Goal: Information Seeking & Learning: Learn about a topic

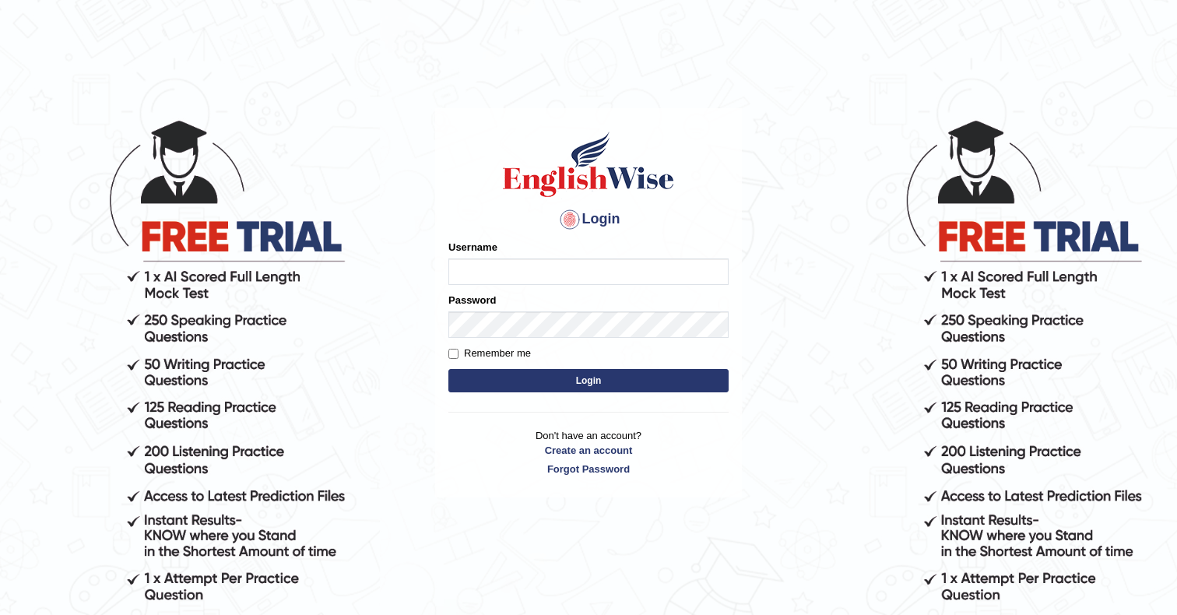
type input "Ozgur"
click at [484, 375] on button "Login" at bounding box center [588, 380] width 280 height 23
type input "Ozgur"
click at [484, 375] on button "Login" at bounding box center [588, 380] width 280 height 23
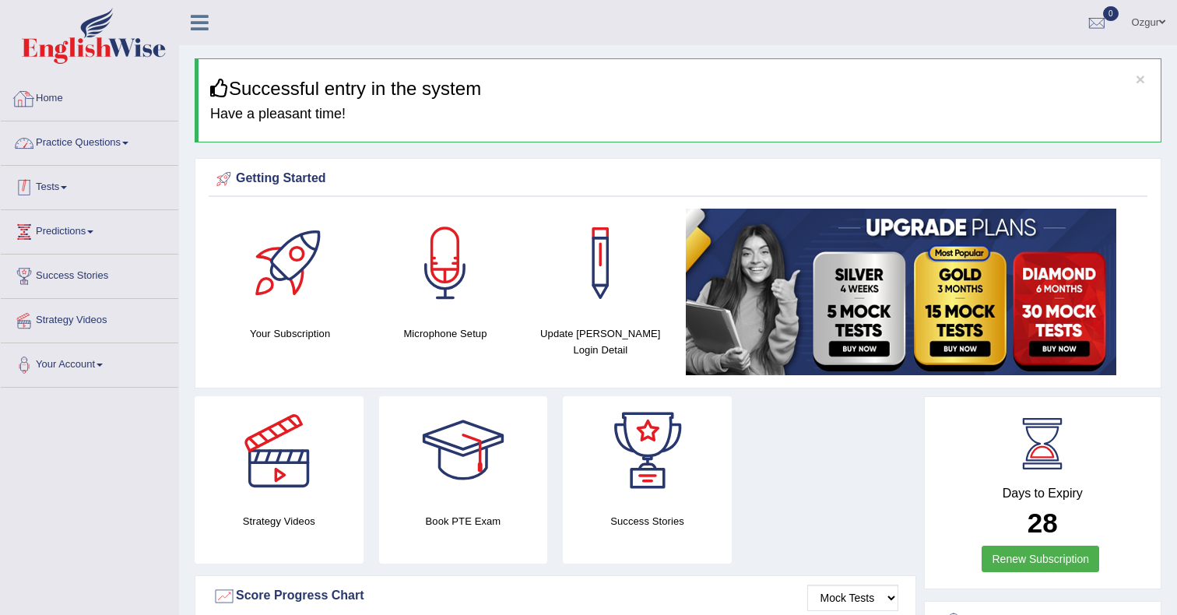
click at [121, 154] on link "Practice Questions" at bounding box center [90, 140] width 178 height 39
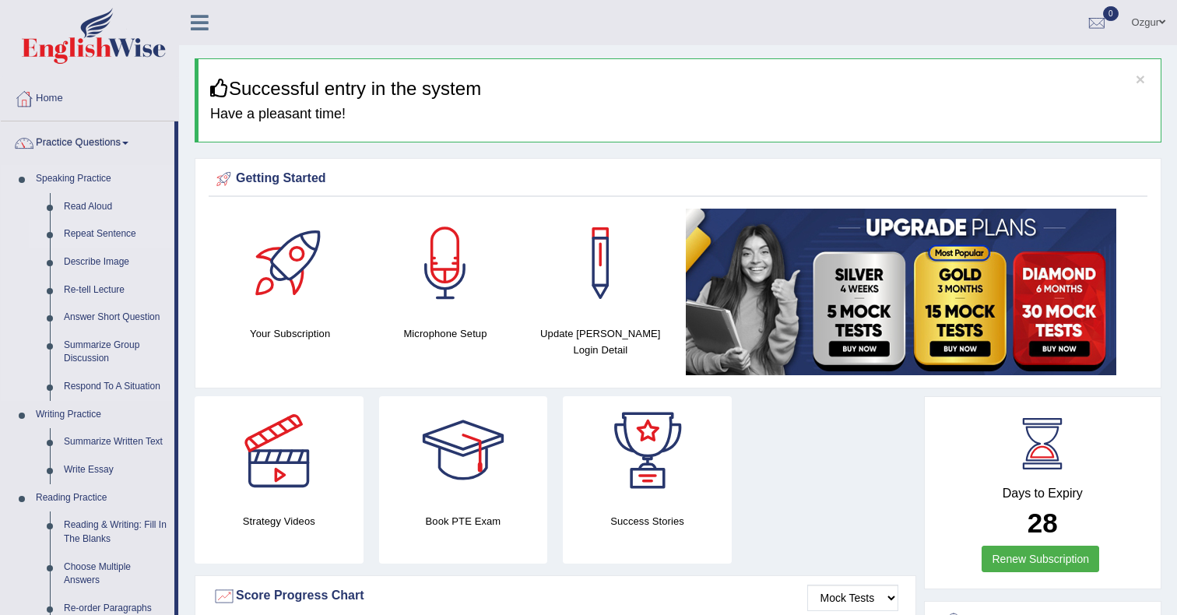
click at [136, 235] on link "Repeat Sentence" at bounding box center [116, 234] width 118 height 28
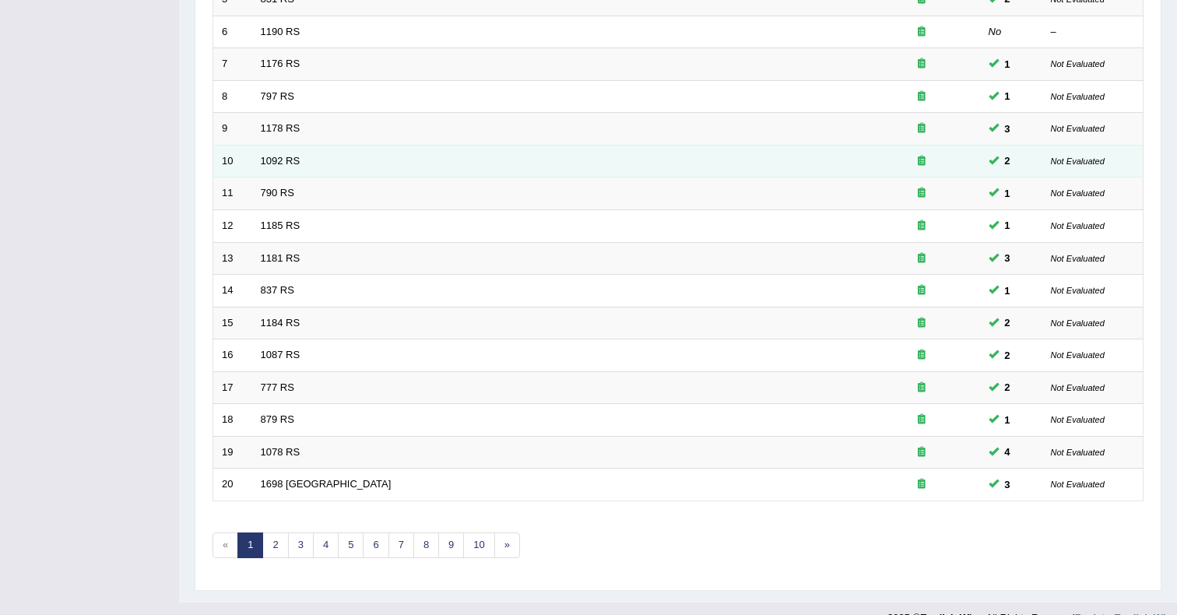
scroll to position [416, 0]
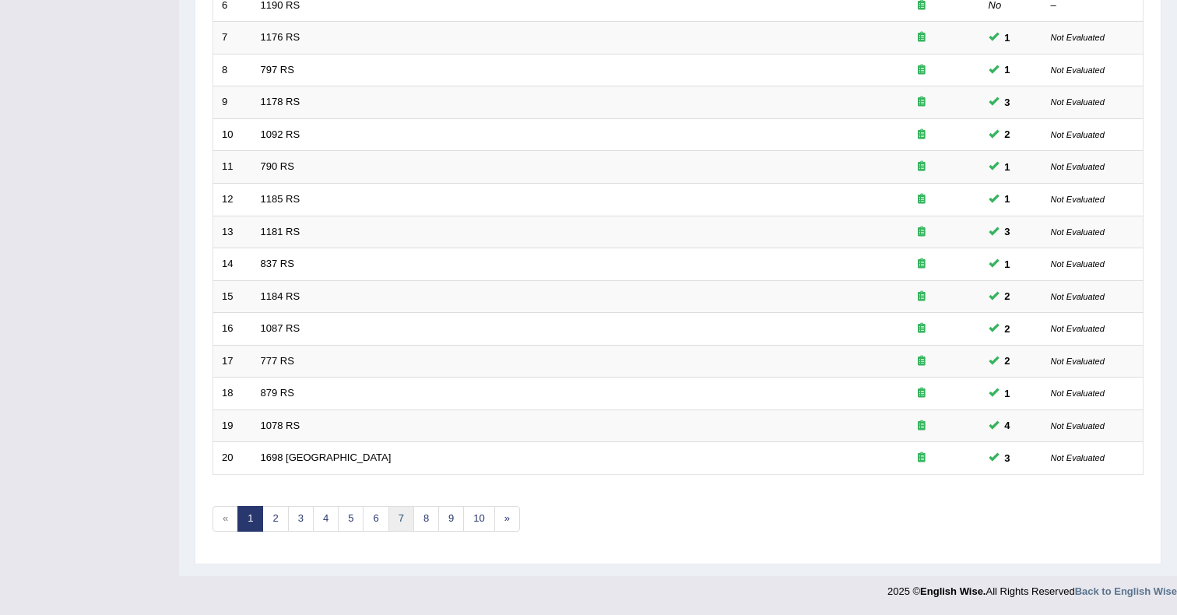
click at [408, 518] on link "7" at bounding box center [402, 519] width 26 height 26
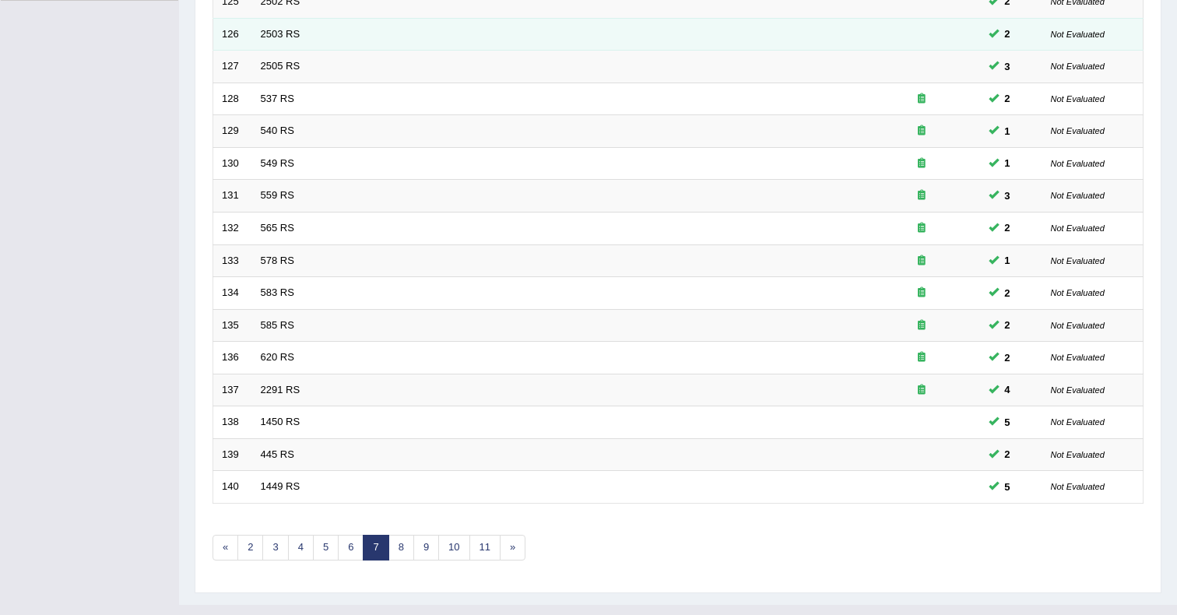
scroll to position [389, 0]
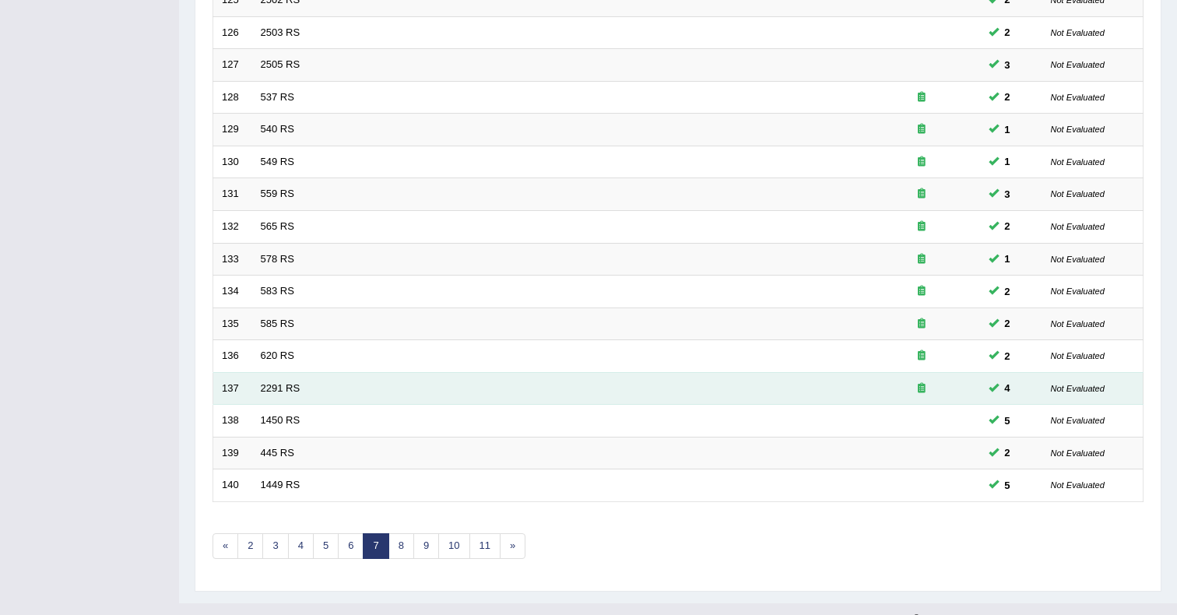
click at [922, 389] on icon at bounding box center [922, 388] width 8 height 10
click at [292, 389] on link "2291 RS" at bounding box center [281, 388] width 40 height 12
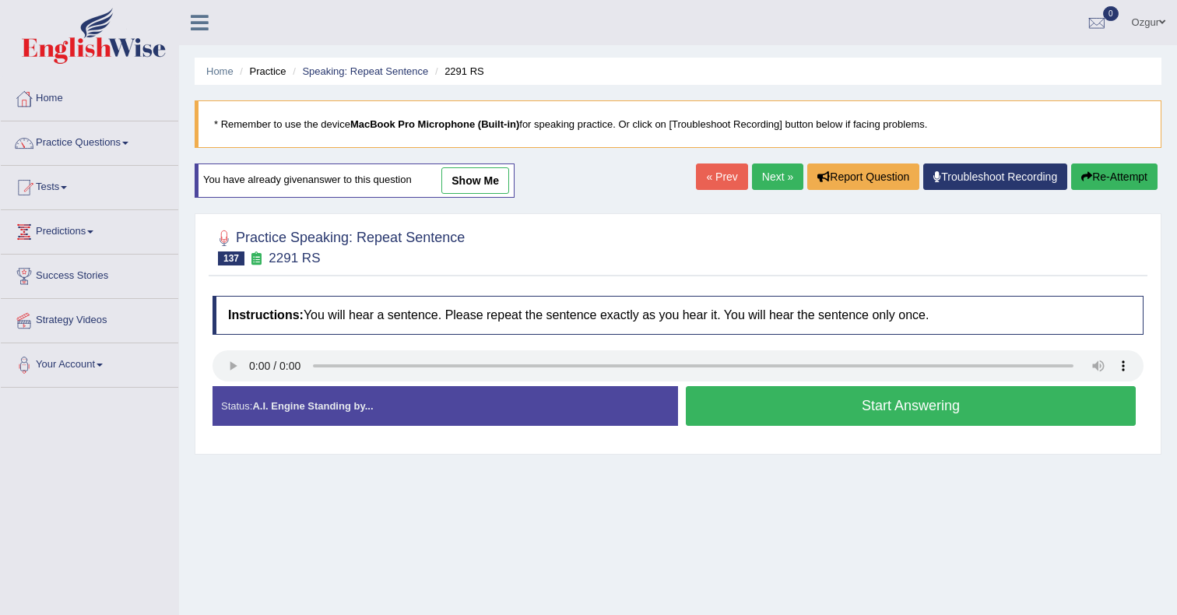
click at [768, 174] on link "Next »" at bounding box center [777, 177] width 51 height 26
click at [769, 185] on link "Next »" at bounding box center [777, 177] width 51 height 26
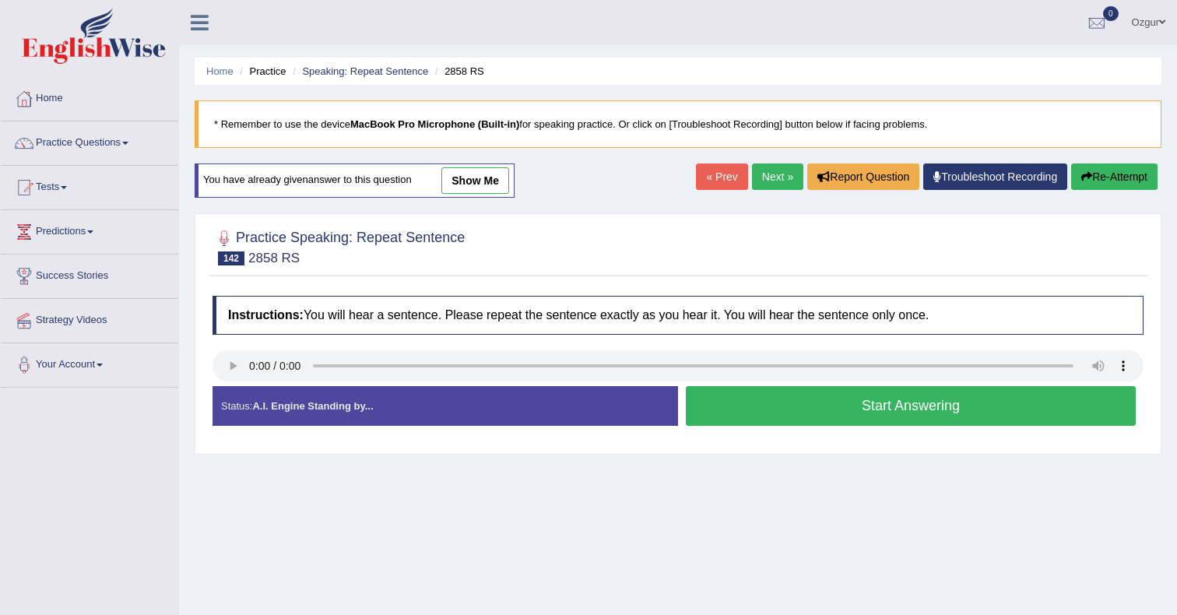
click at [769, 185] on link "Next »" at bounding box center [777, 177] width 51 height 26
click at [256, 255] on icon at bounding box center [256, 257] width 16 height 13
click at [954, 405] on button "Start Answering" at bounding box center [911, 406] width 450 height 40
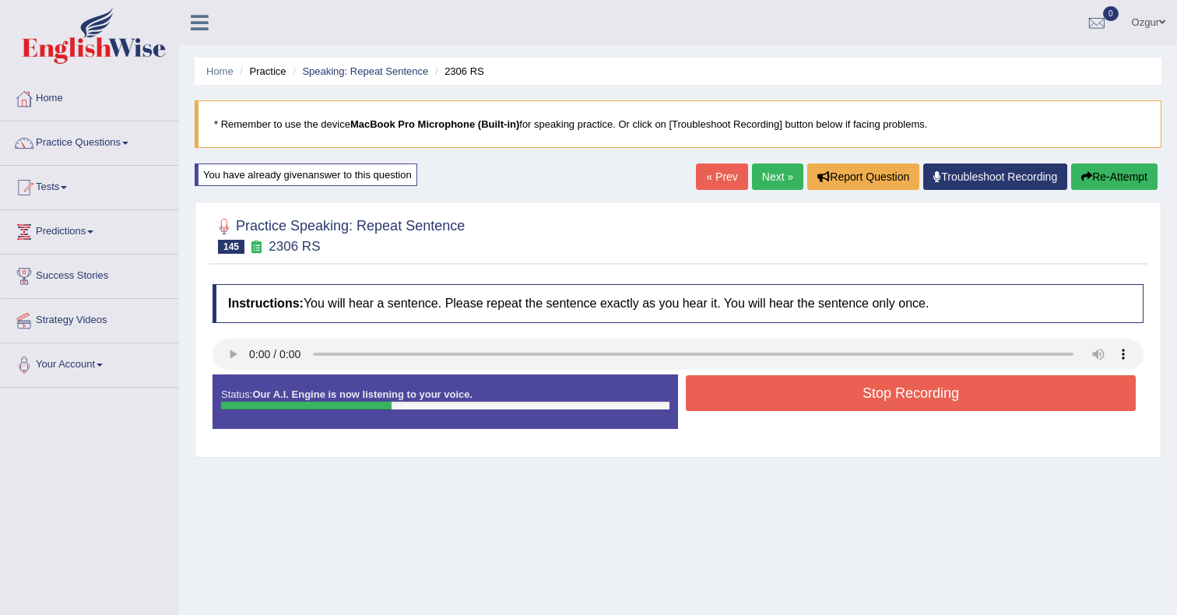
click at [954, 405] on button "Stop Recording" at bounding box center [911, 393] width 450 height 36
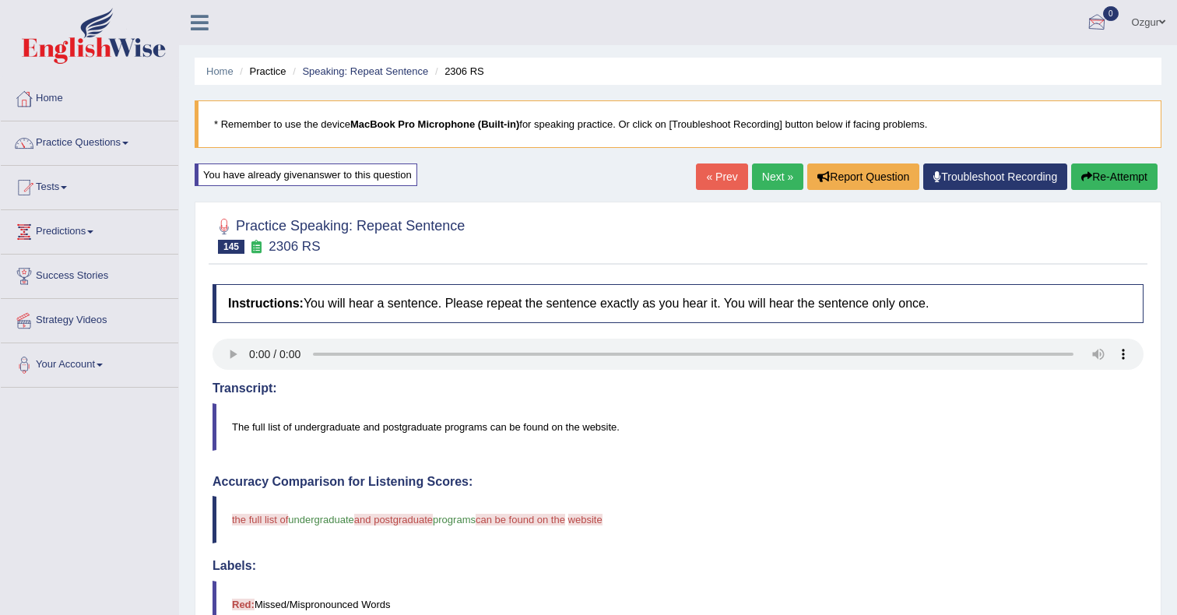
click at [1104, 181] on button "Re-Attempt" at bounding box center [1114, 177] width 86 height 26
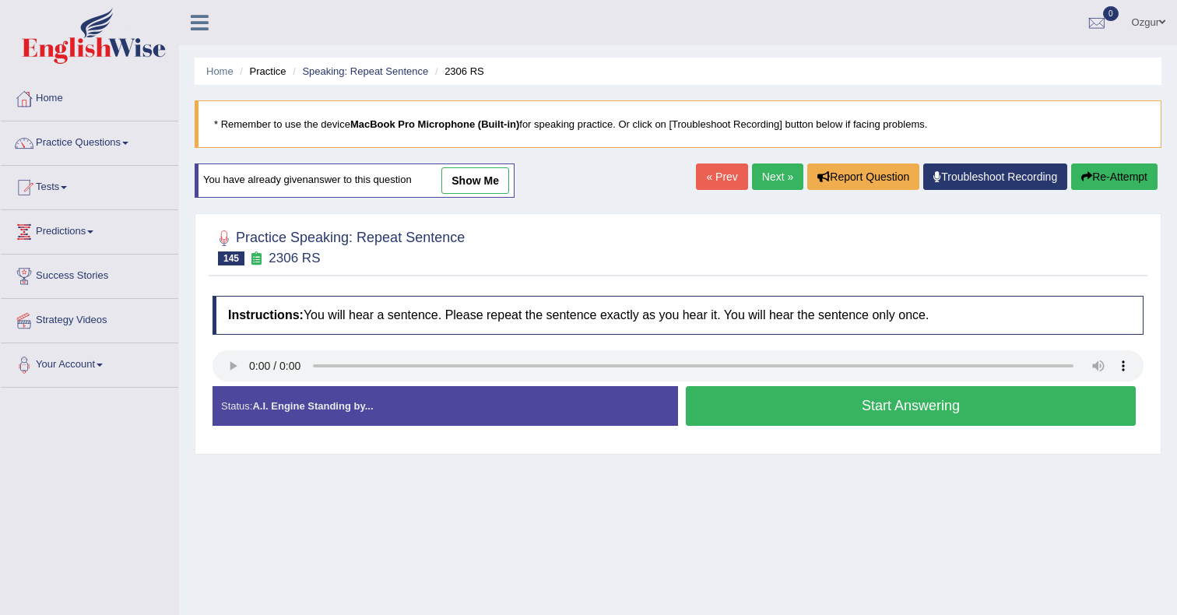
click at [842, 413] on button "Start Answering" at bounding box center [911, 406] width 450 height 40
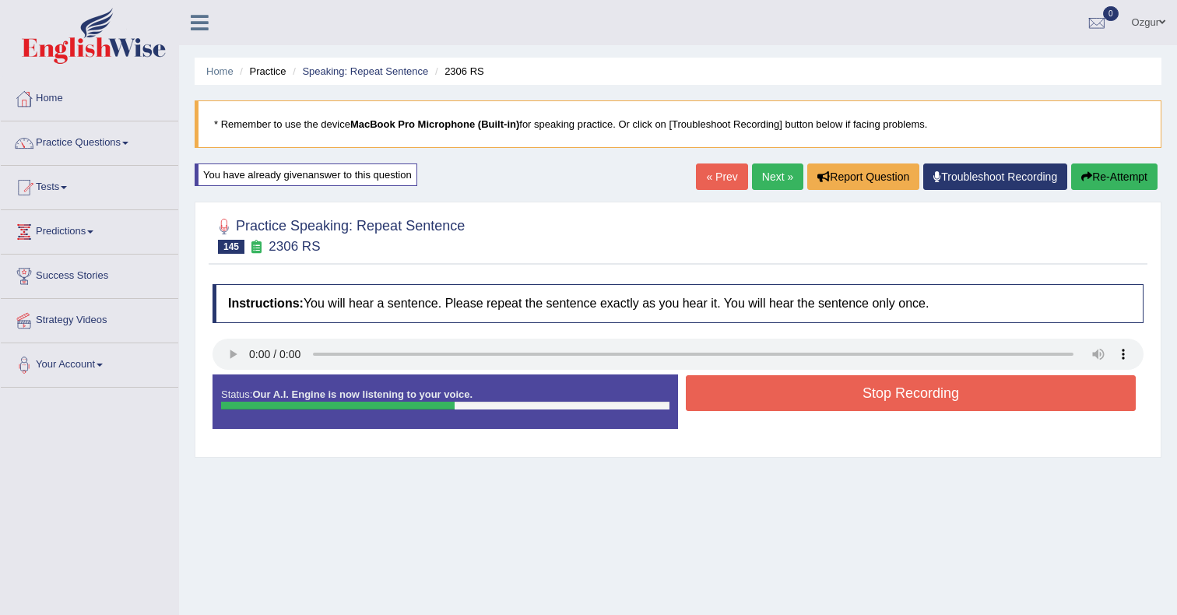
click at [877, 373] on div at bounding box center [678, 356] width 931 height 35
click at [861, 411] on button "Stop Recording" at bounding box center [911, 393] width 450 height 36
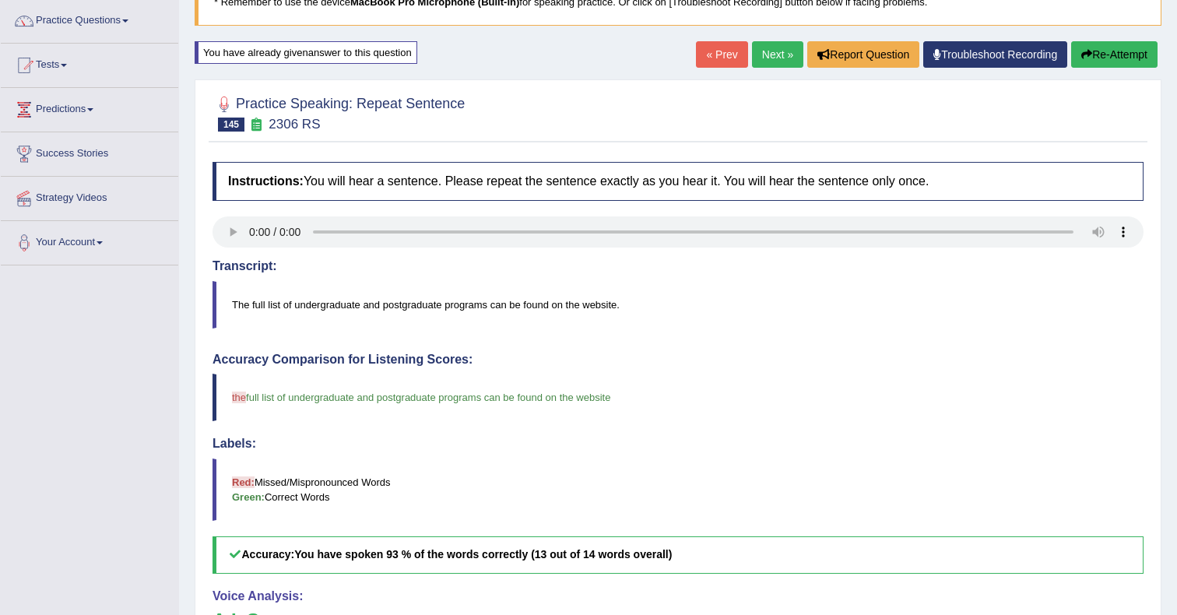
scroll to position [84, 0]
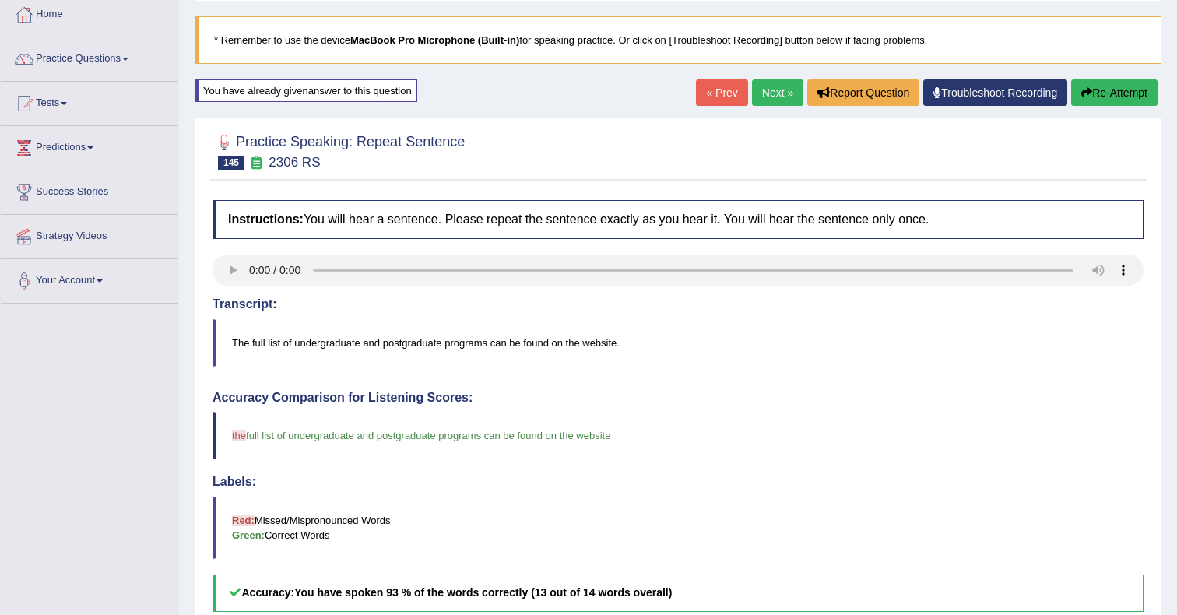
click at [761, 98] on link "Next »" at bounding box center [777, 92] width 51 height 26
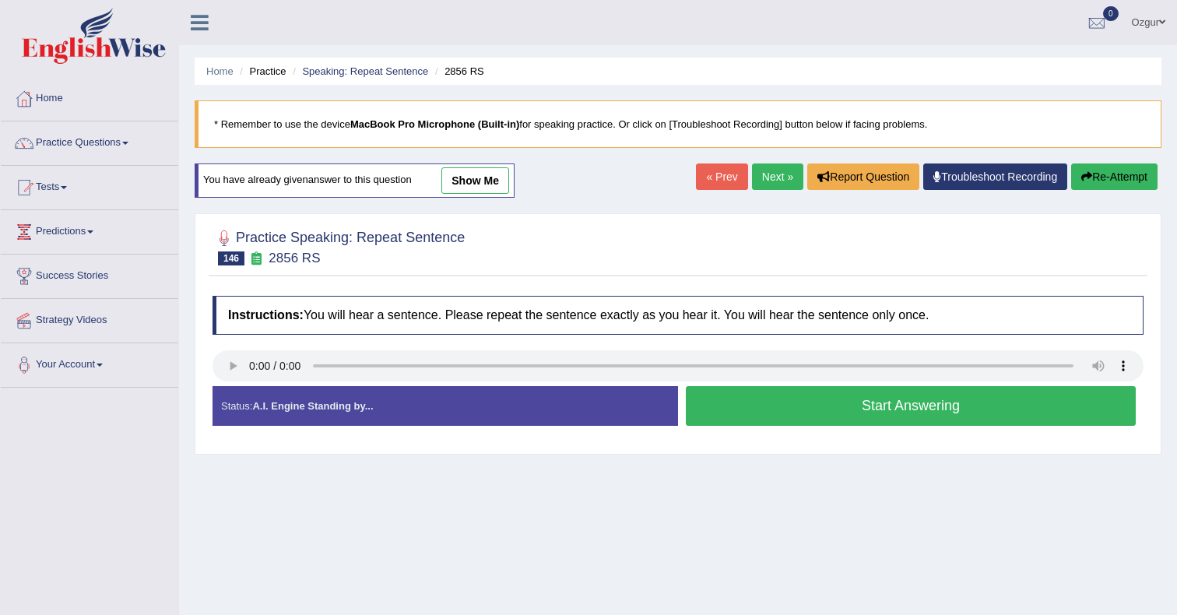
click at [795, 415] on button "Start Answering" at bounding box center [911, 406] width 450 height 40
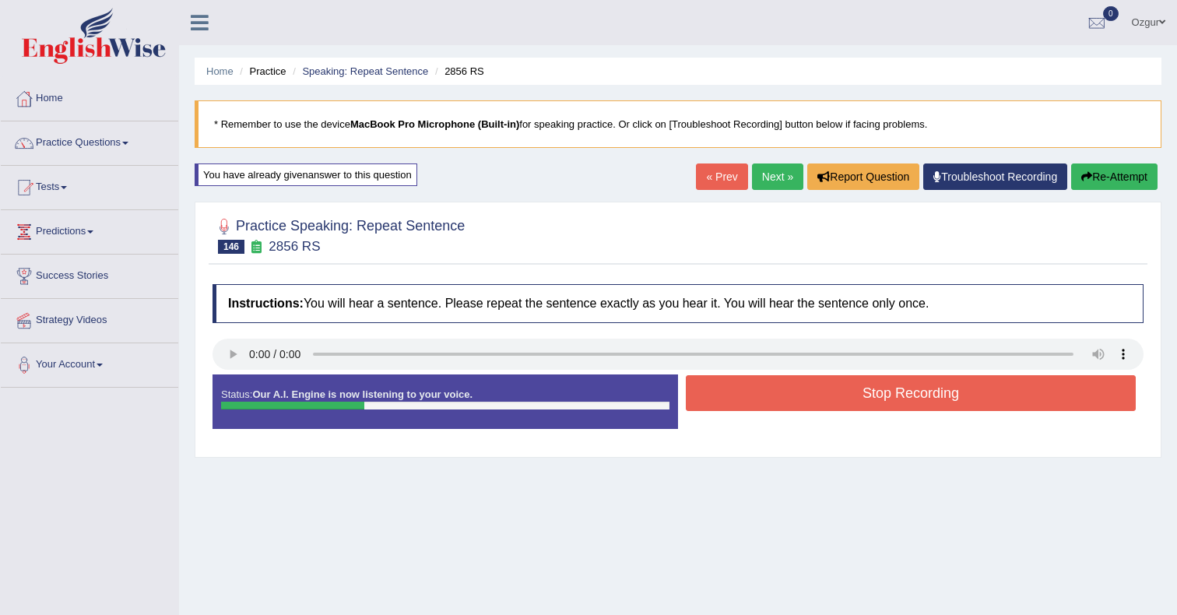
click at [800, 396] on button "Stop Recording" at bounding box center [911, 393] width 450 height 36
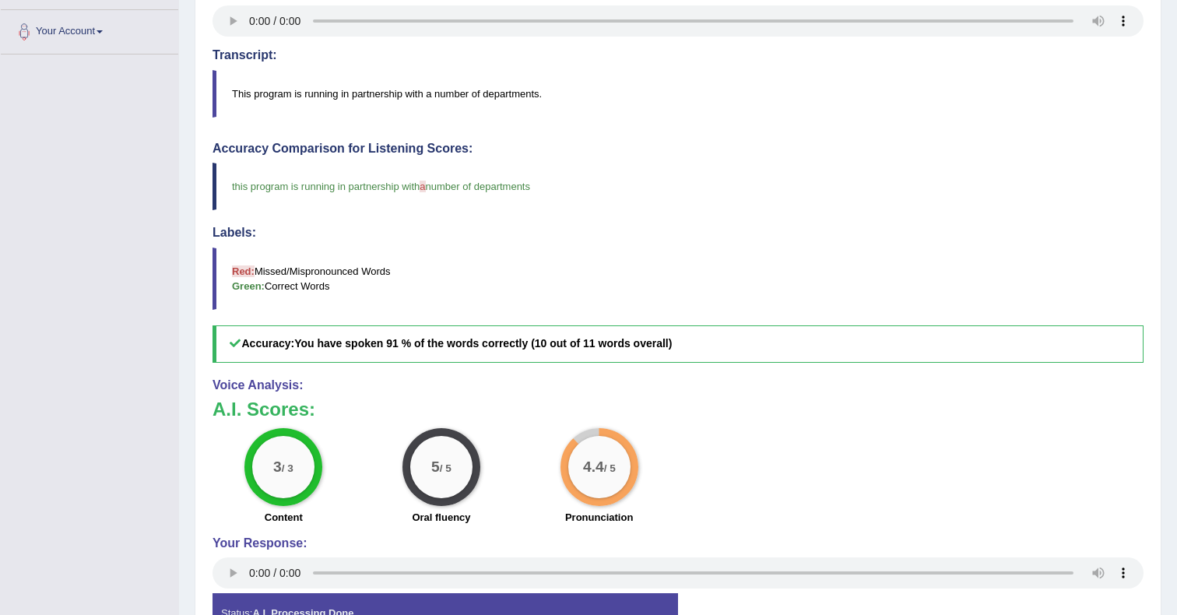
scroll to position [345, 0]
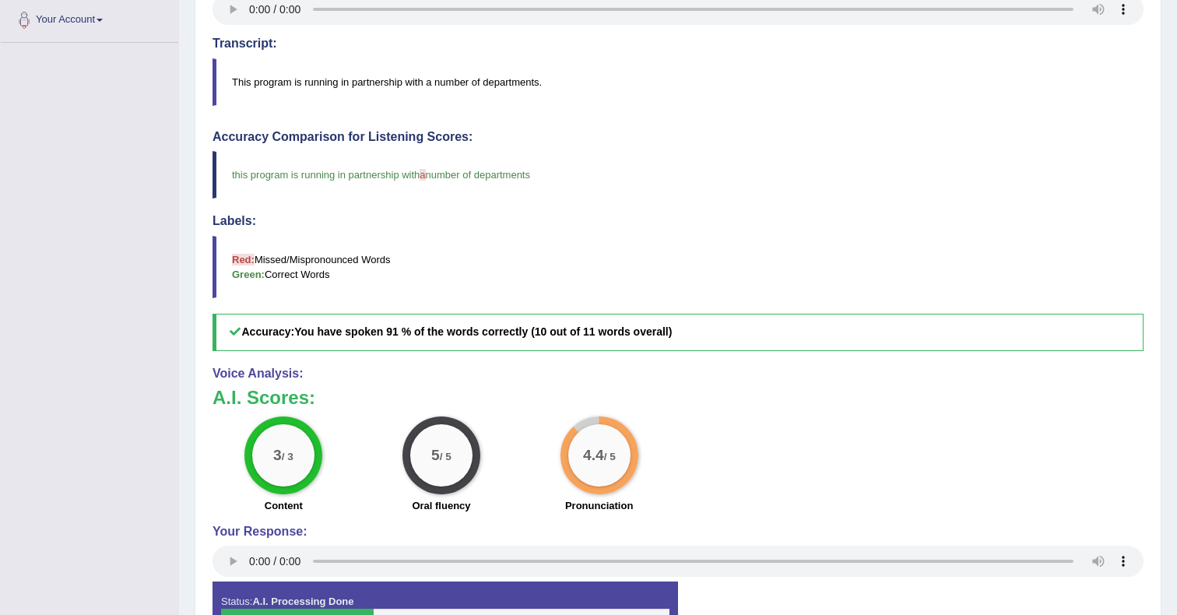
click at [562, 598] on div "Status: A.I. Processing Done" at bounding box center [446, 609] width 466 height 55
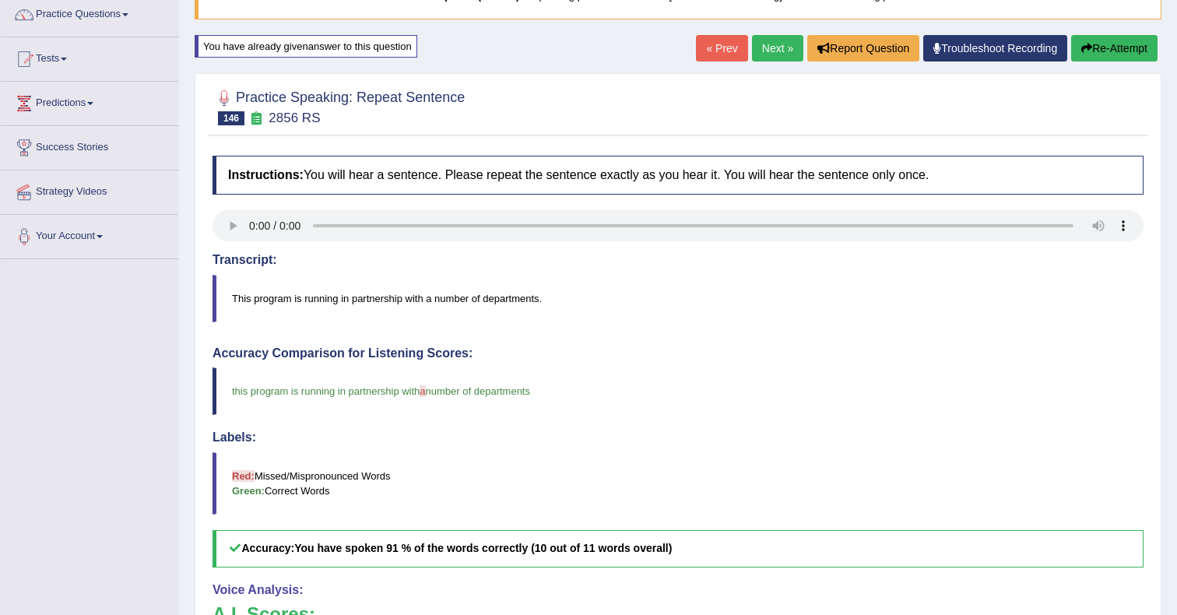
scroll to position [109, 0]
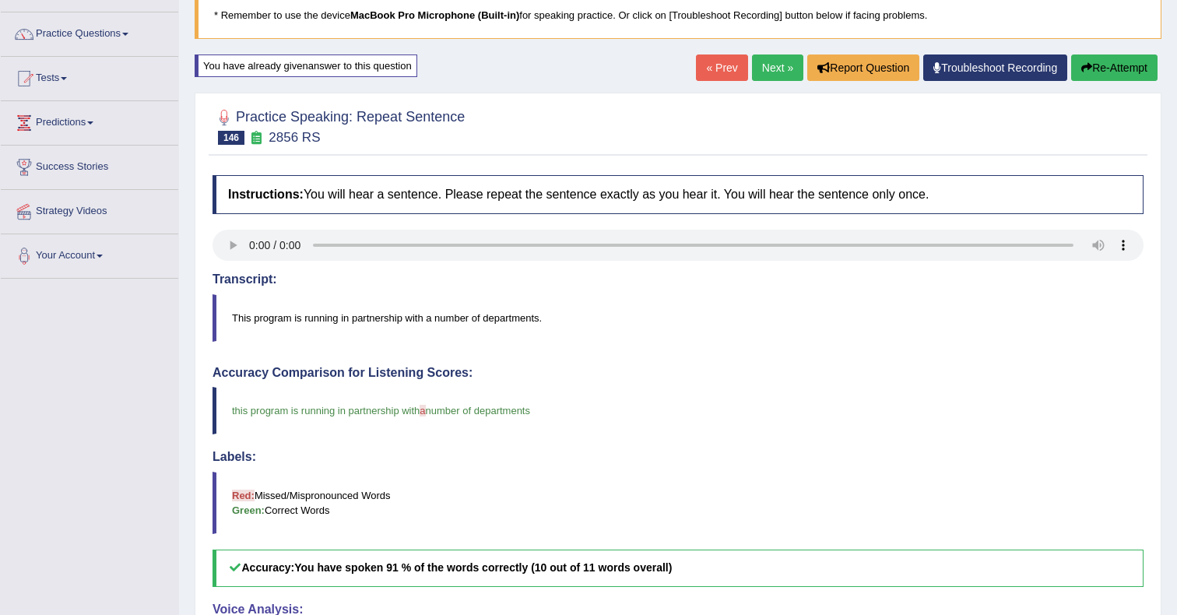
click at [777, 71] on link "Next »" at bounding box center [777, 68] width 51 height 26
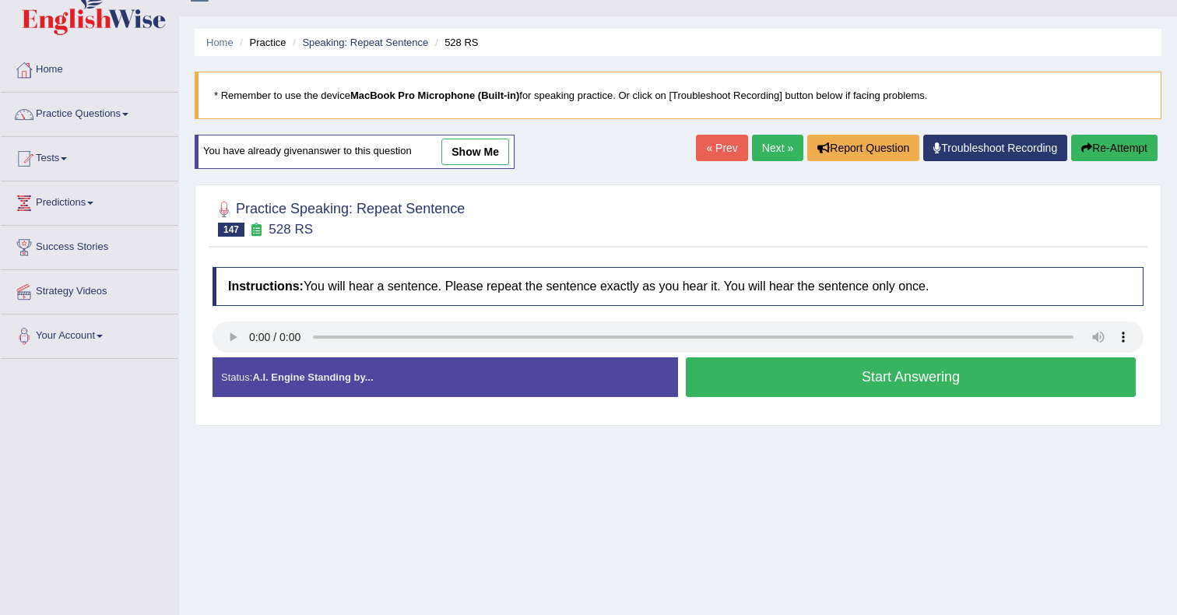
scroll to position [42, 0]
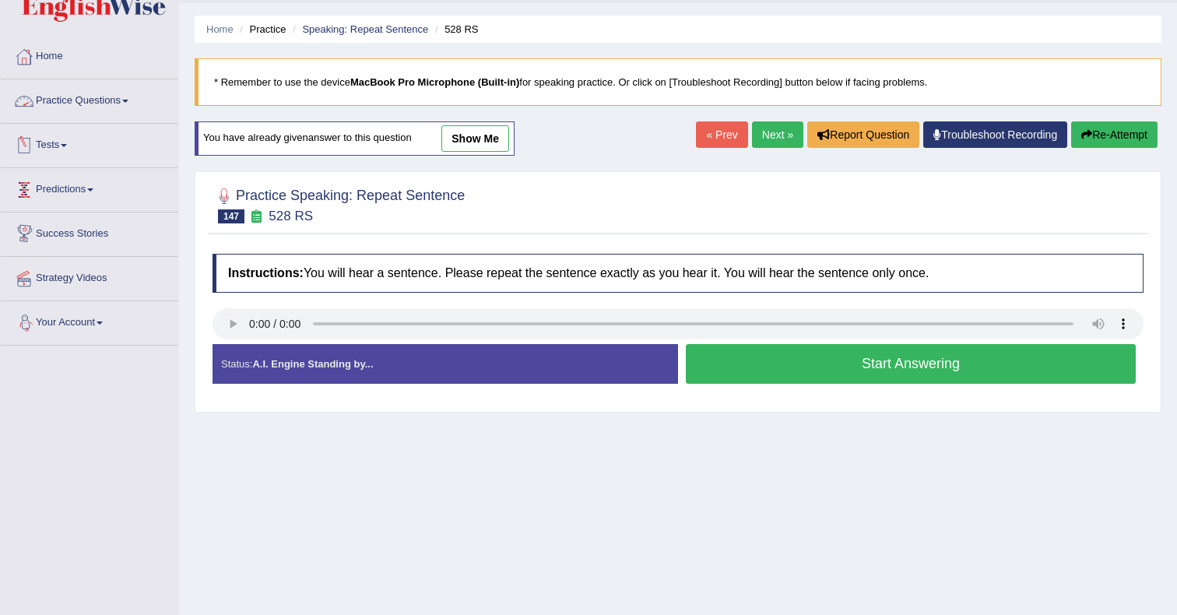
click at [84, 99] on link "Practice Questions" at bounding box center [90, 98] width 178 height 39
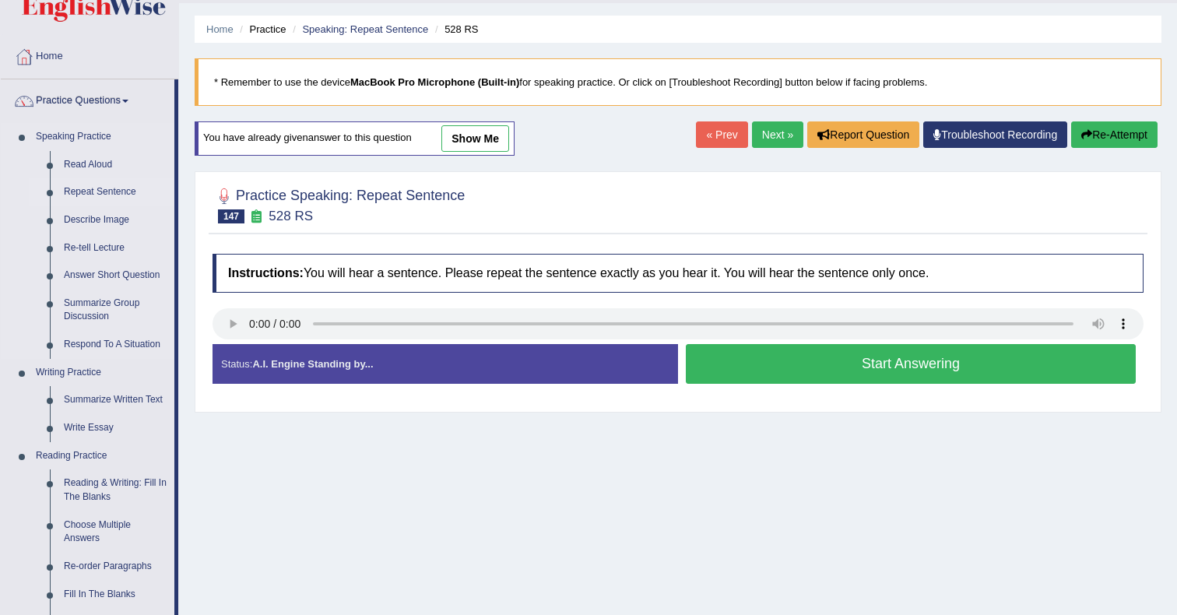
click at [111, 192] on link "Repeat Sentence" at bounding box center [116, 192] width 118 height 28
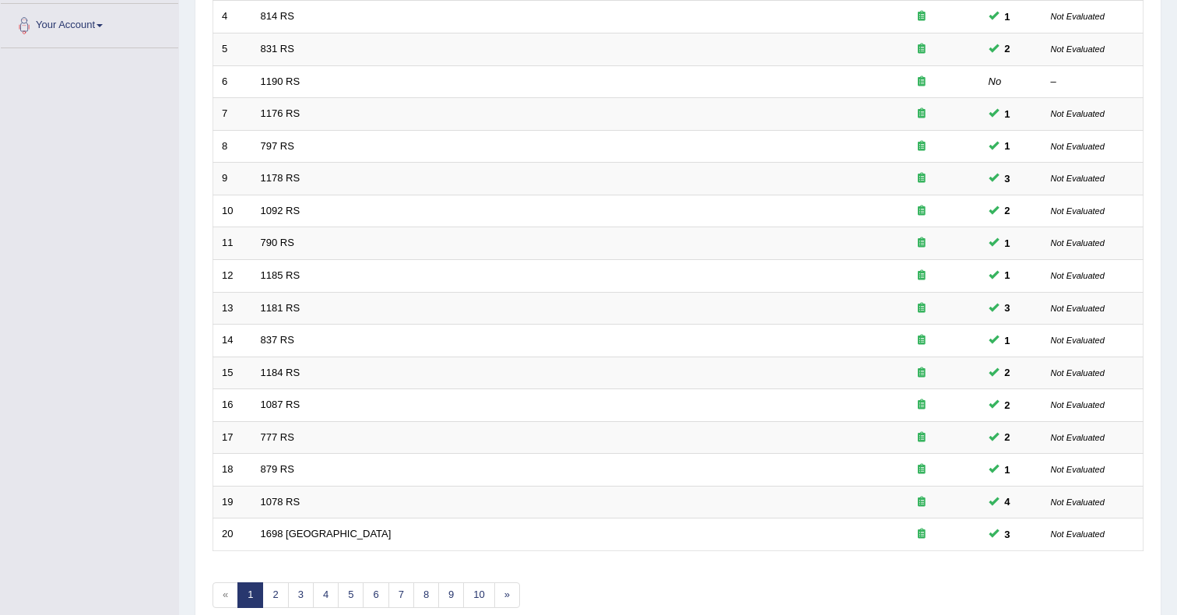
scroll to position [416, 0]
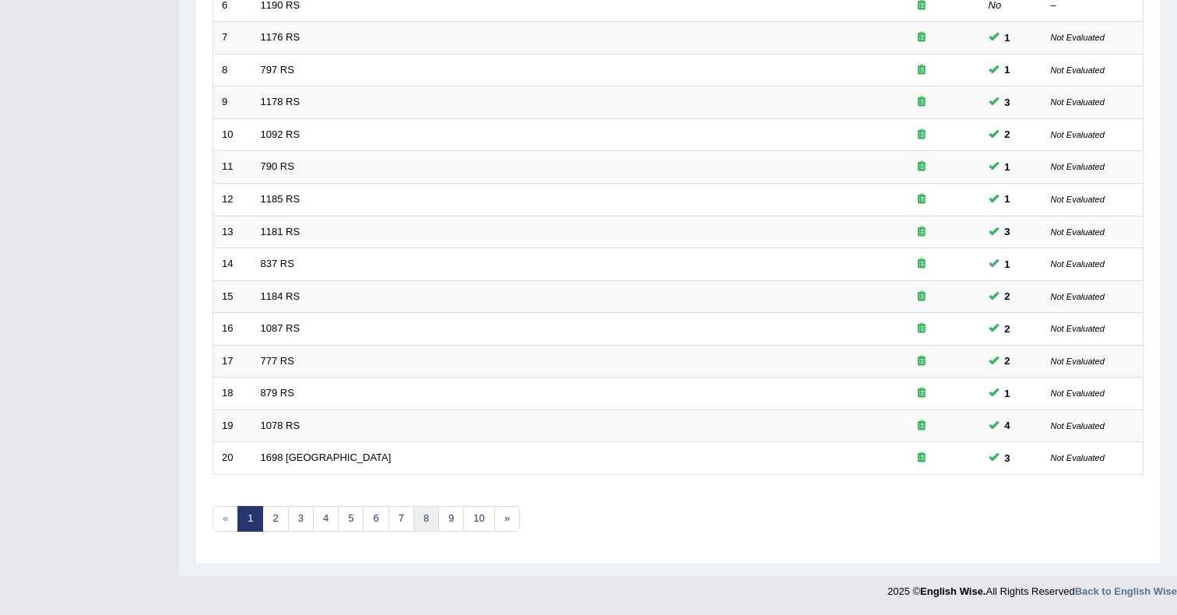
click at [420, 516] on link "8" at bounding box center [426, 519] width 26 height 26
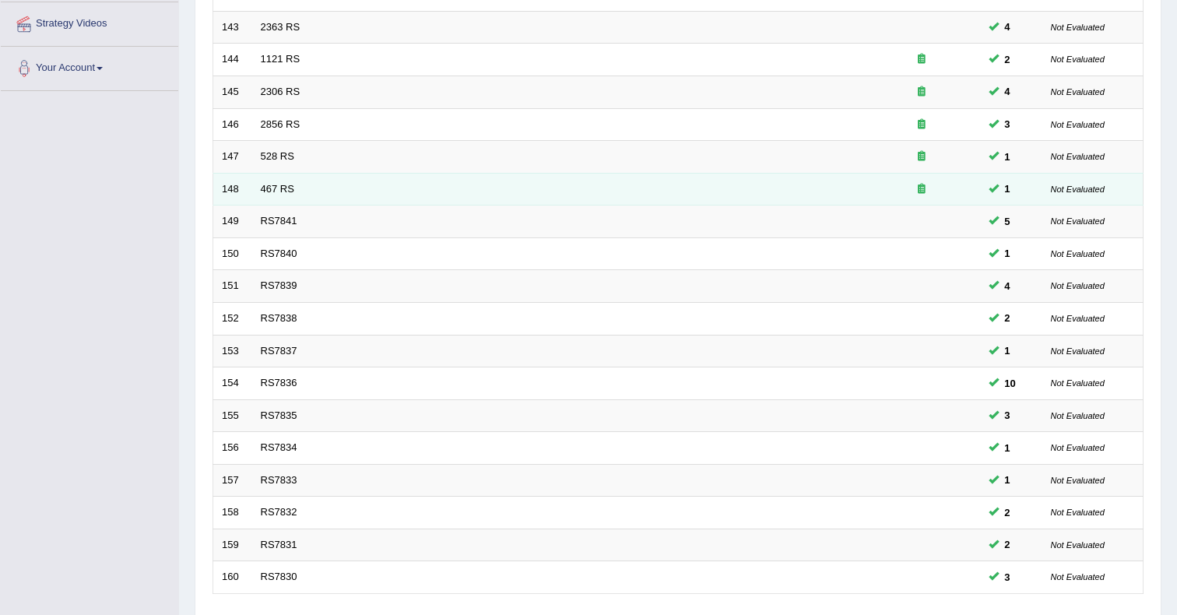
scroll to position [416, 0]
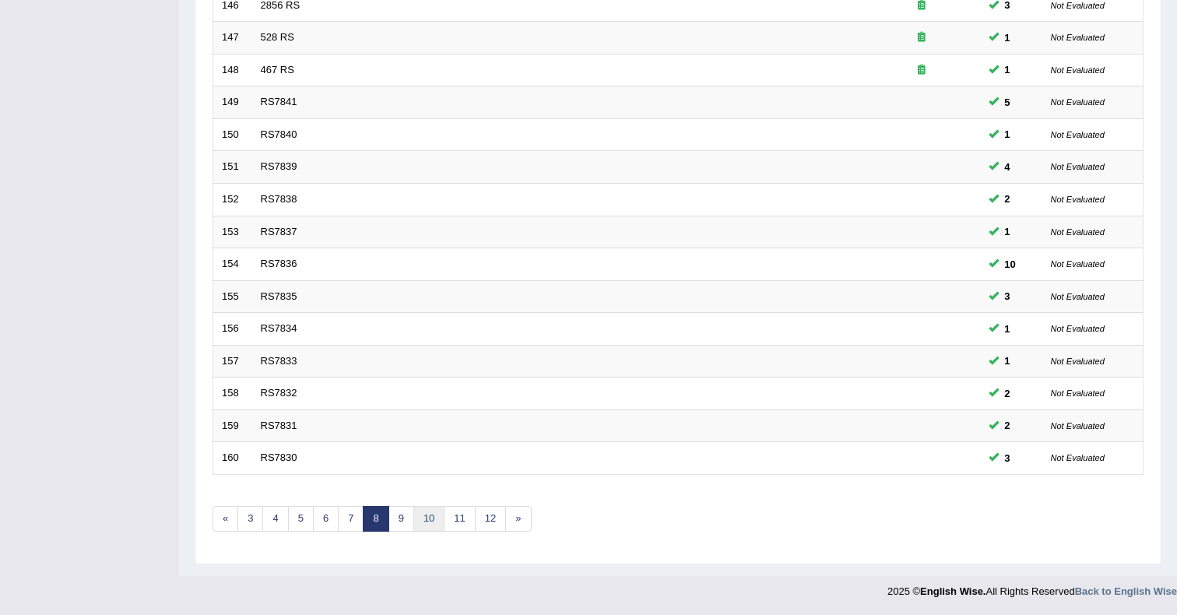
click at [424, 525] on link "10" at bounding box center [428, 519] width 31 height 26
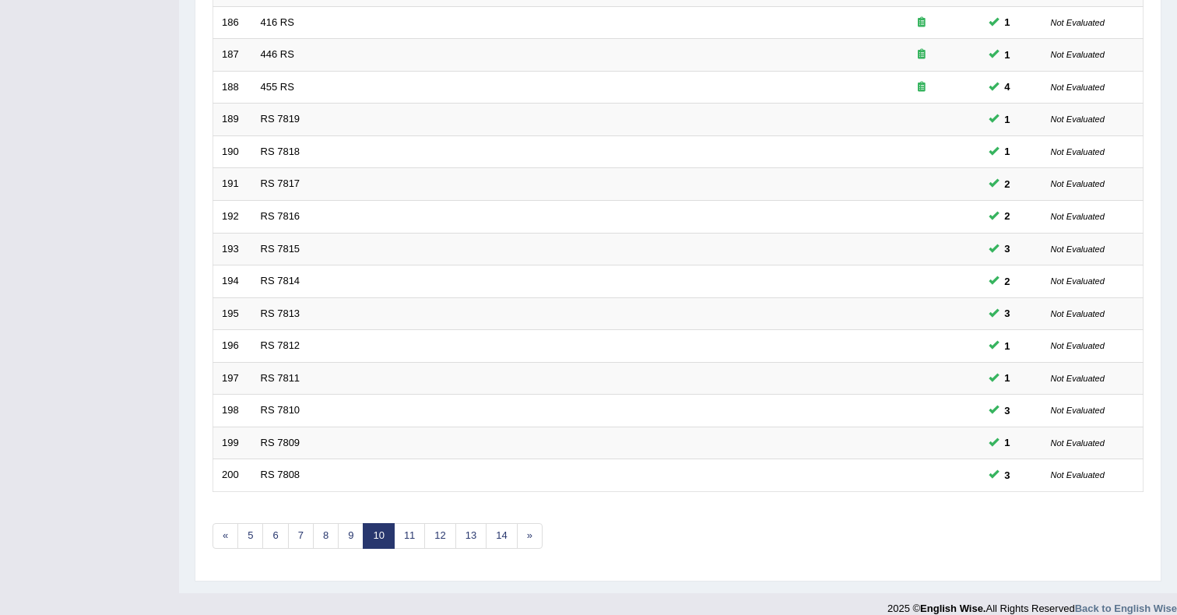
scroll to position [416, 0]
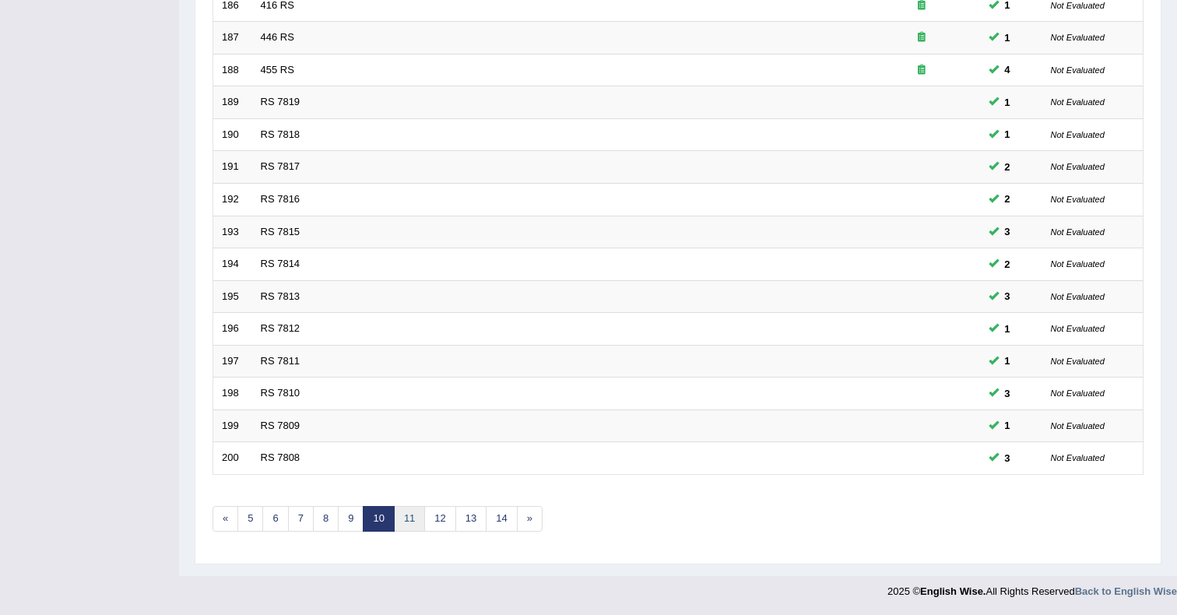
click at [417, 512] on link "11" at bounding box center [409, 519] width 31 height 26
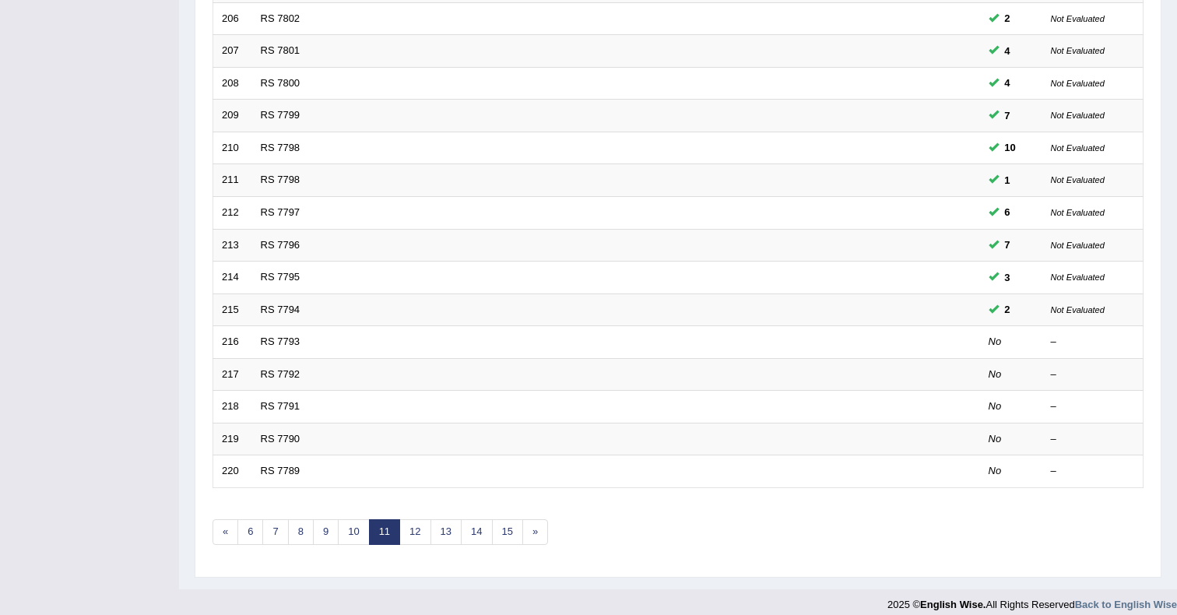
scroll to position [403, 0]
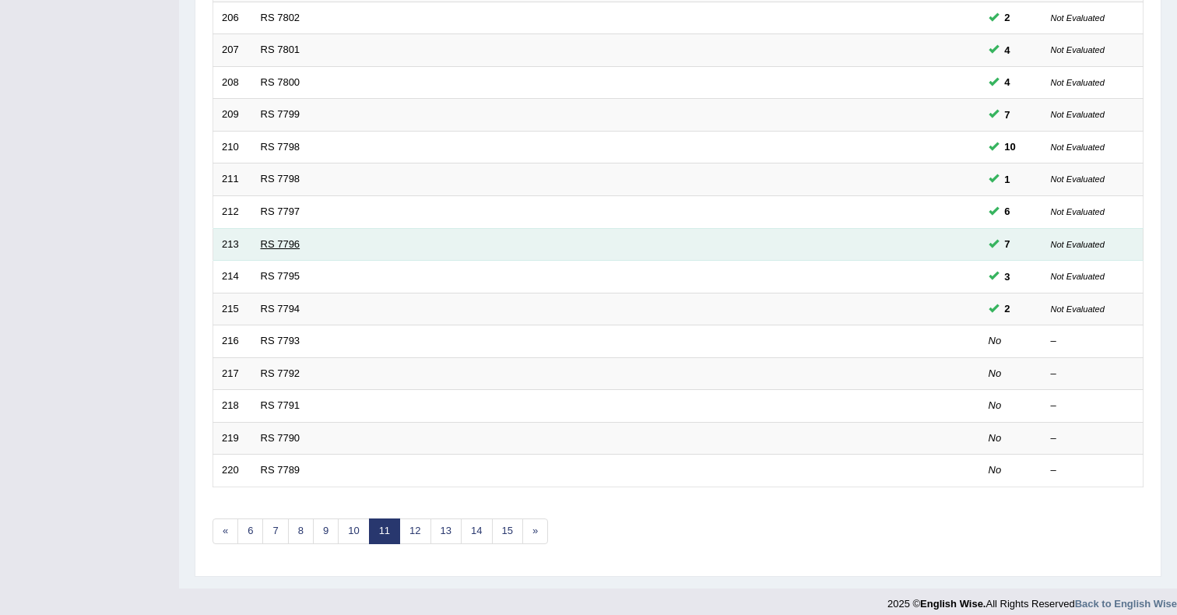
click at [266, 244] on link "RS 7796" at bounding box center [281, 244] width 40 height 12
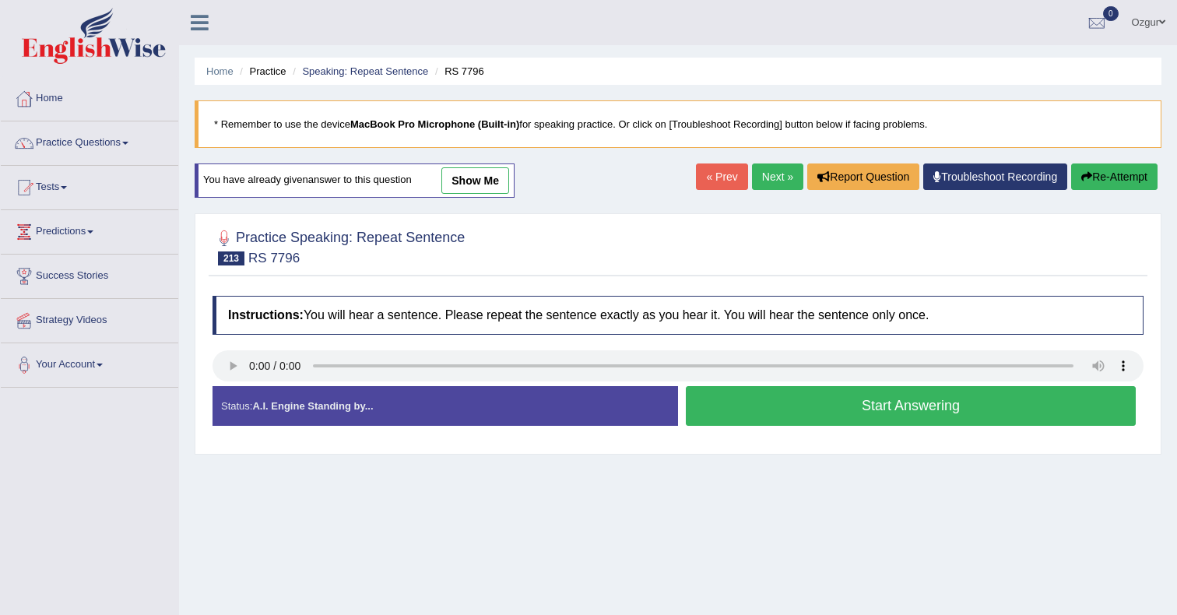
click at [850, 412] on button "Start Answering" at bounding box center [911, 406] width 450 height 40
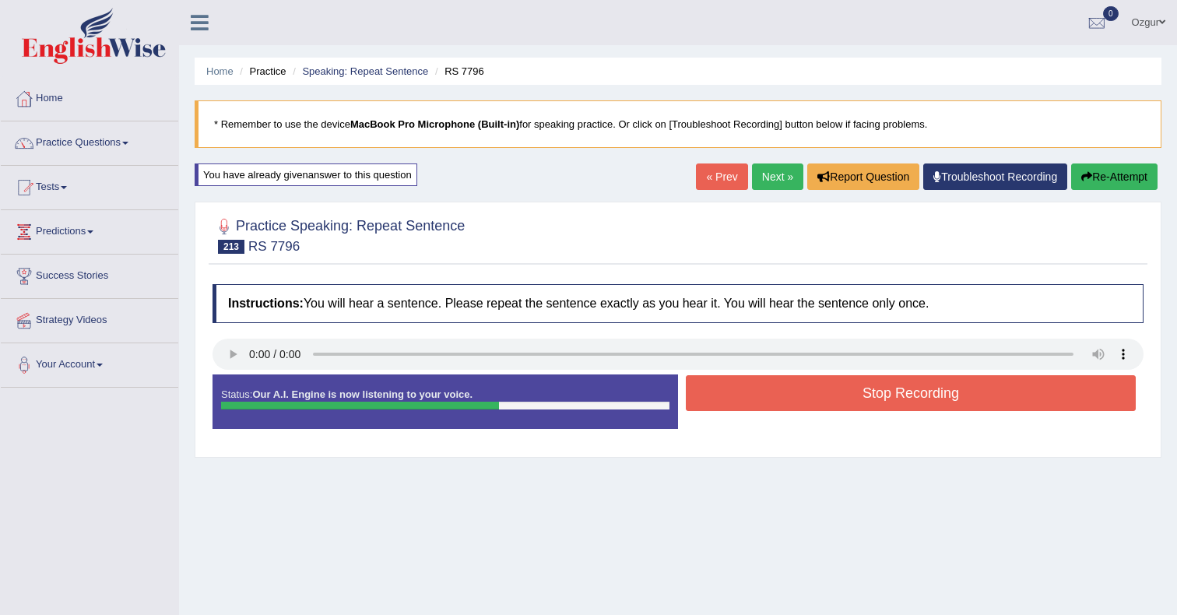
click at [853, 398] on button "Stop Recording" at bounding box center [911, 393] width 450 height 36
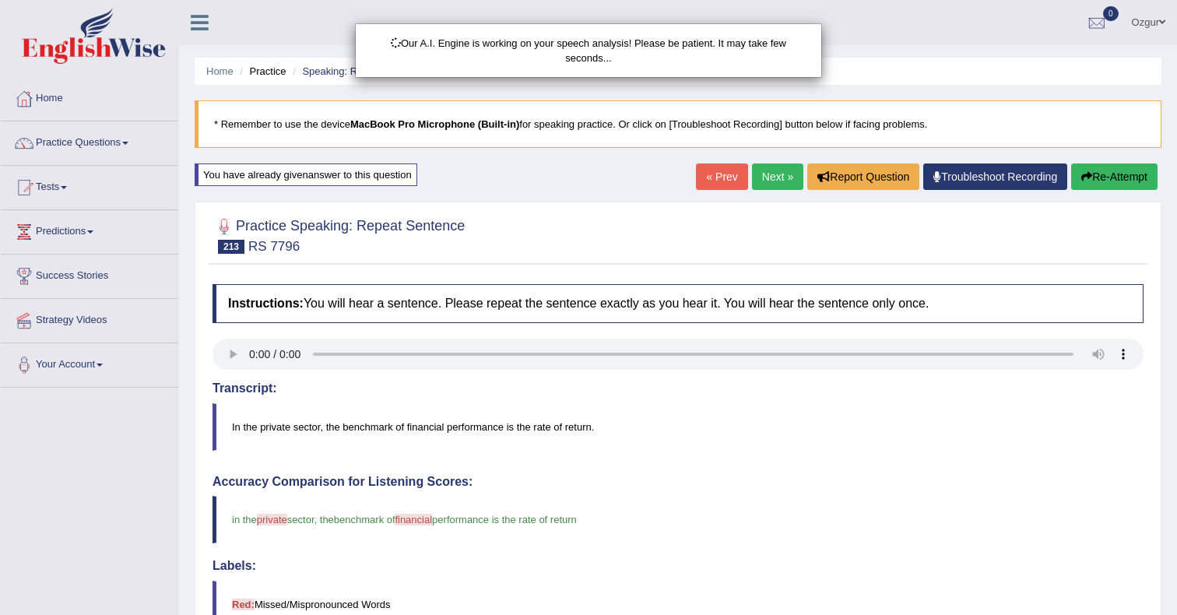
scroll to position [19, 0]
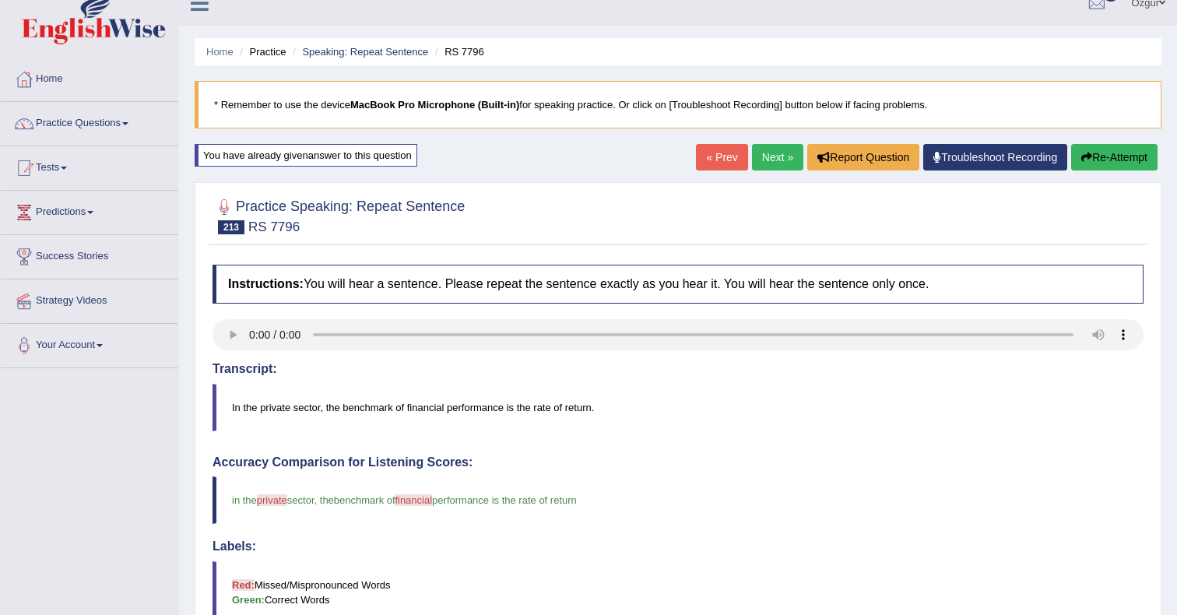
click at [1110, 153] on button "Re-Attempt" at bounding box center [1114, 157] width 86 height 26
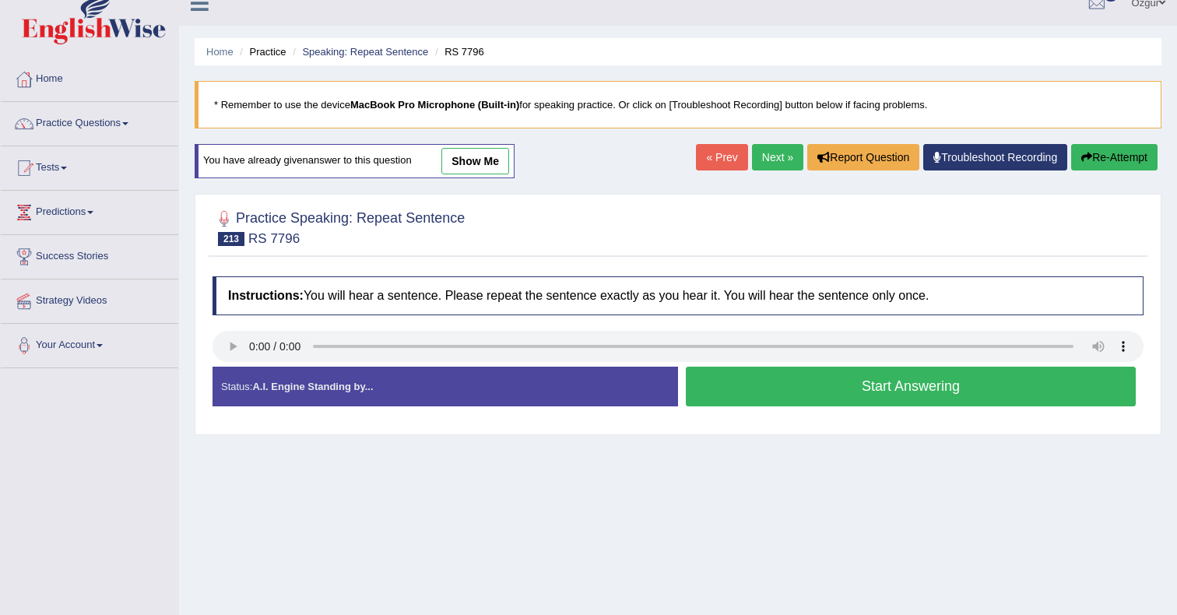
click at [939, 388] on button "Start Answering" at bounding box center [911, 387] width 450 height 40
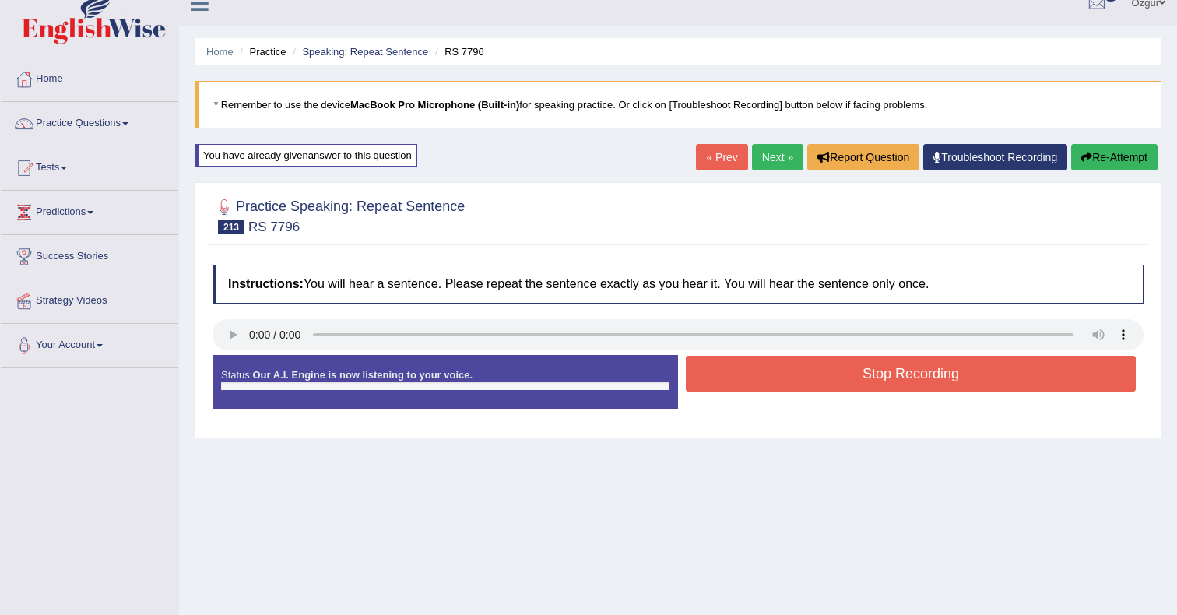
click at [962, 375] on div "Status: Our A.I. Engine is now listening to your voice. Start Answering Stop Re…" at bounding box center [678, 390] width 931 height 70
click at [1113, 171] on div "« Prev Next » Report Question Troubleshoot Recording Re-Attempt" at bounding box center [929, 159] width 466 height 30
click at [1113, 168] on button "Re-Attempt" at bounding box center [1114, 157] width 86 height 26
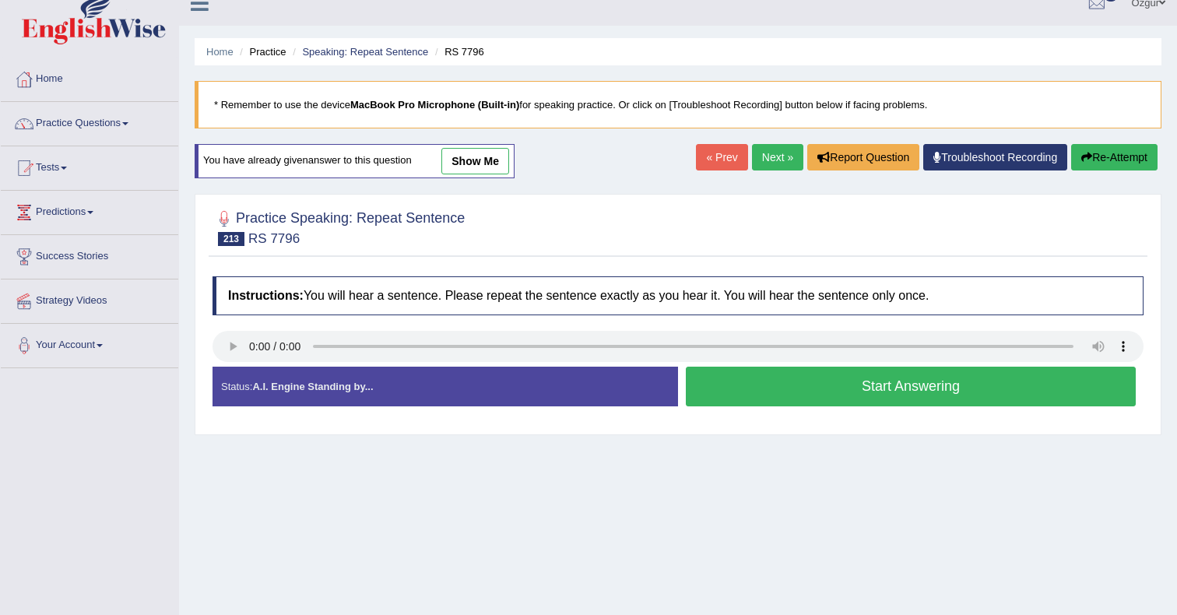
click at [794, 392] on button "Start Answering" at bounding box center [911, 387] width 450 height 40
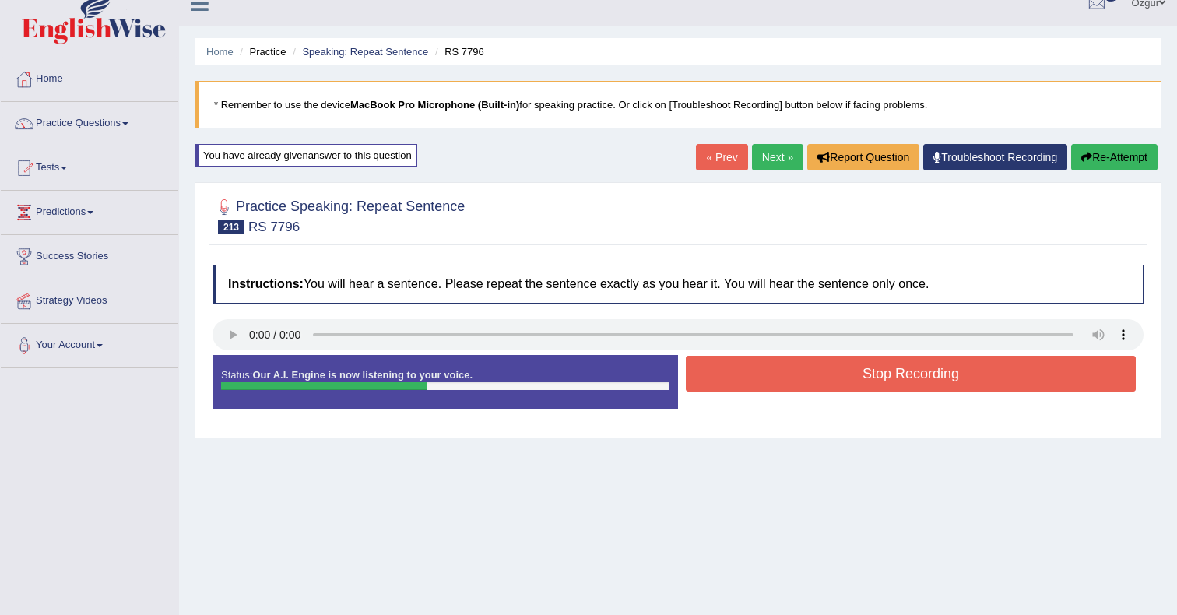
click at [794, 392] on button "Stop Recording" at bounding box center [911, 374] width 450 height 36
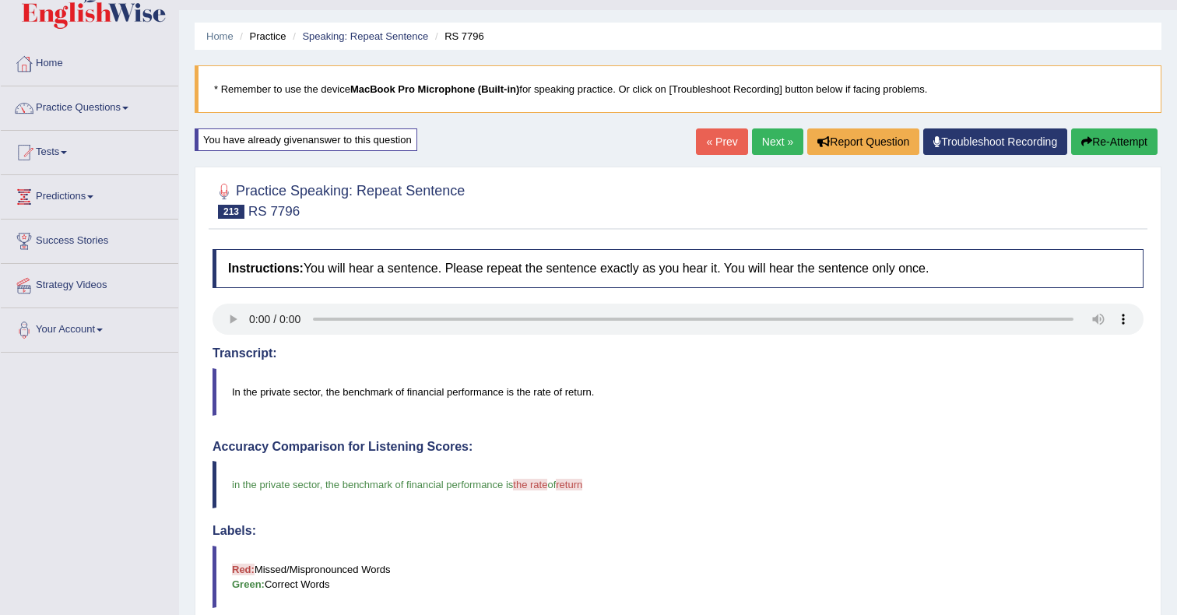
scroll to position [29, 0]
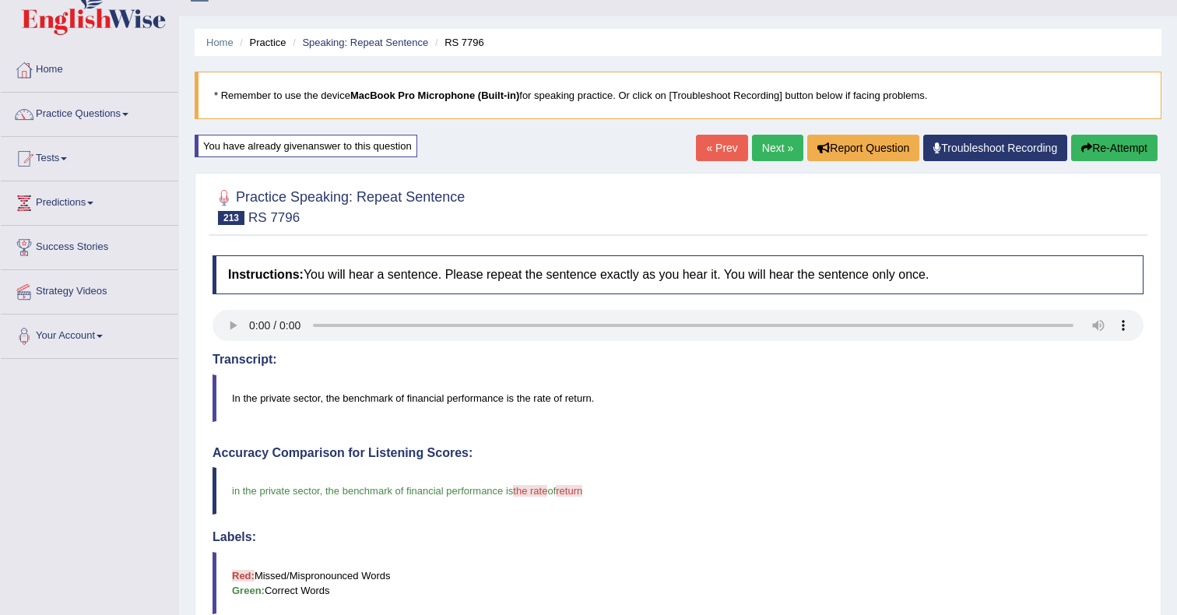
click at [1159, 142] on div "« Prev Next » Report Question Troubleshoot Recording Re-Attempt" at bounding box center [929, 150] width 466 height 30
click at [1152, 143] on button "Re-Attempt" at bounding box center [1114, 148] width 86 height 26
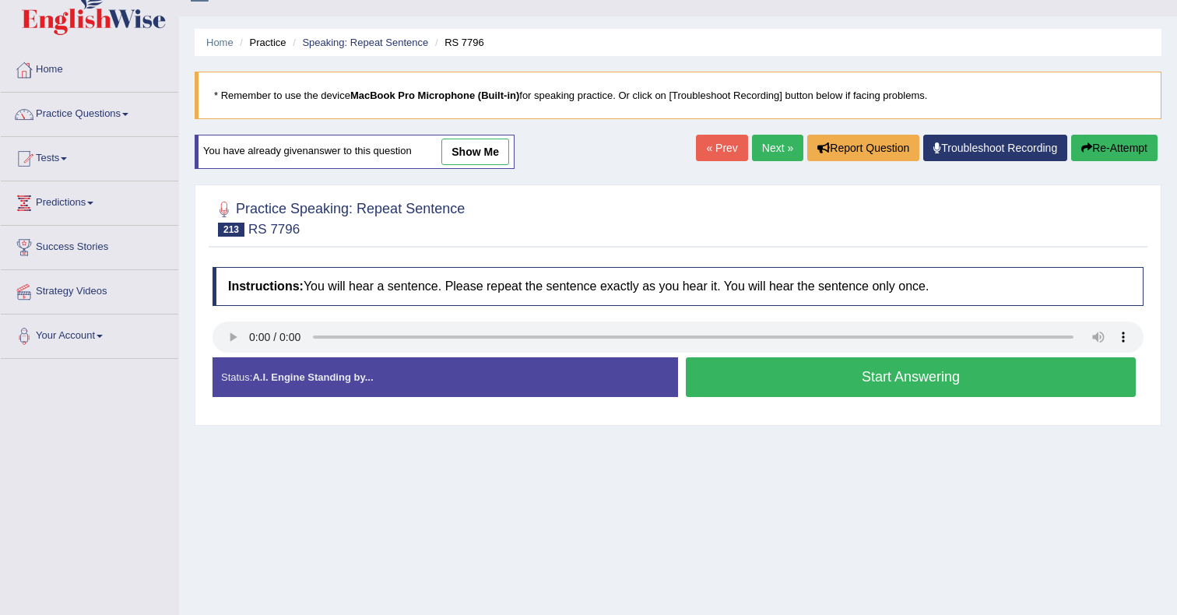
click at [758, 141] on link "Next »" at bounding box center [777, 148] width 51 height 26
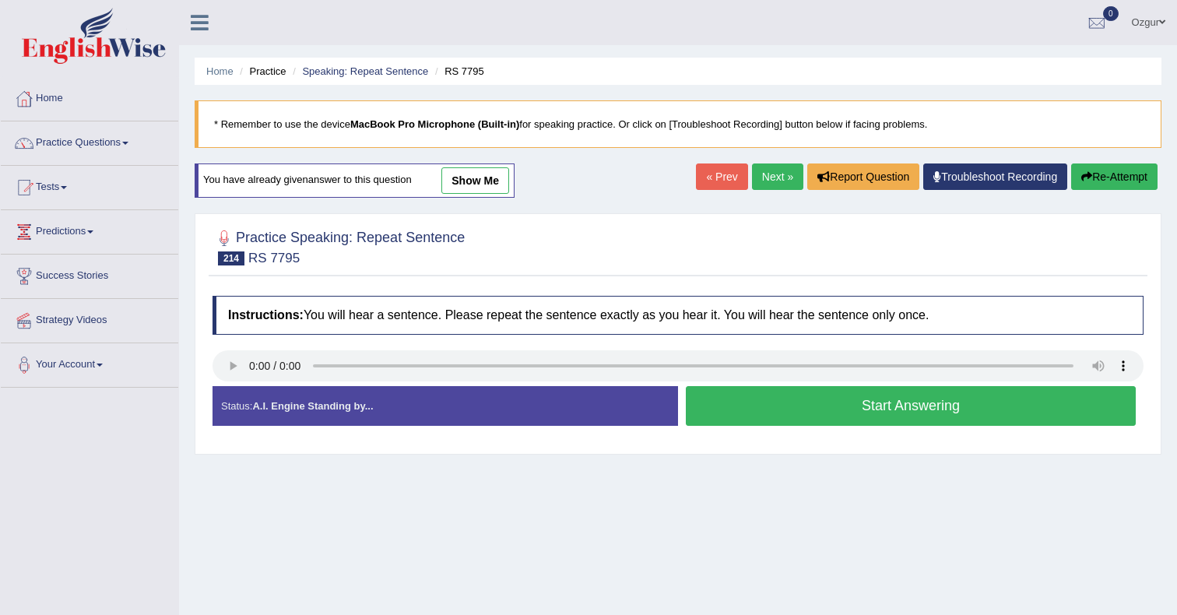
click at [842, 401] on button "Start Answering" at bounding box center [911, 406] width 450 height 40
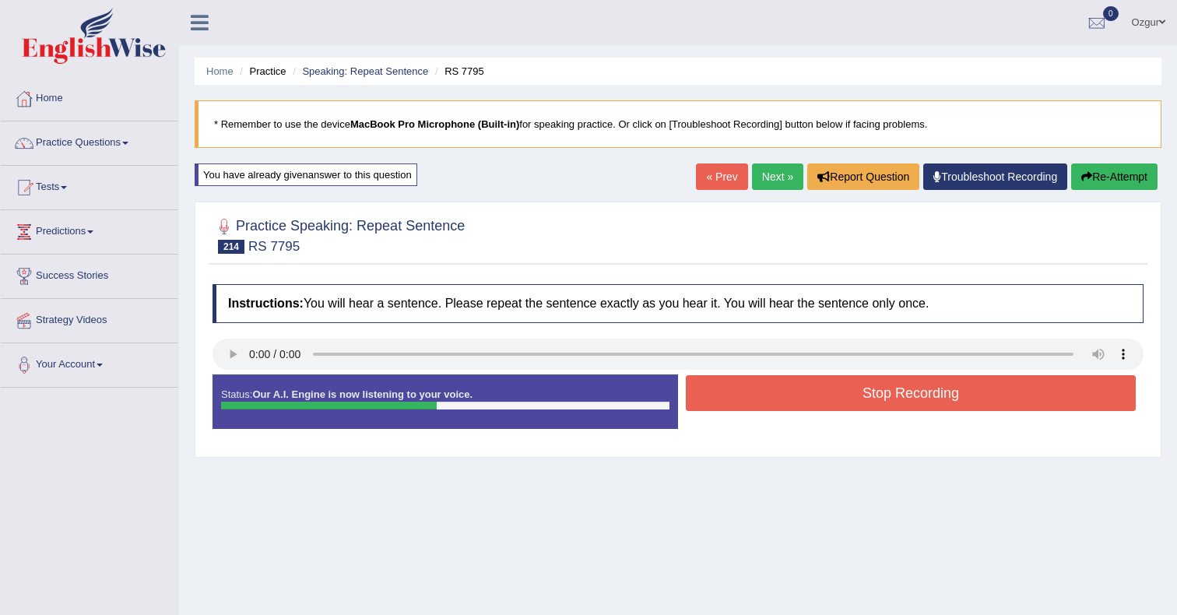
click at [842, 401] on button "Stop Recording" at bounding box center [911, 393] width 450 height 36
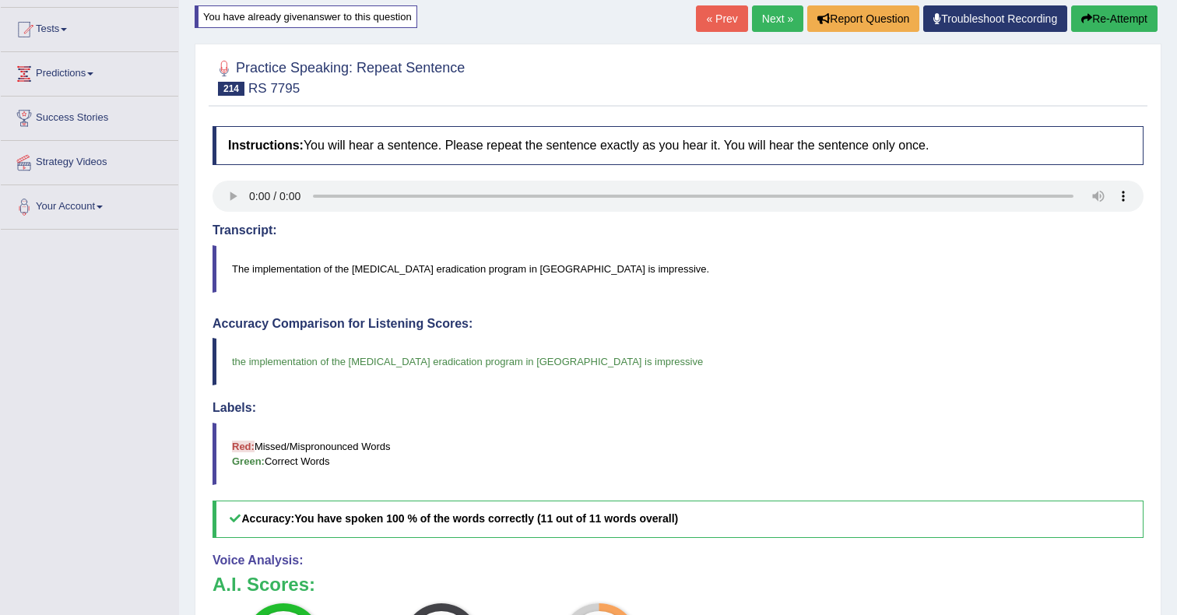
scroll to position [135, 0]
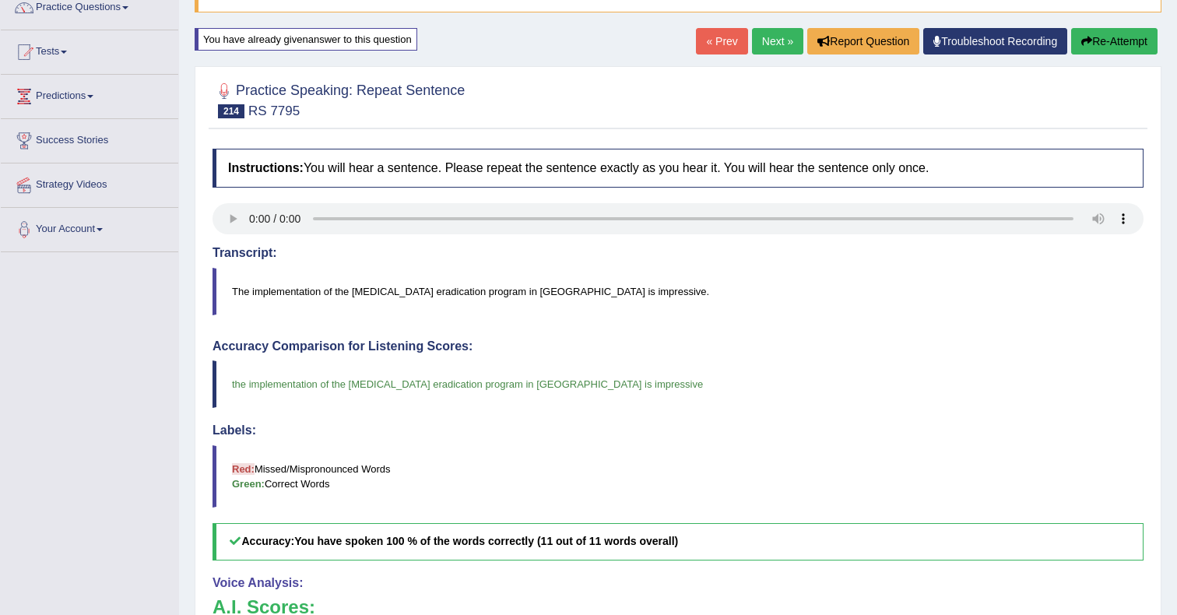
click at [772, 40] on link "Next »" at bounding box center [777, 41] width 51 height 26
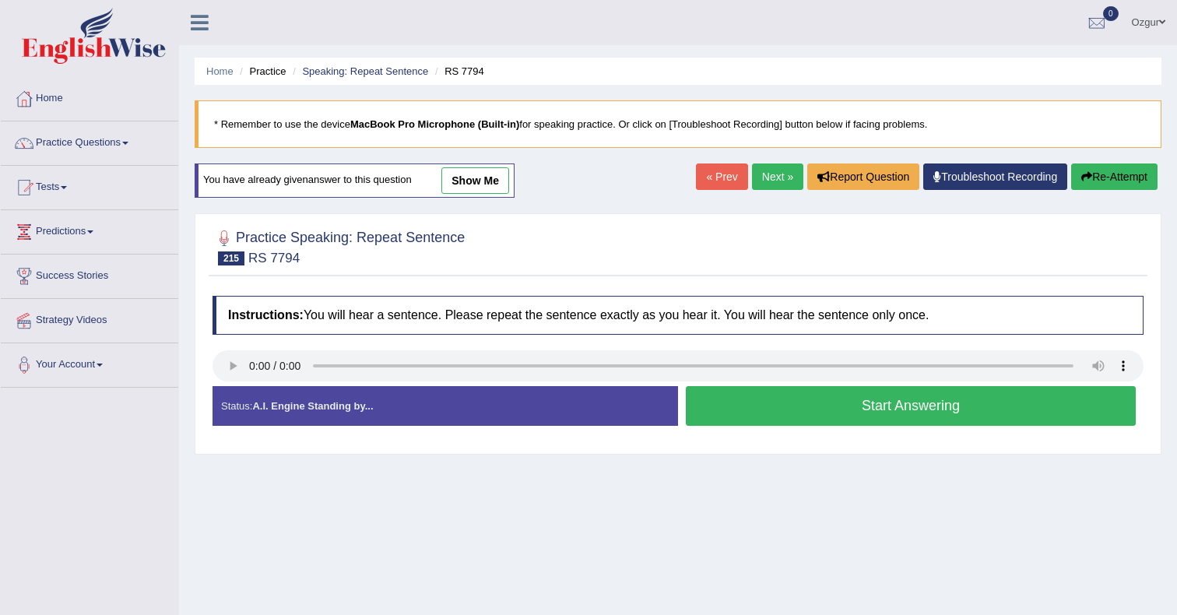
scroll to position [12, 0]
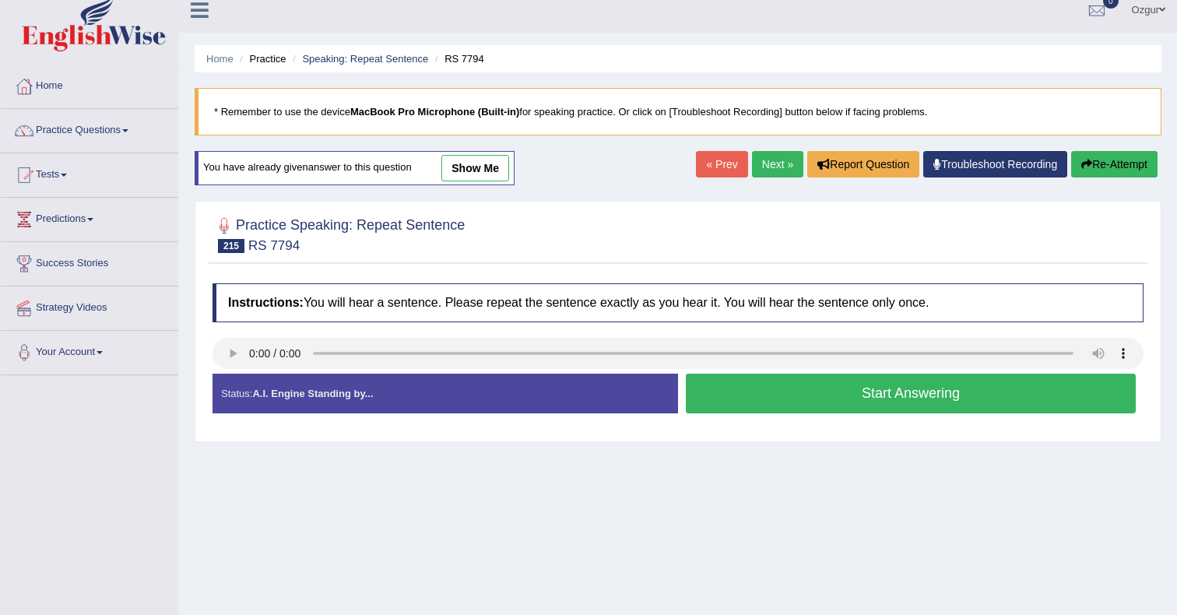
click at [915, 401] on button "Start Answering" at bounding box center [911, 394] width 450 height 40
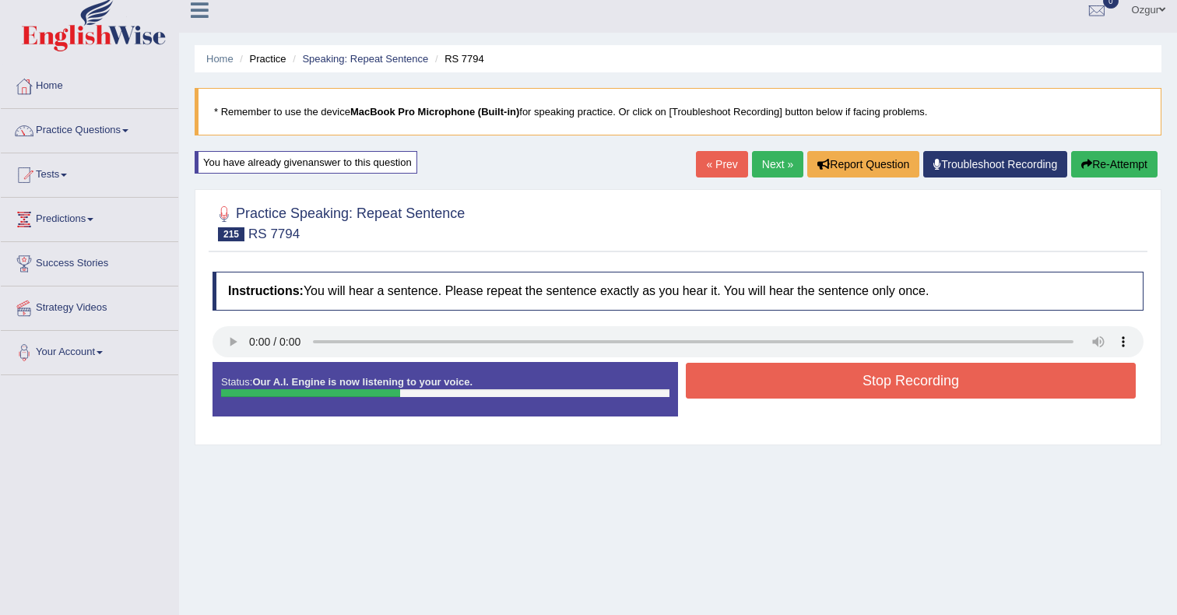
click at [907, 385] on button "Stop Recording" at bounding box center [911, 381] width 450 height 36
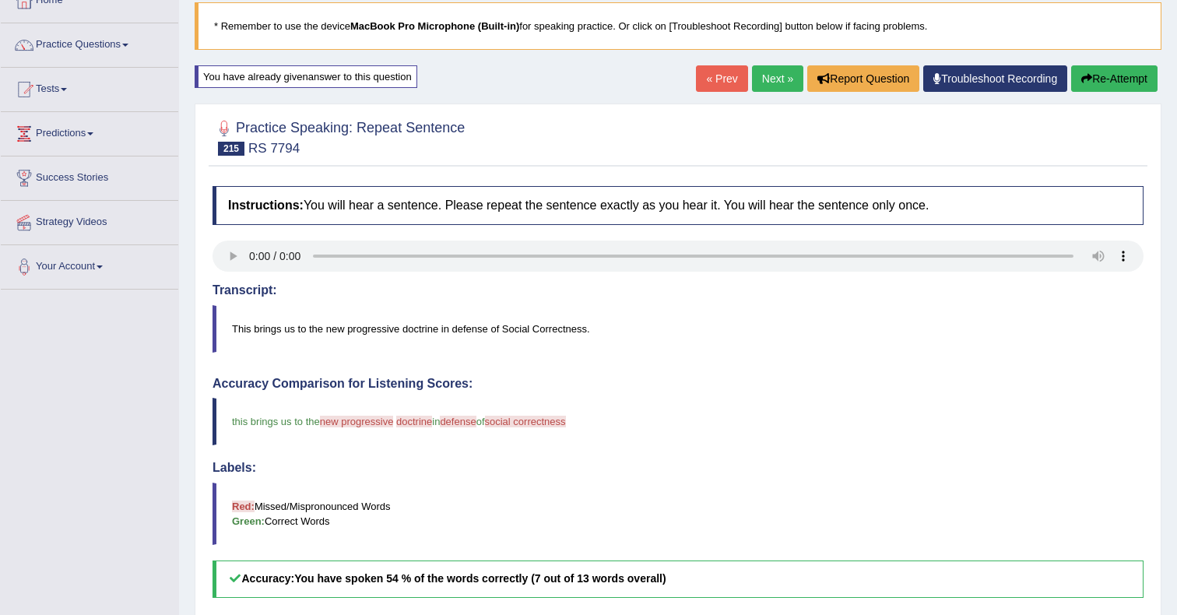
scroll to position [0, 0]
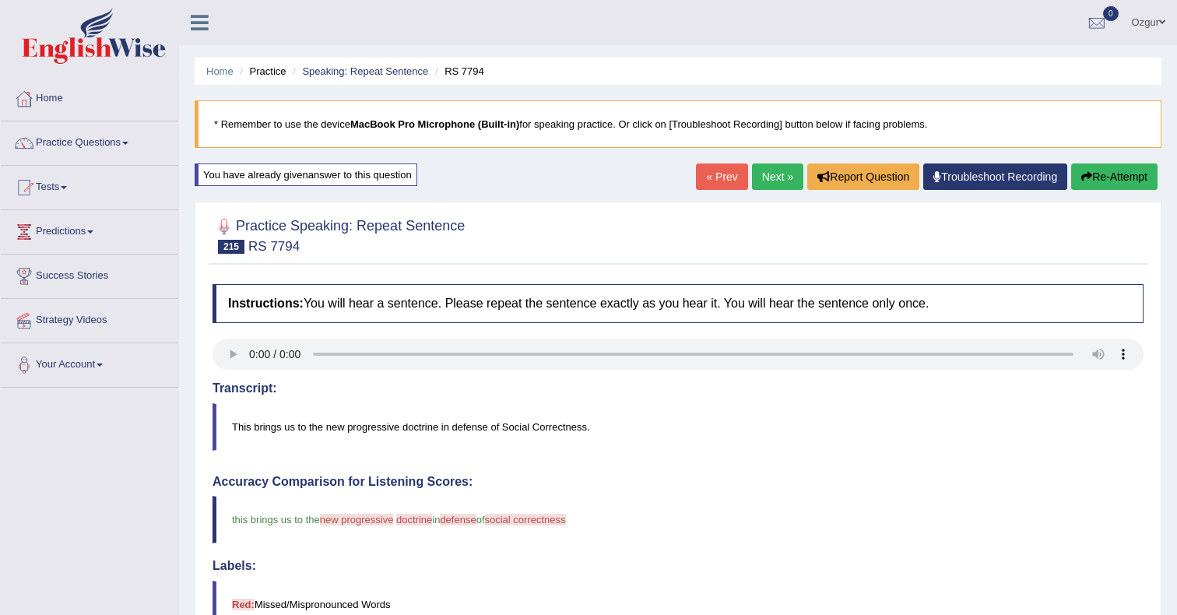
click at [1121, 190] on div "« Prev Next » Report Question Troubleshoot Recording Re-Attempt" at bounding box center [929, 179] width 466 height 30
click at [1124, 170] on button "Re-Attempt" at bounding box center [1114, 177] width 86 height 26
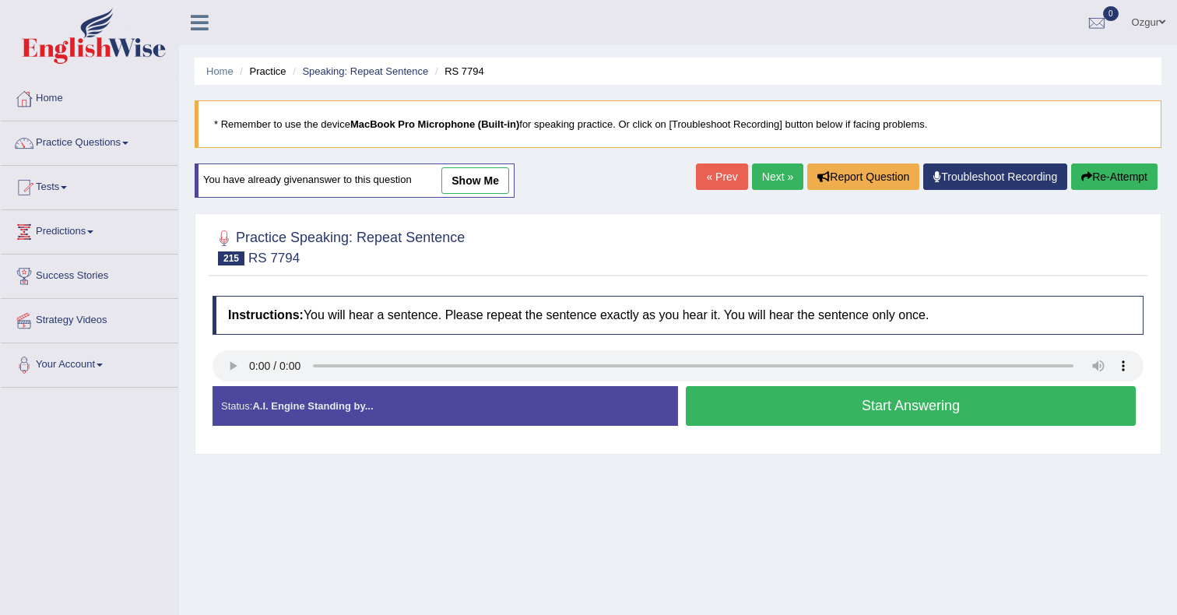
click at [818, 407] on button "Start Answering" at bounding box center [911, 406] width 450 height 40
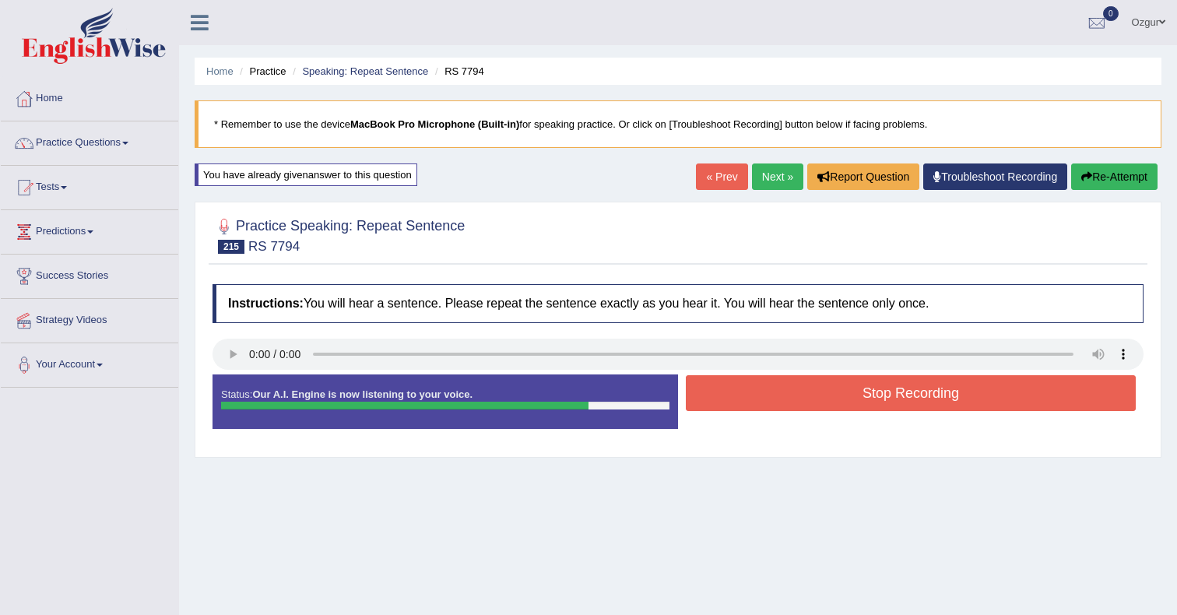
click at [860, 392] on button "Stop Recording" at bounding box center [911, 393] width 450 height 36
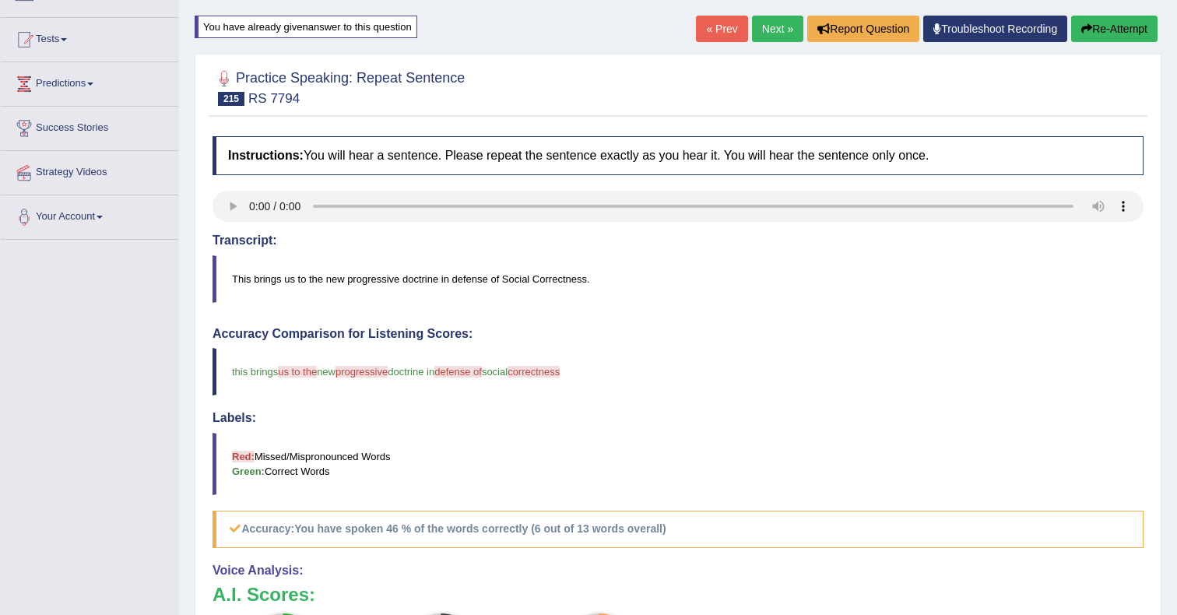
scroll to position [139, 0]
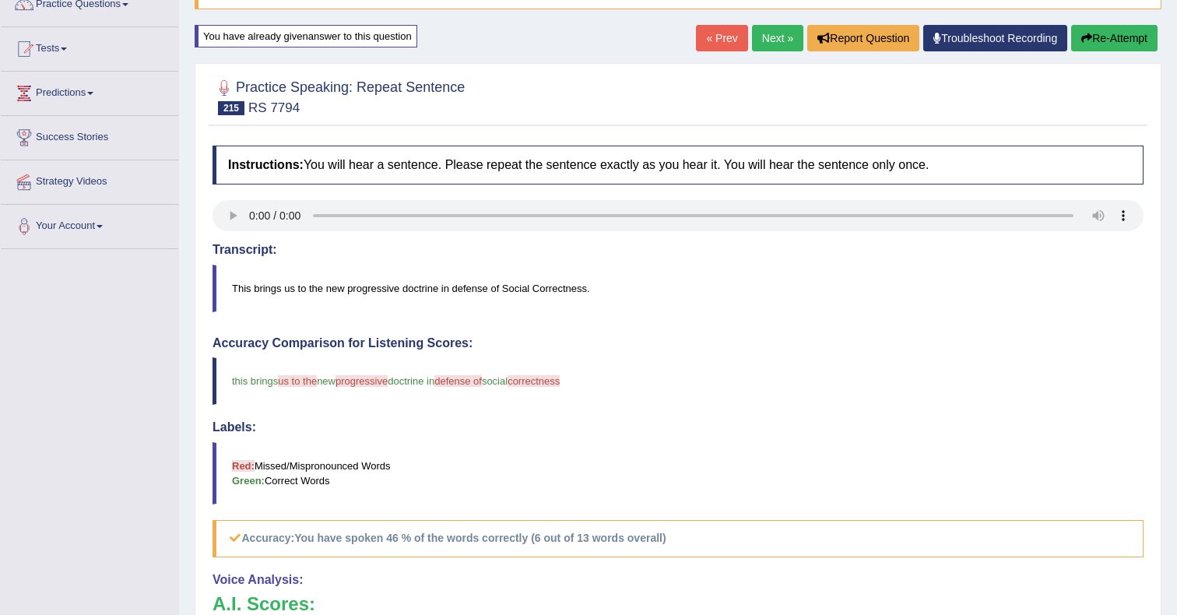
click at [1103, 56] on div "Home Practice Speaking: Repeat Sentence RS 7794 * Remember to use the device Ma…" at bounding box center [678, 372] width 998 height 1022
drag, startPoint x: 1140, startPoint y: 19, endPoint x: 1131, endPoint y: 28, distance: 12.1
click at [1131, 28] on div "Home Practice Speaking: Repeat Sentence RS 7794 * Remember to use the device Ma…" at bounding box center [678, 372] width 998 height 1022
click at [1131, 28] on button "Re-Attempt" at bounding box center [1114, 38] width 86 height 26
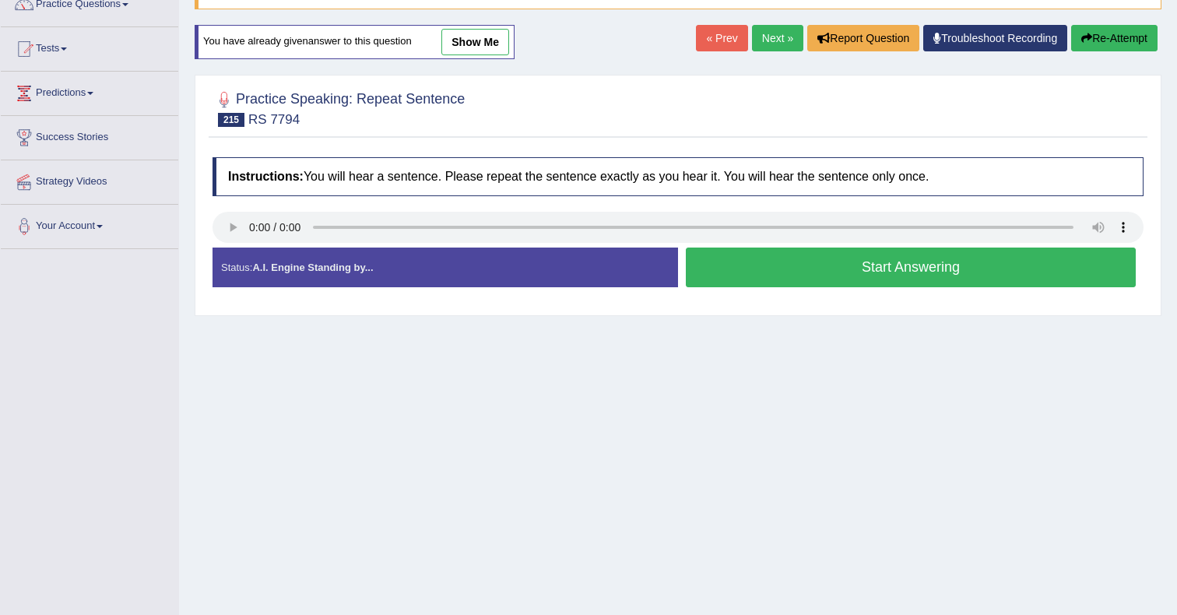
click at [872, 269] on button "Start Answering" at bounding box center [911, 268] width 450 height 40
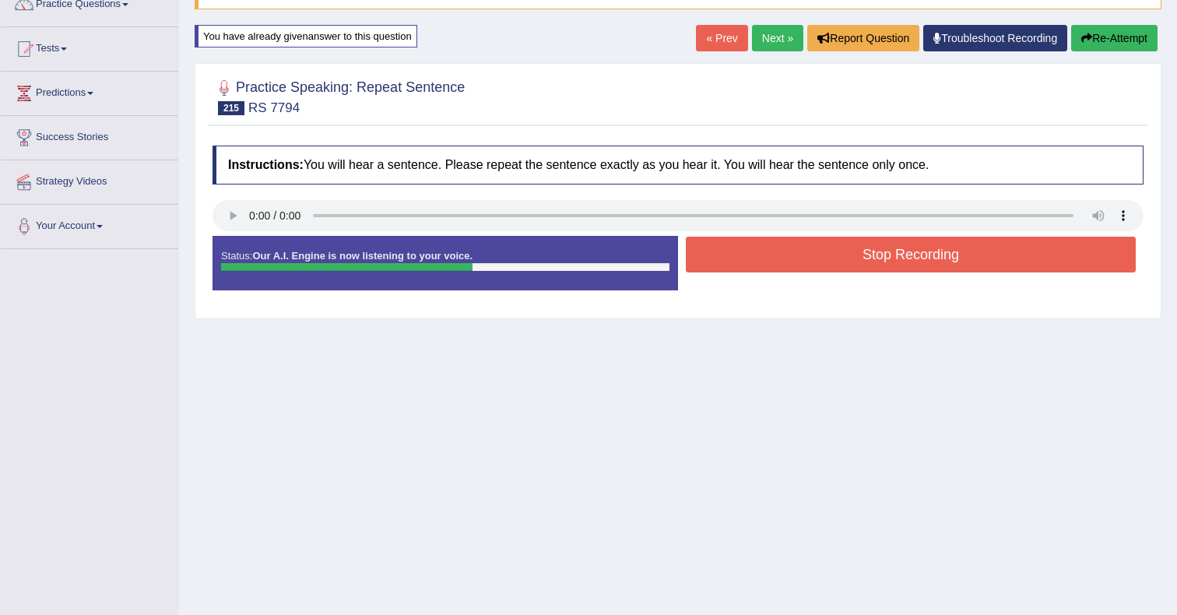
click at [872, 269] on button "Stop Recording" at bounding box center [911, 255] width 450 height 36
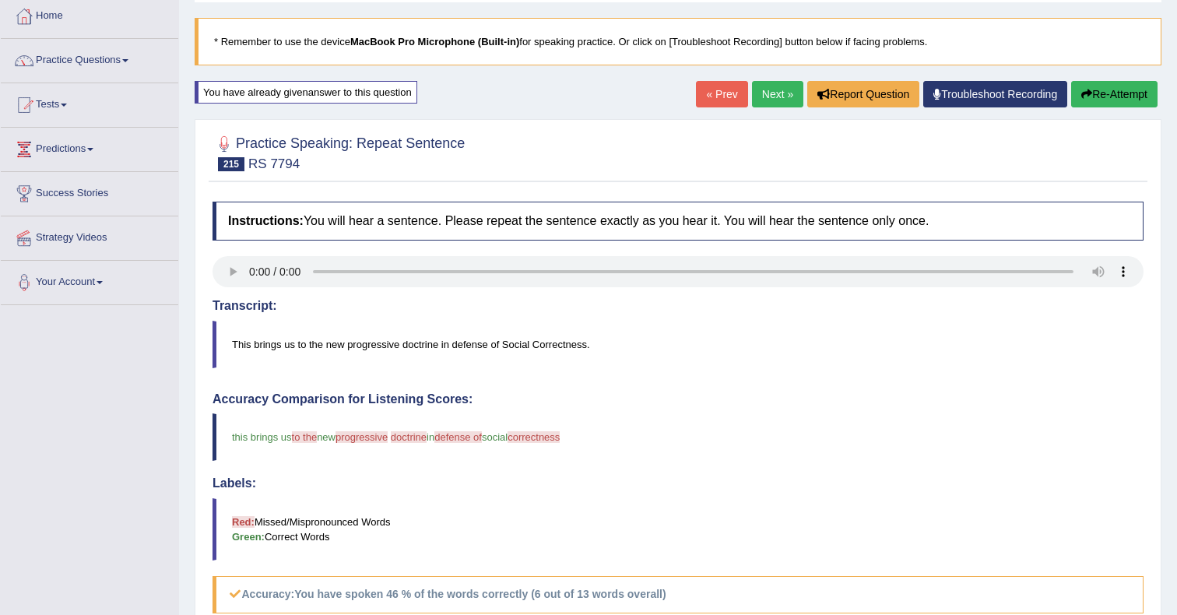
scroll to position [62, 0]
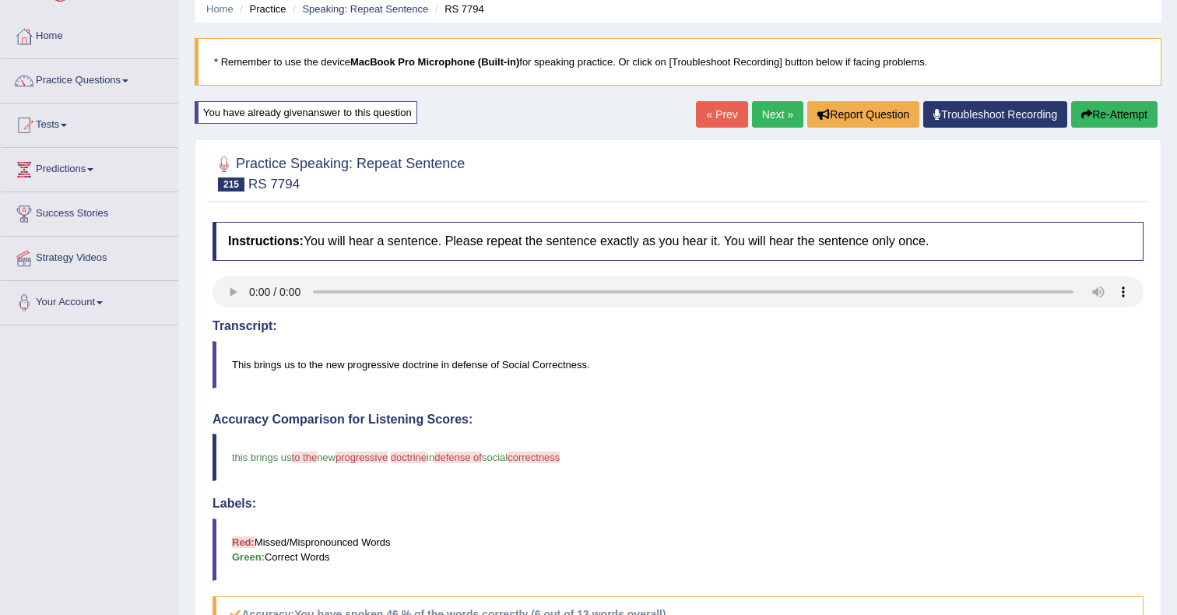
click at [1135, 113] on button "Re-Attempt" at bounding box center [1114, 114] width 86 height 26
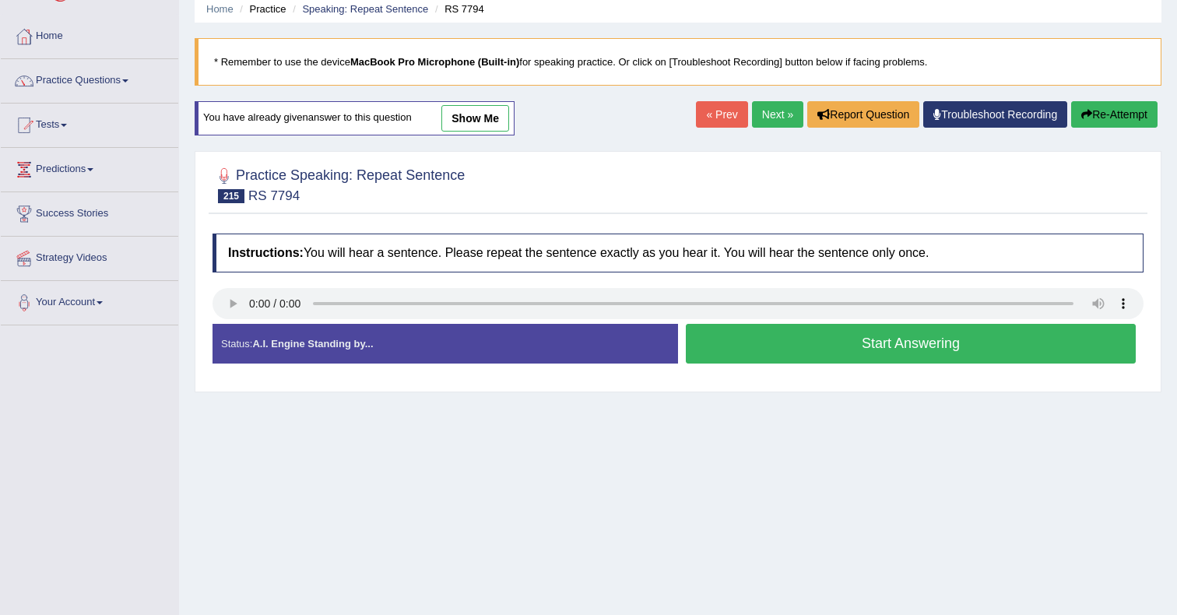
click at [850, 338] on button "Start Answering" at bounding box center [911, 344] width 450 height 40
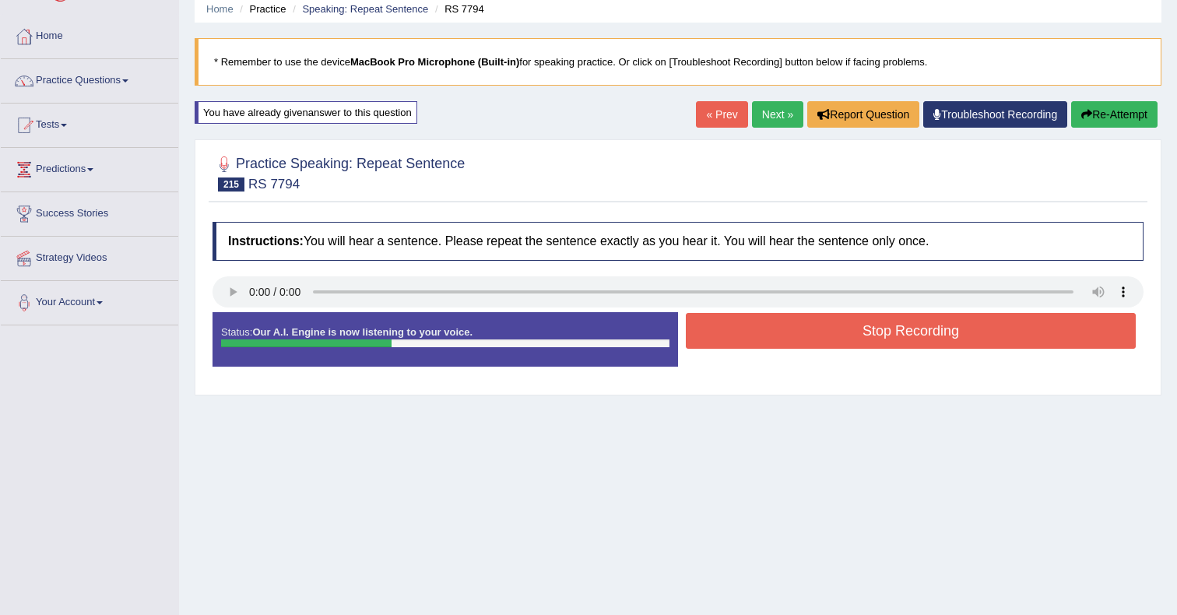
click at [849, 338] on button "Stop Recording" at bounding box center [911, 331] width 450 height 36
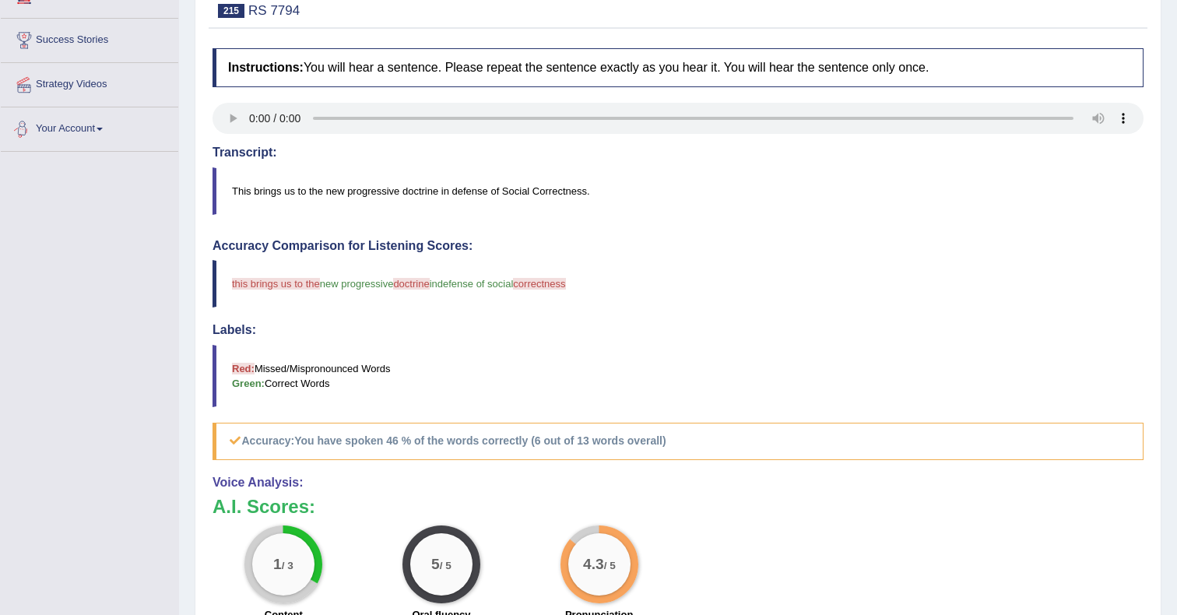
scroll to position [178, 0]
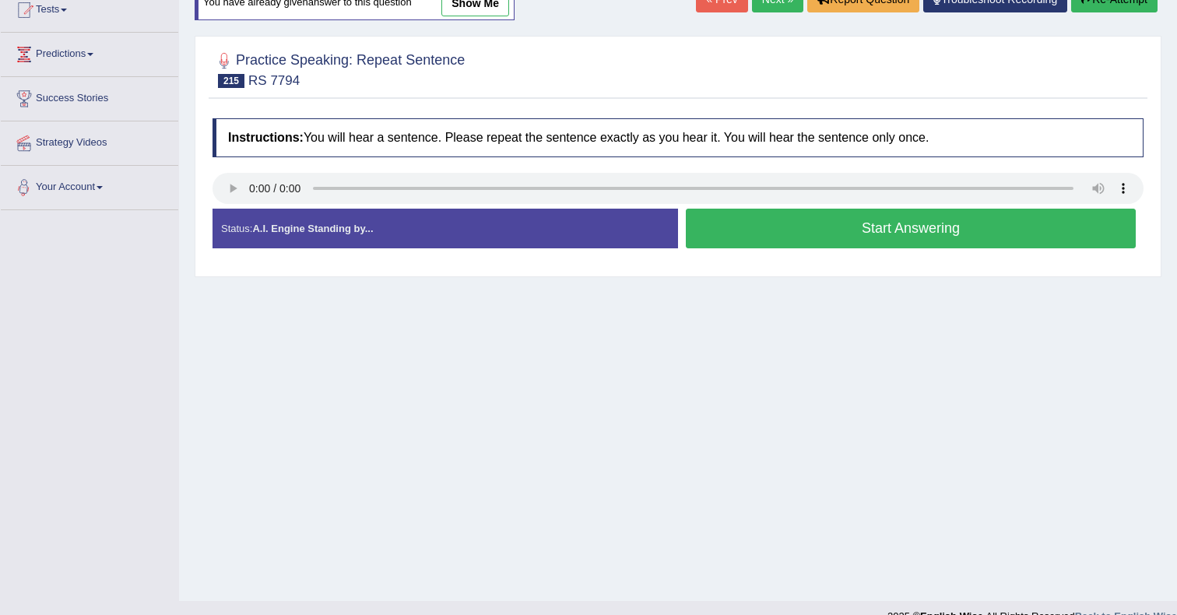
click at [733, 216] on button "Start Answering" at bounding box center [911, 229] width 450 height 40
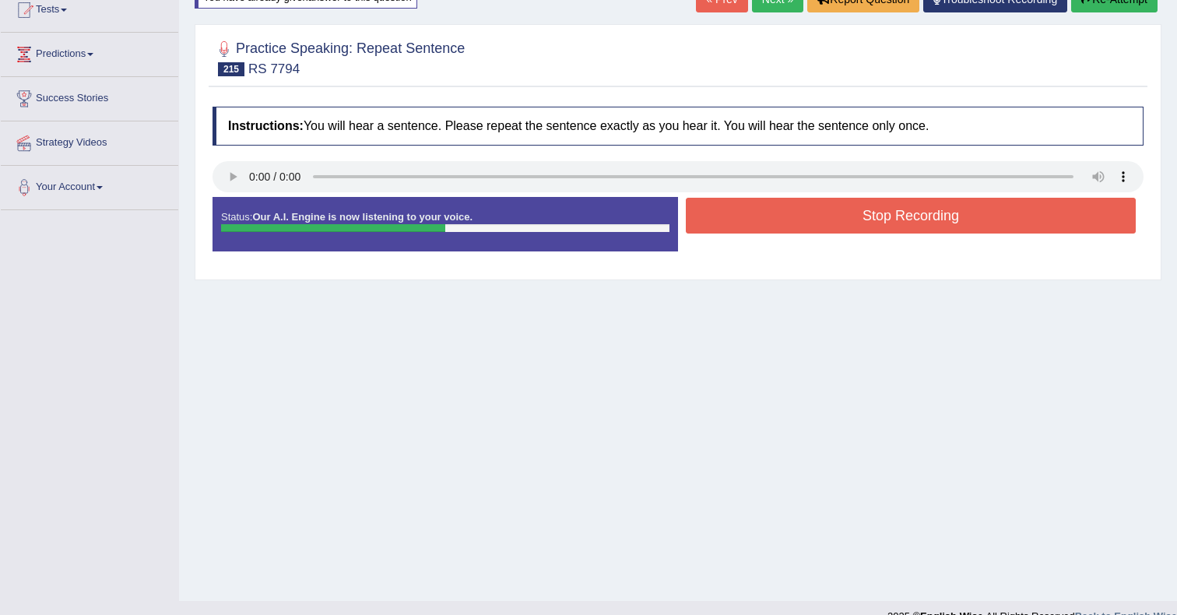
click at [942, 231] on button "Stop Recording" at bounding box center [911, 216] width 450 height 36
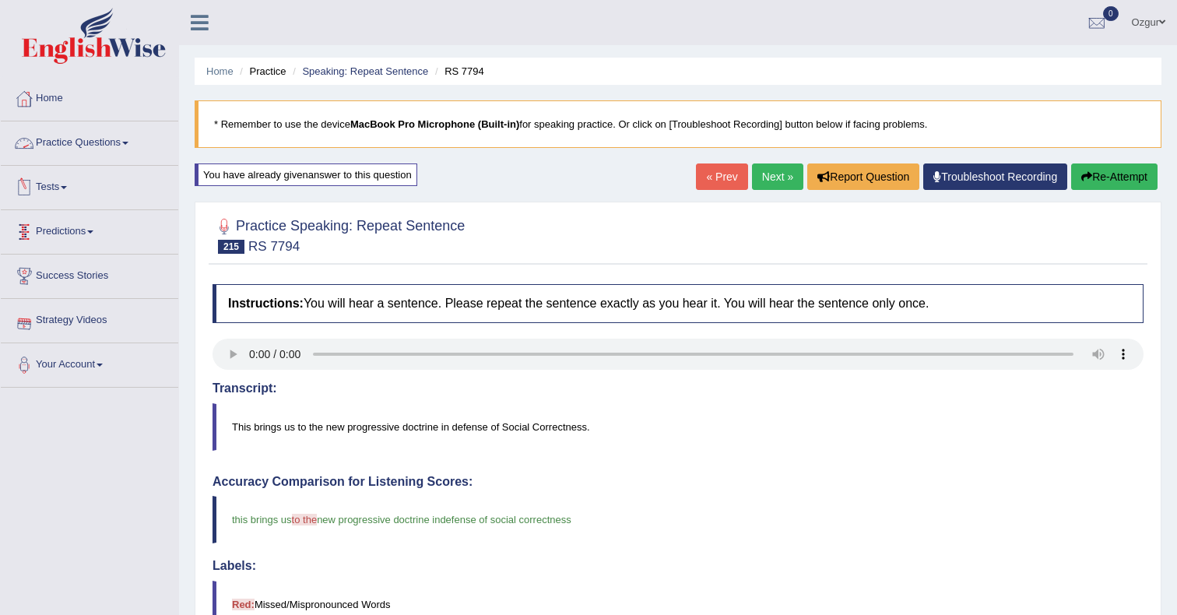
click at [116, 149] on link "Practice Questions" at bounding box center [90, 140] width 178 height 39
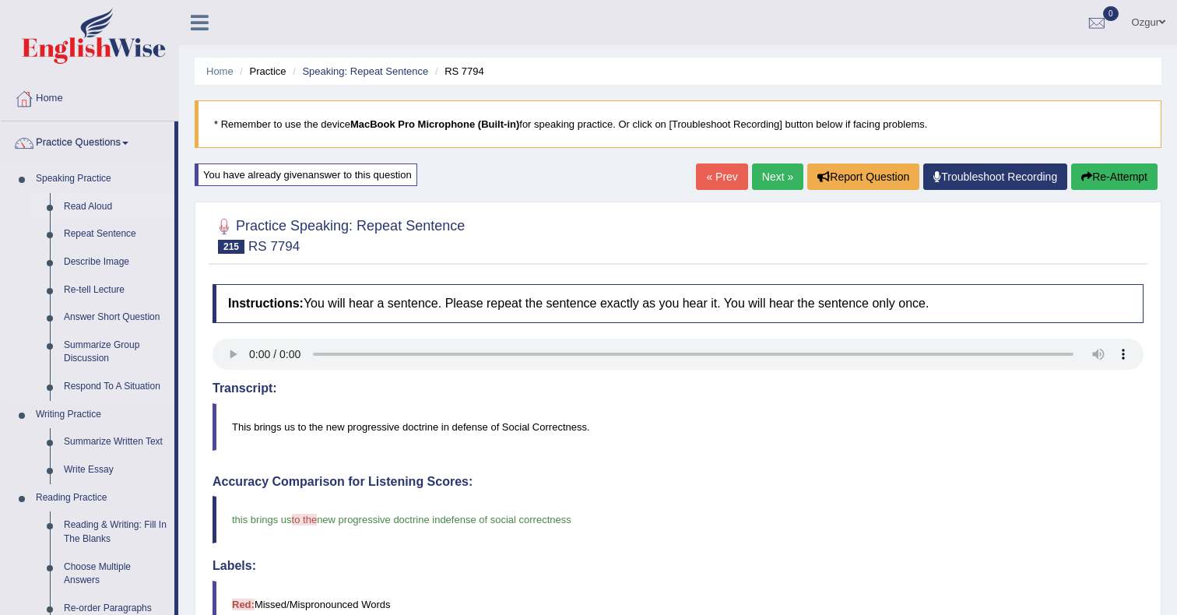
click at [97, 209] on link "Read Aloud" at bounding box center [116, 207] width 118 height 28
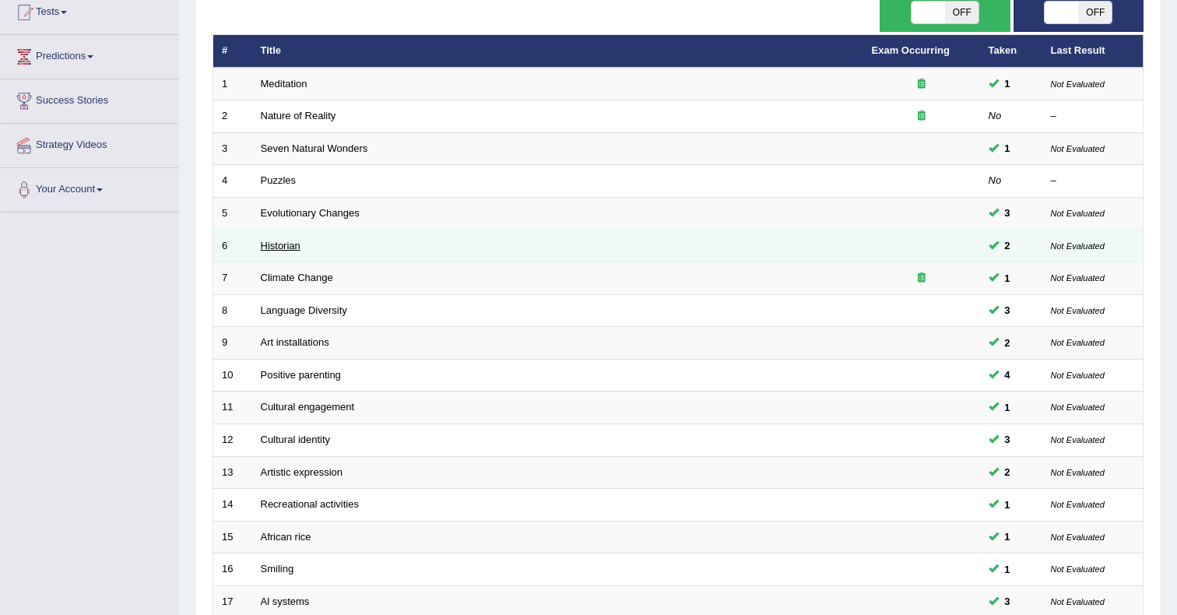
scroll to position [177, 0]
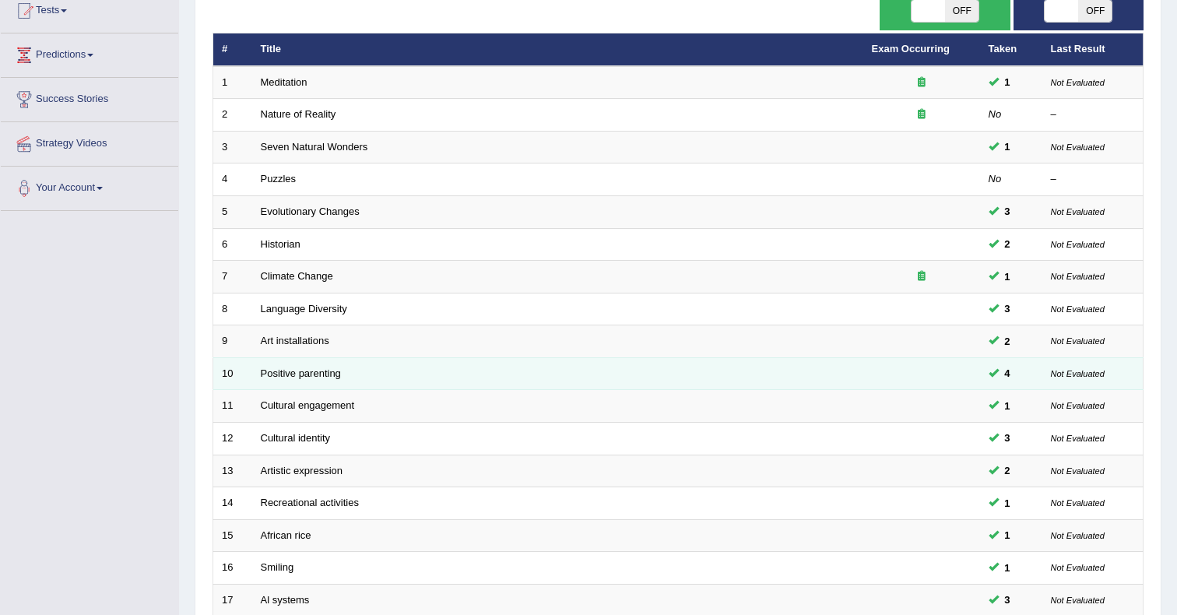
click at [287, 364] on td "Positive parenting" at bounding box center [557, 373] width 611 height 33
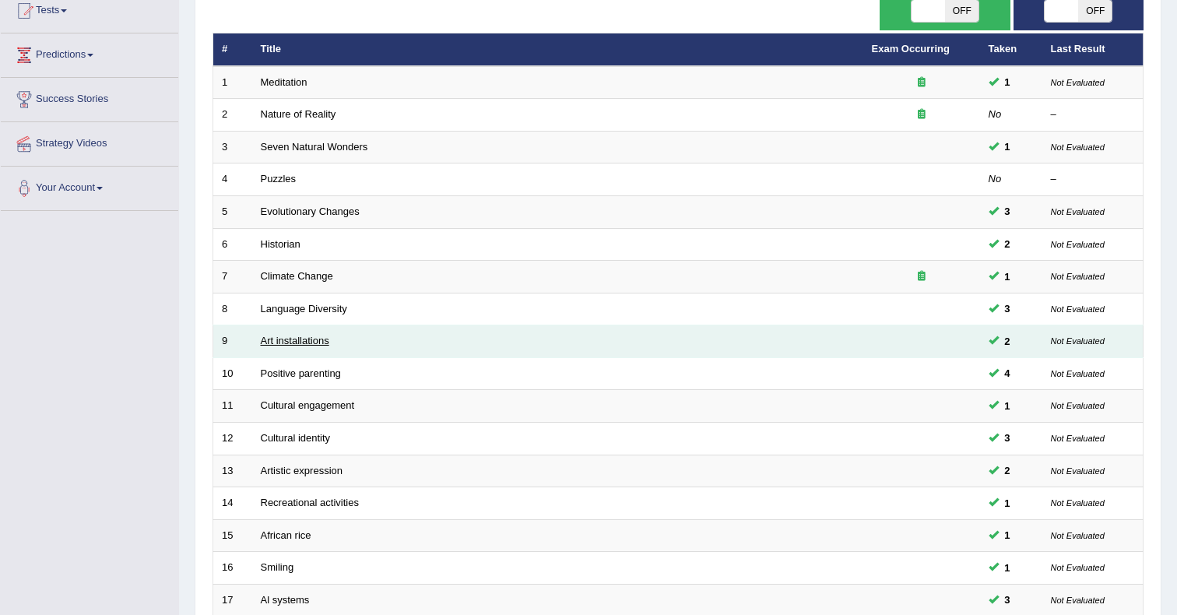
click at [298, 346] on link "Art installations" at bounding box center [295, 341] width 69 height 12
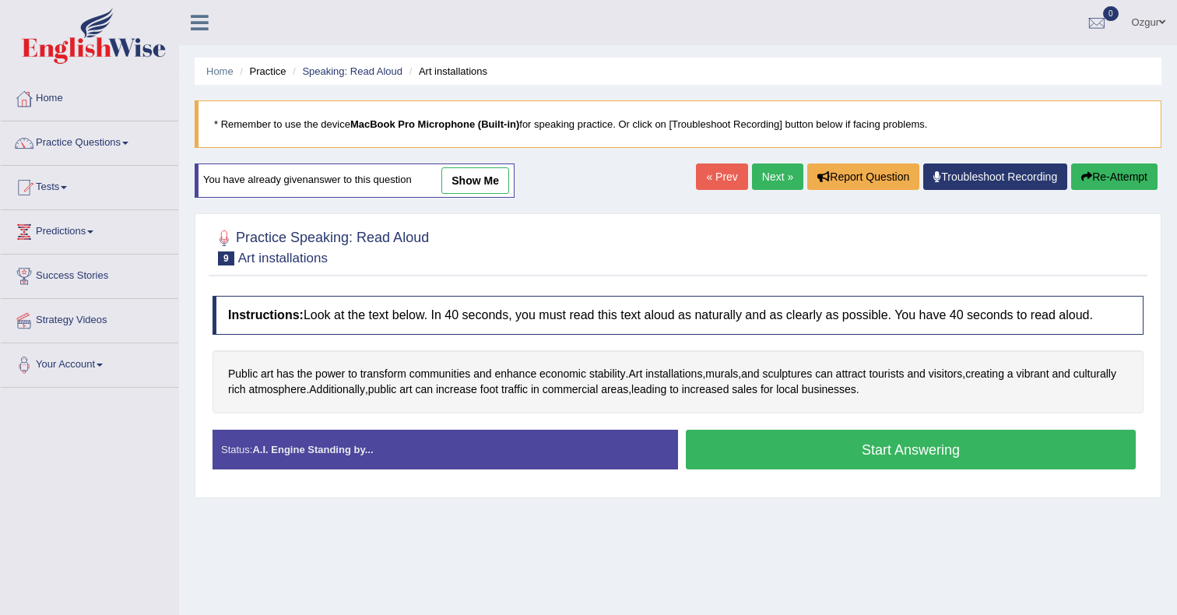
click at [754, 452] on button "Start Answering" at bounding box center [911, 450] width 450 height 40
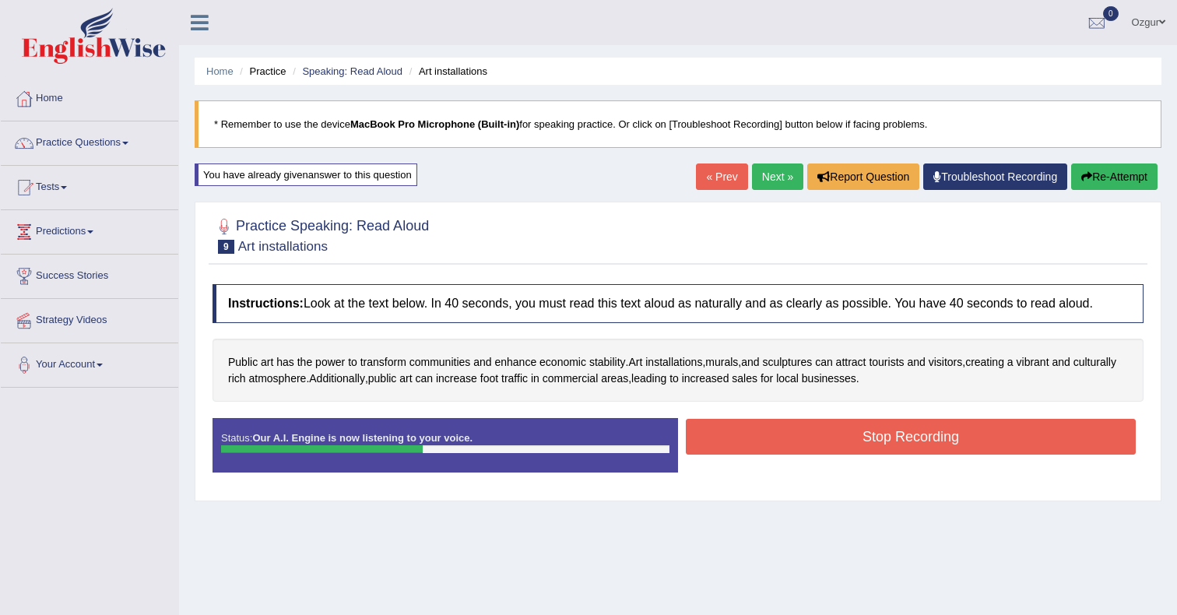
click at [783, 438] on button "Stop Recording" at bounding box center [911, 437] width 450 height 36
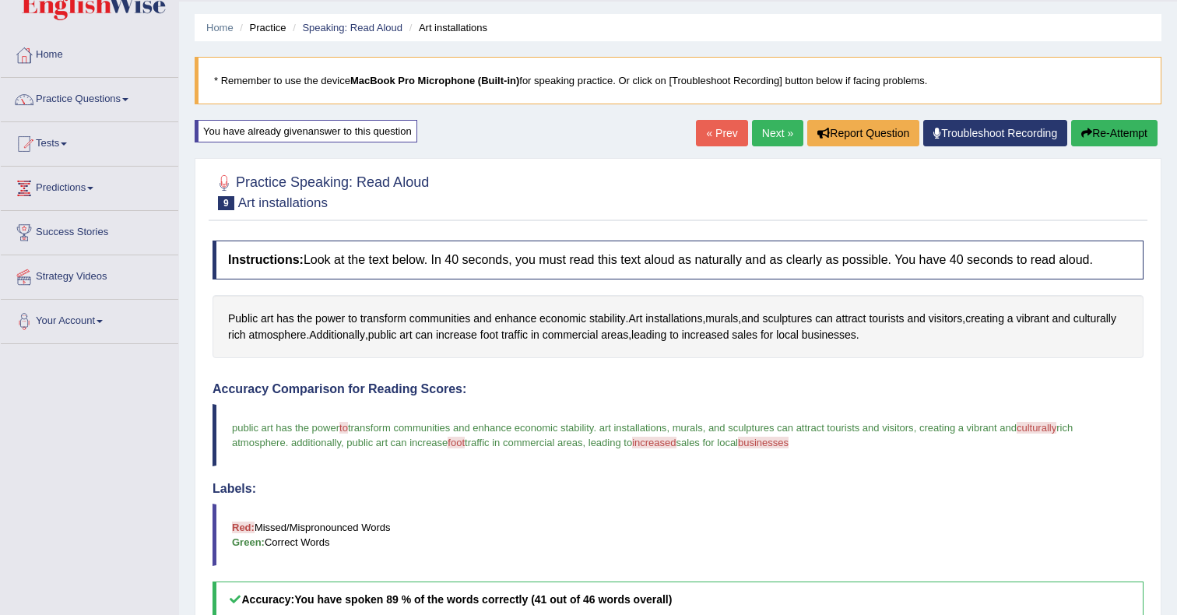
scroll to position [42, 0]
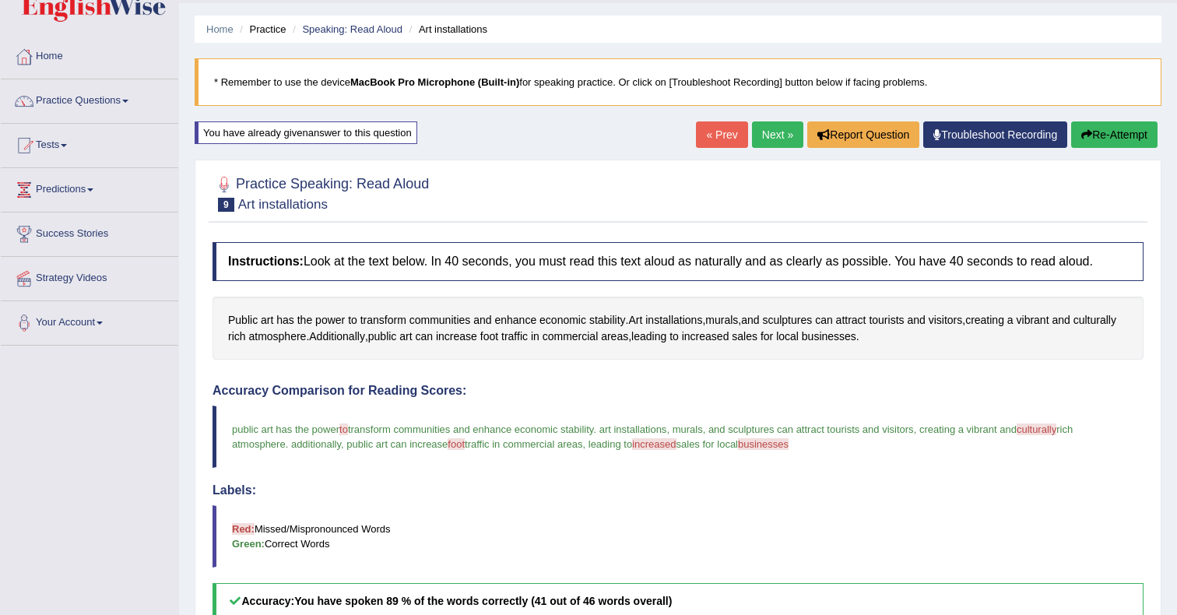
click at [118, 93] on link "Practice Questions" at bounding box center [90, 98] width 178 height 39
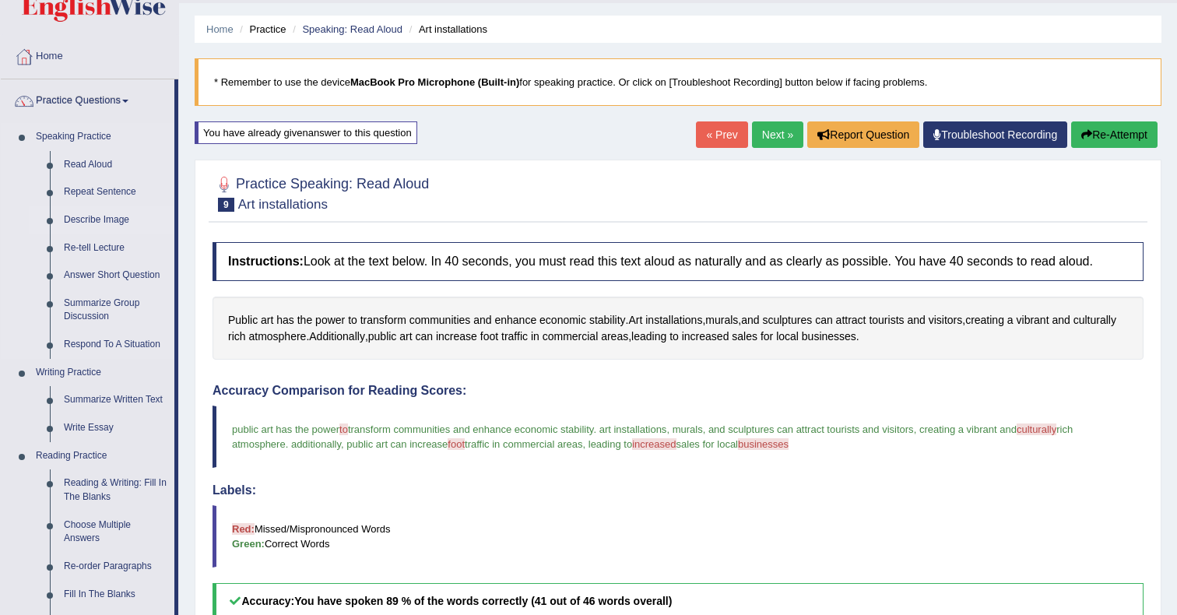
click at [124, 220] on link "Describe Image" at bounding box center [116, 220] width 118 height 28
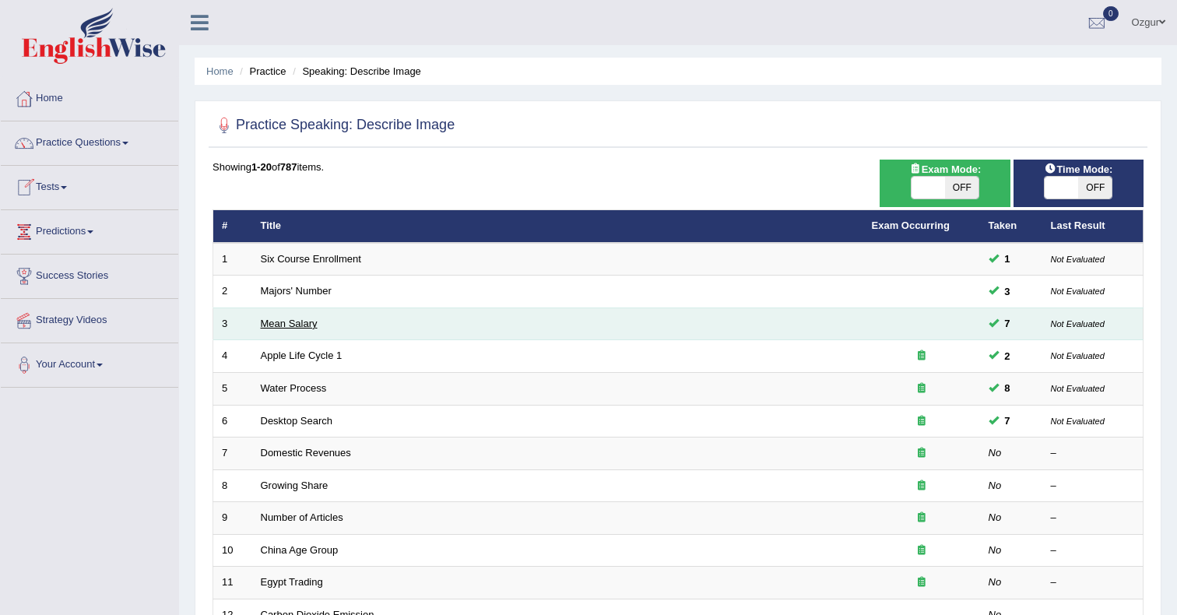
click at [284, 323] on link "Mean Salary" at bounding box center [289, 324] width 57 height 12
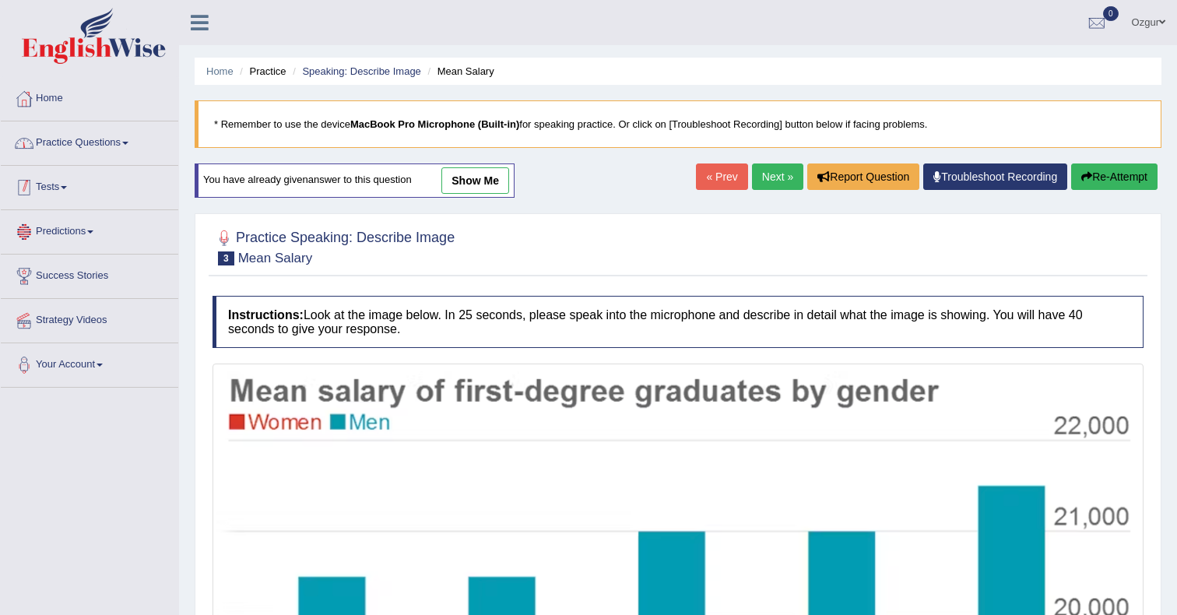
click at [92, 146] on link "Practice Questions" at bounding box center [90, 140] width 178 height 39
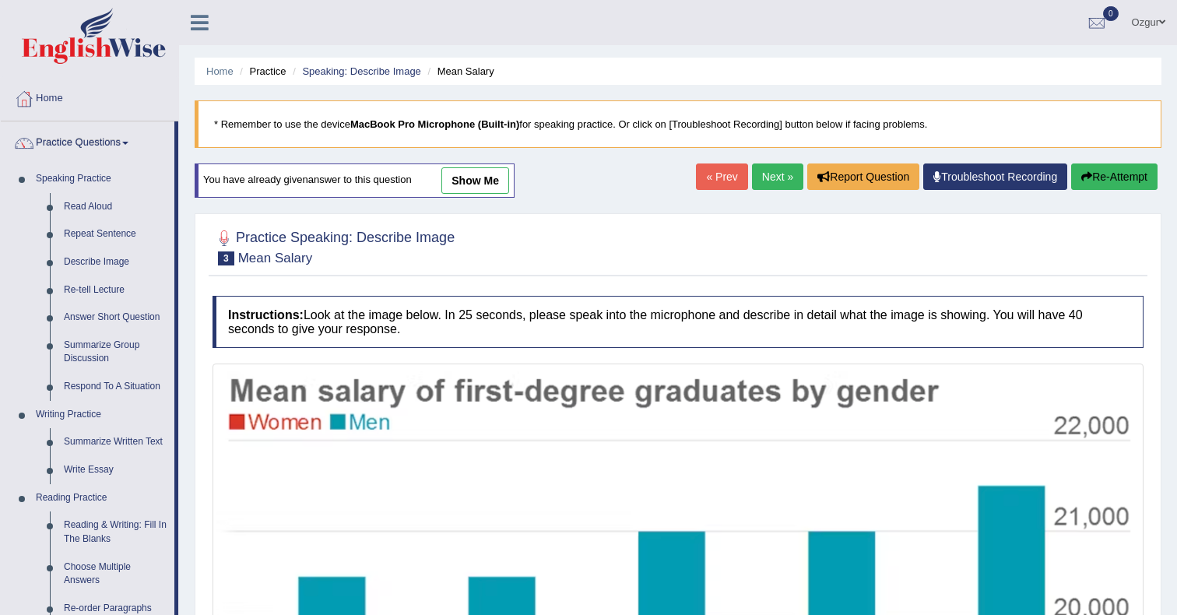
scroll to position [80, 0]
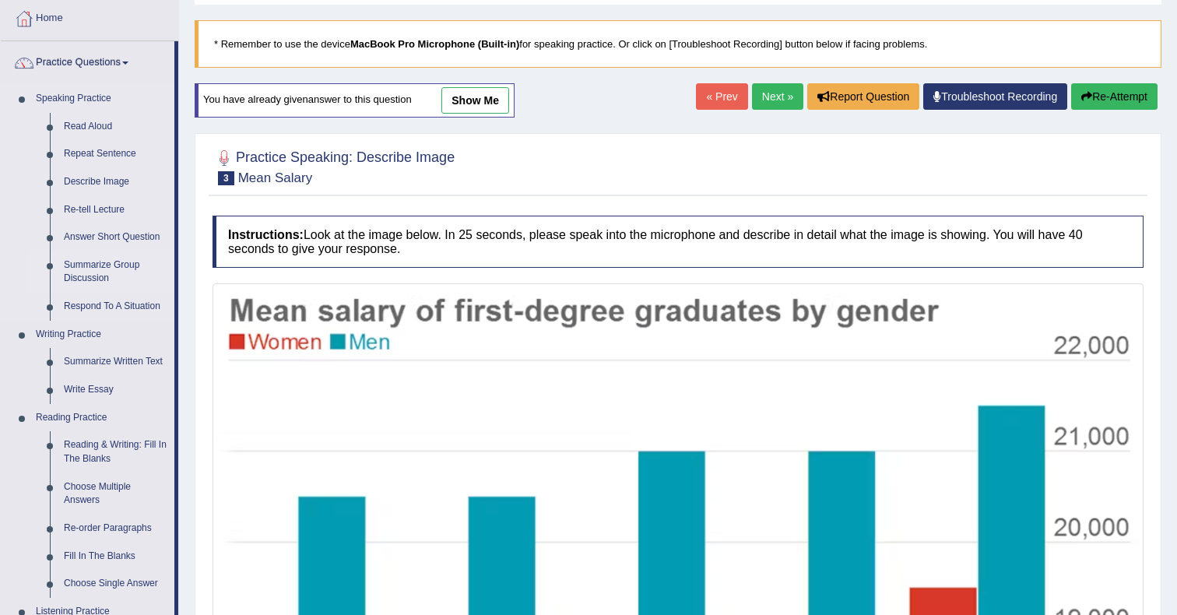
click at [96, 267] on link "Summarize Group Discussion" at bounding box center [116, 271] width 118 height 41
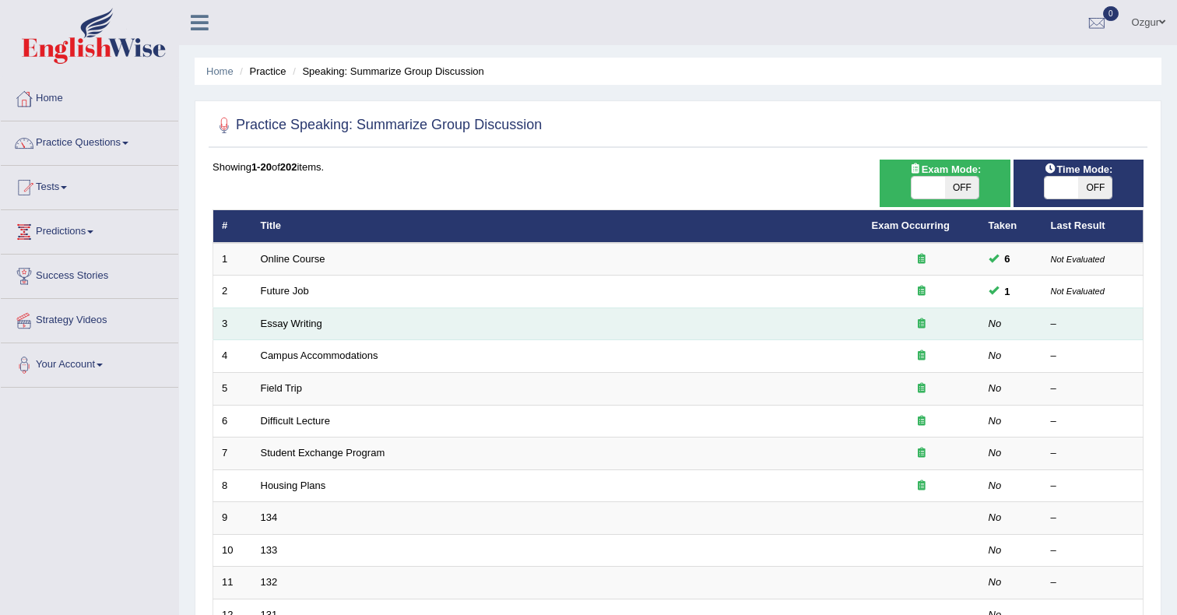
scroll to position [72, 0]
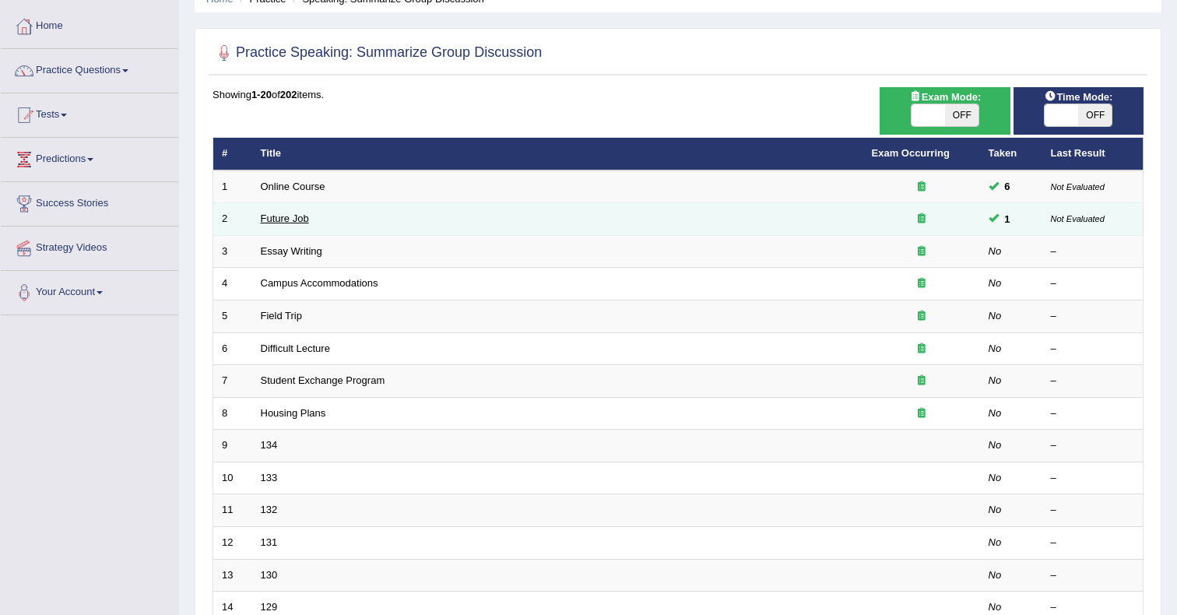
click at [287, 219] on link "Future Job" at bounding box center [285, 219] width 48 height 12
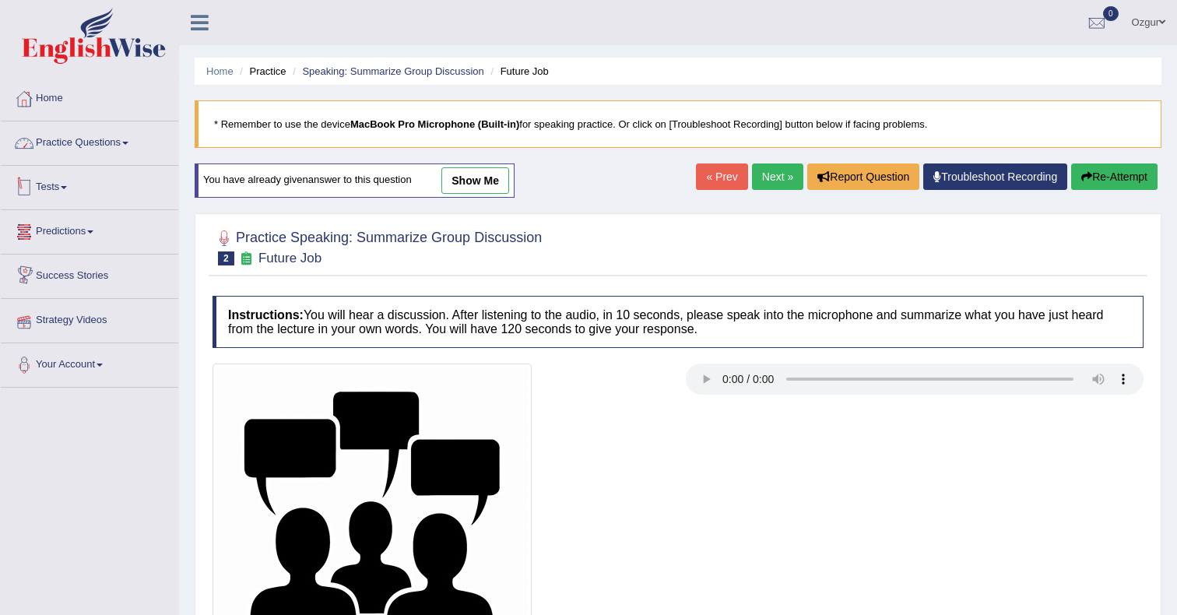
click at [104, 125] on link "Practice Questions" at bounding box center [90, 140] width 178 height 39
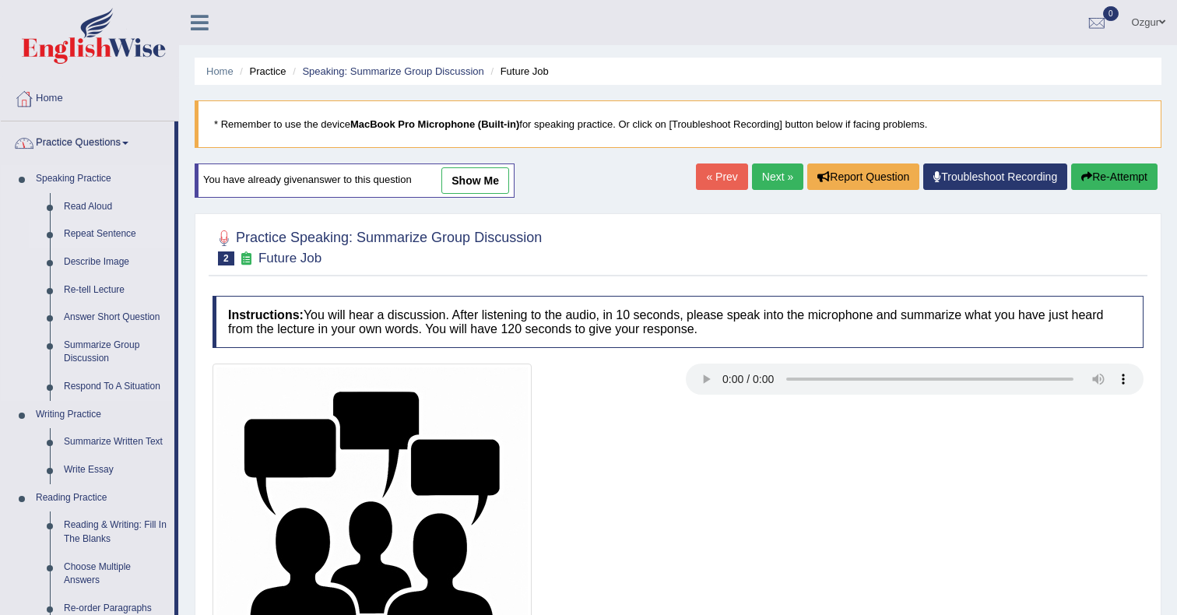
click at [114, 237] on link "Repeat Sentence" at bounding box center [116, 234] width 118 height 28
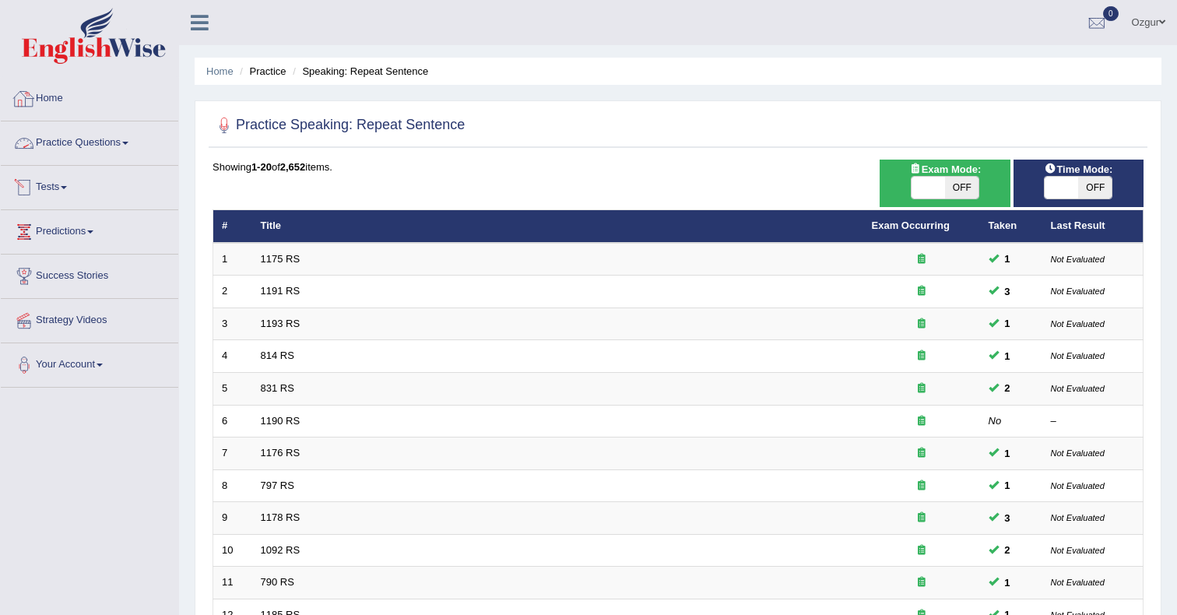
click at [128, 153] on link "Practice Questions" at bounding box center [90, 140] width 178 height 39
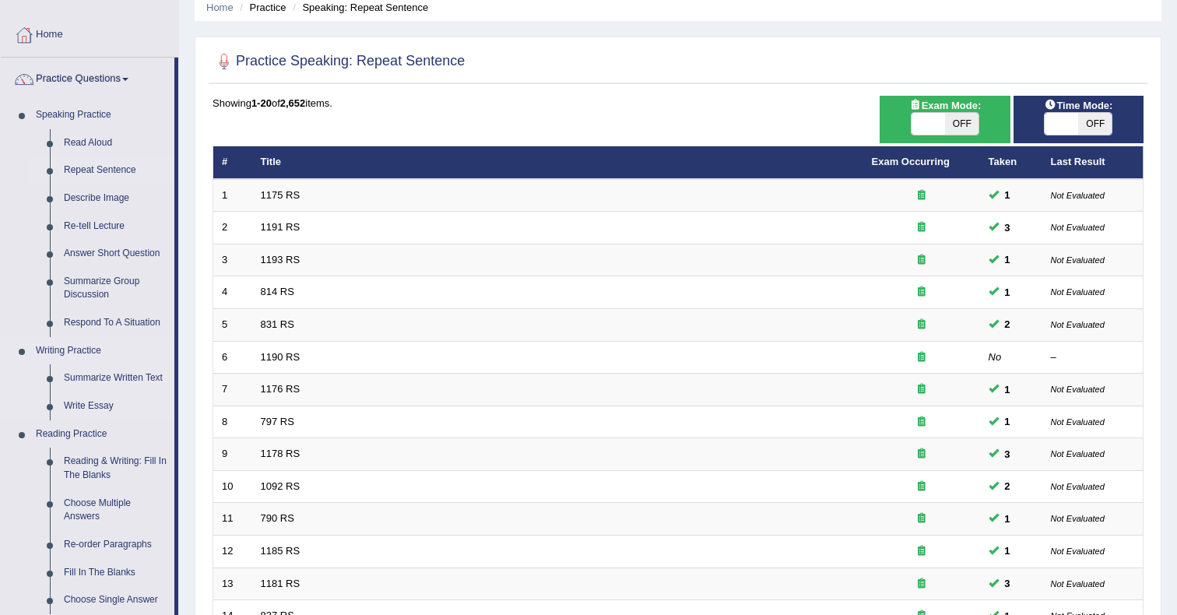
scroll to position [69, 0]
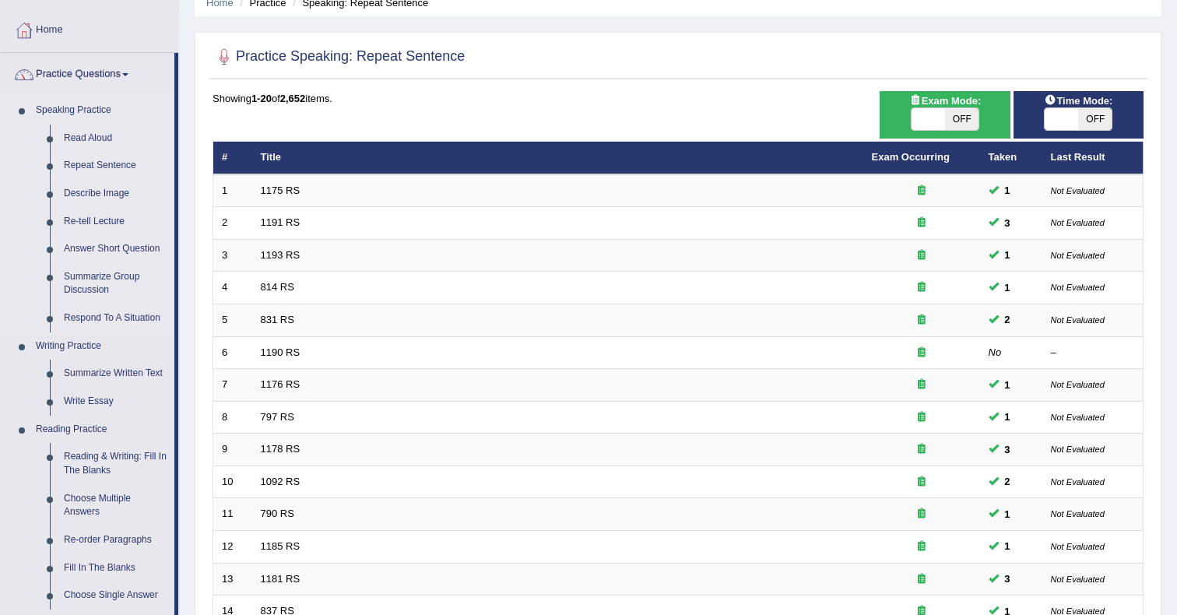
click at [128, 252] on link "Answer Short Question" at bounding box center [116, 249] width 118 height 28
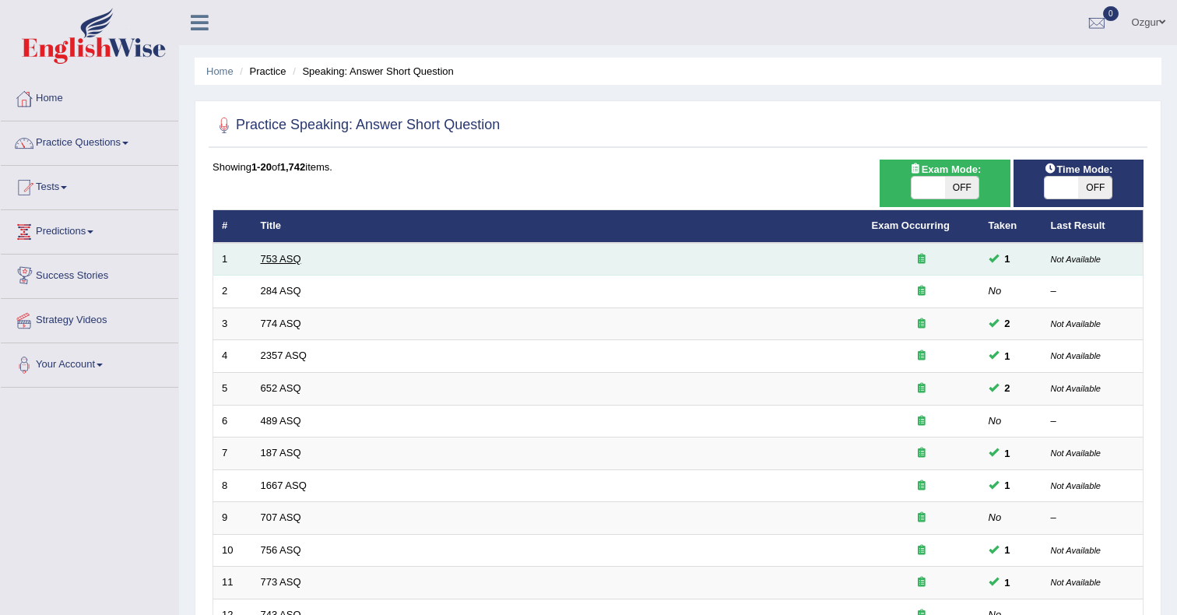
click at [294, 263] on link "753 ASQ" at bounding box center [281, 259] width 40 height 12
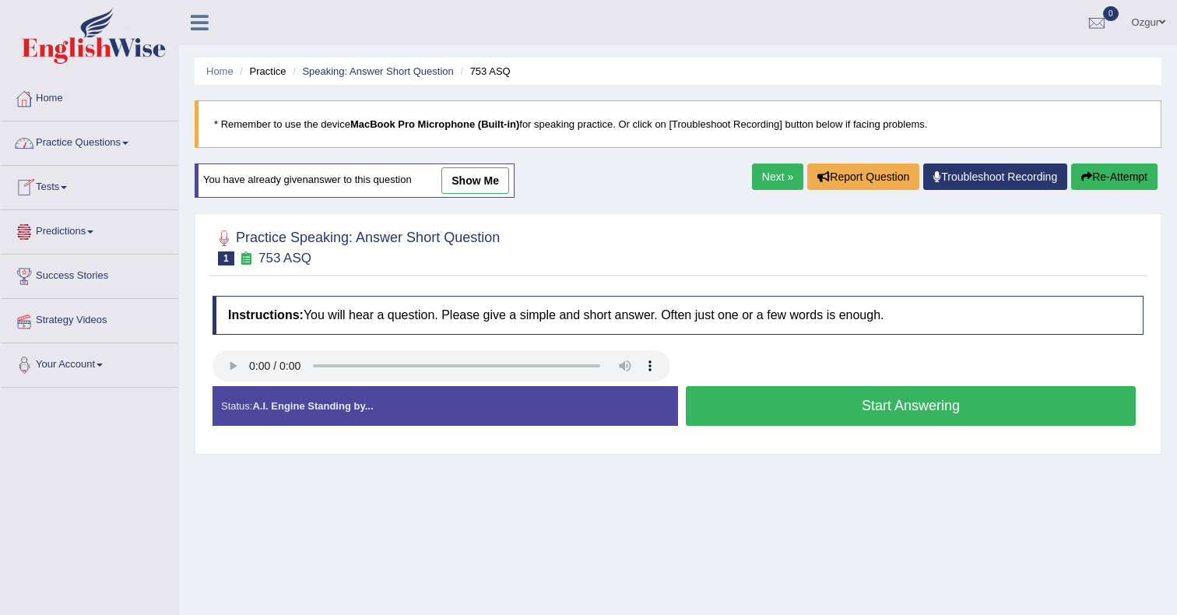
click at [67, 188] on span at bounding box center [64, 187] width 6 height 3
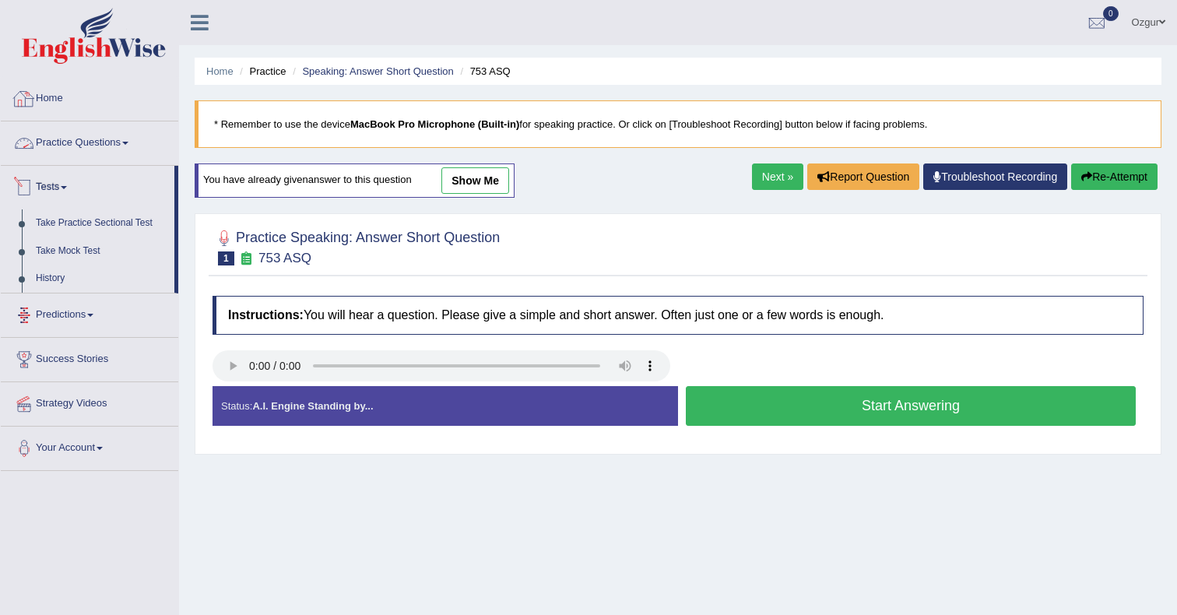
click at [93, 142] on link "Practice Questions" at bounding box center [90, 140] width 178 height 39
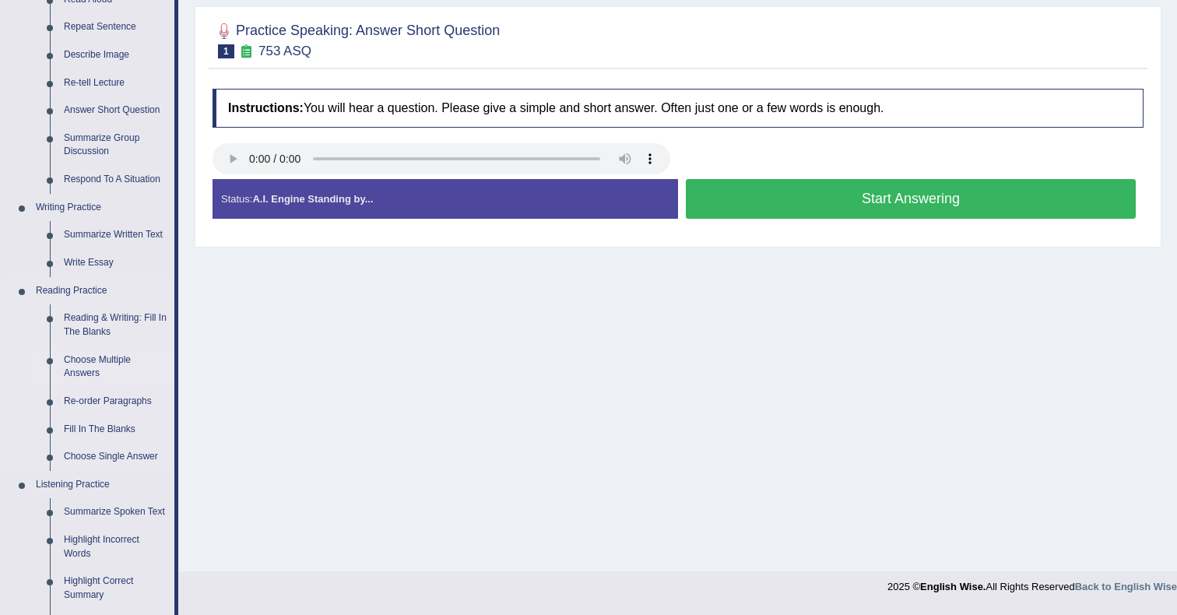
scroll to position [250, 0]
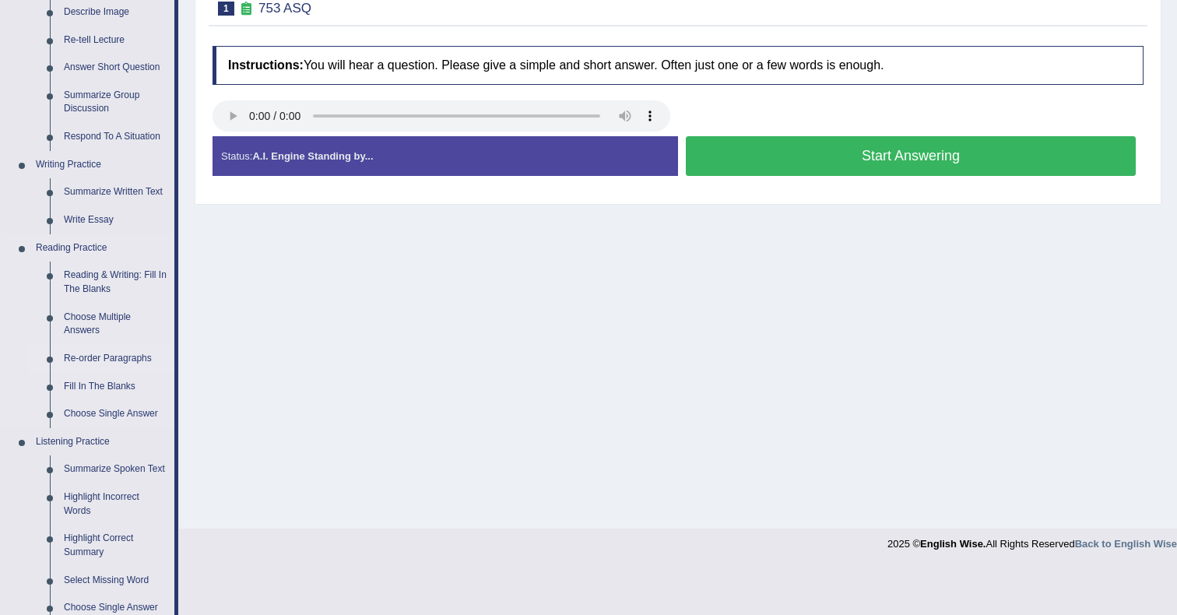
click at [146, 358] on link "Re-order Paragraphs" at bounding box center [116, 359] width 118 height 28
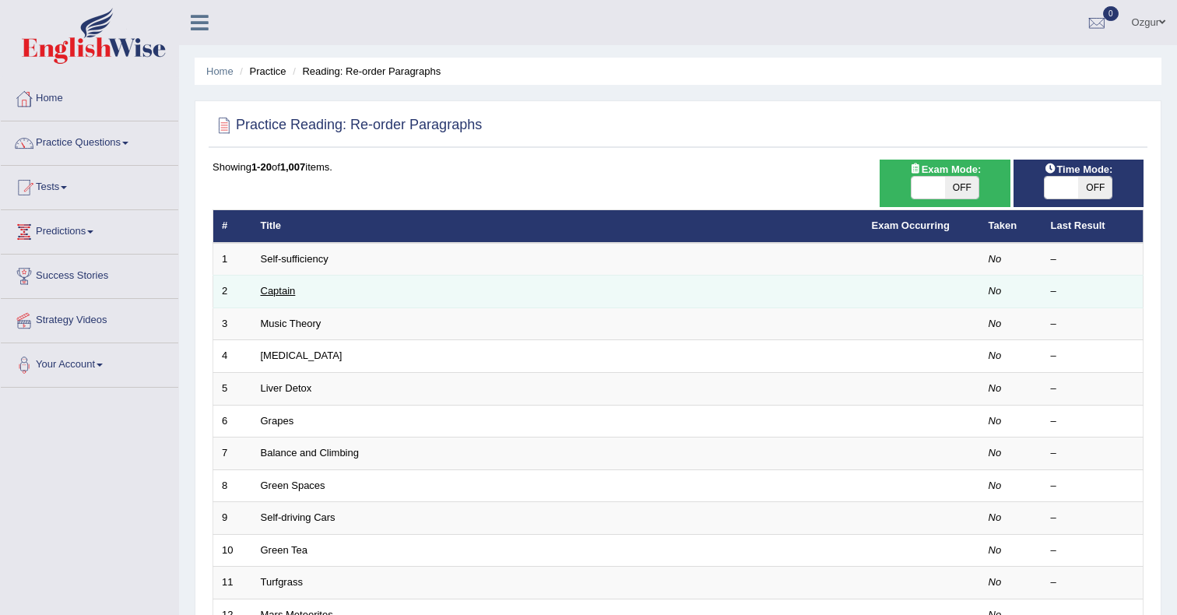
click at [290, 292] on link "Captain" at bounding box center [278, 291] width 35 height 12
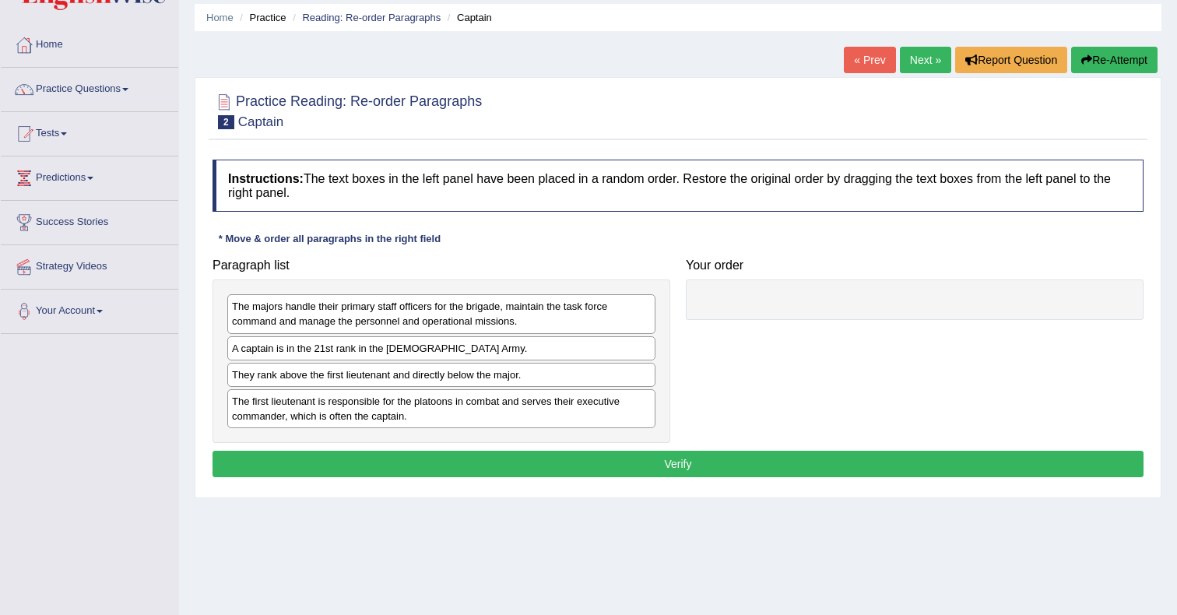
scroll to position [90, 0]
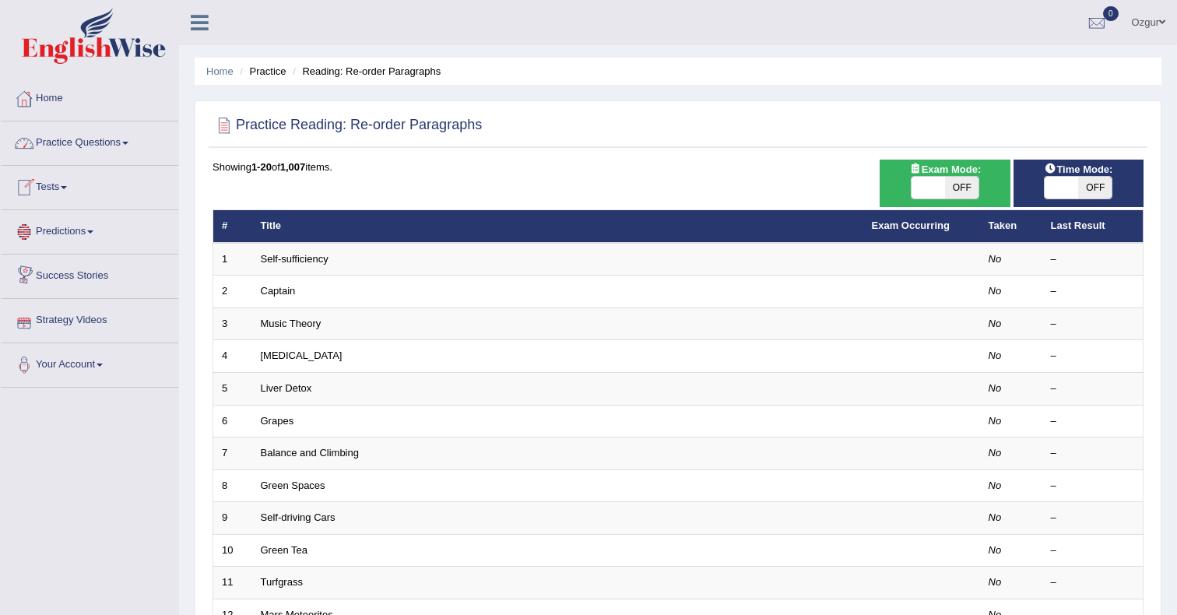
click at [104, 228] on link "Predictions" at bounding box center [90, 229] width 178 height 39
click at [126, 118] on li "Home" at bounding box center [90, 99] width 178 height 44
click at [114, 144] on link "Practice Questions" at bounding box center [90, 140] width 178 height 39
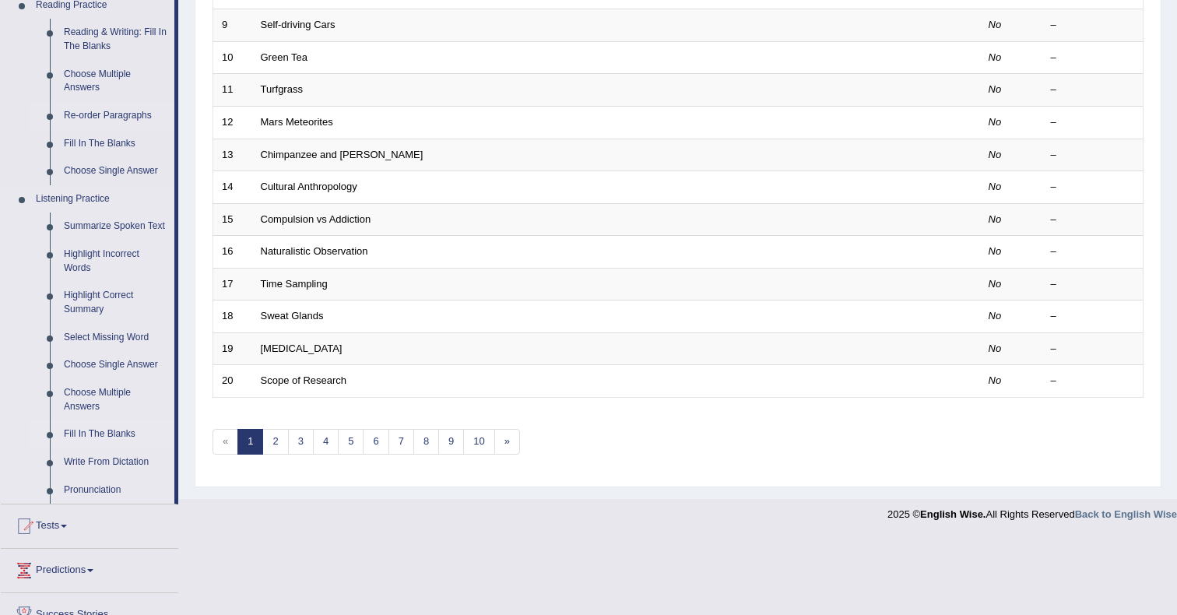
scroll to position [484, 0]
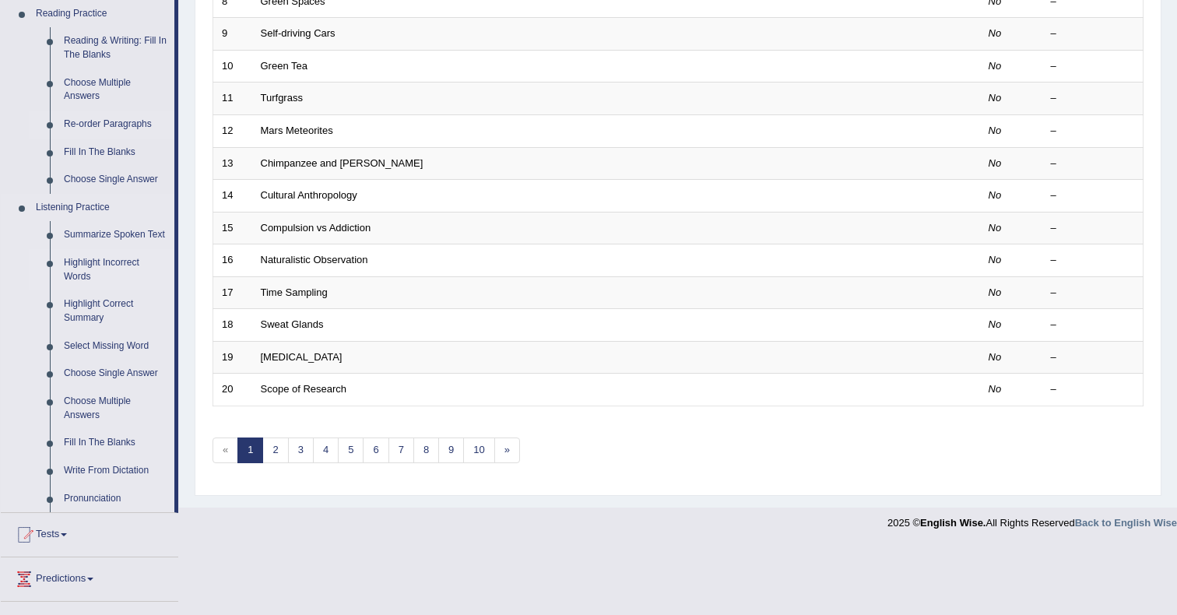
click at [89, 280] on link "Highlight Incorrect Words" at bounding box center [116, 269] width 118 height 41
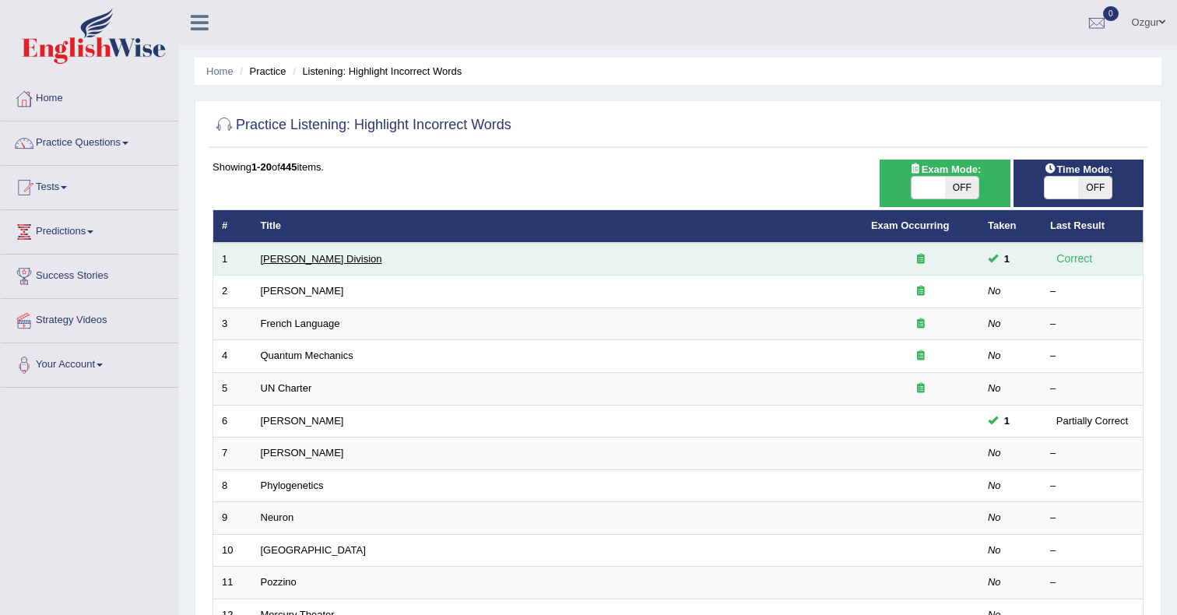
click at [296, 256] on link "[PERSON_NAME] Division" at bounding box center [321, 259] width 121 height 12
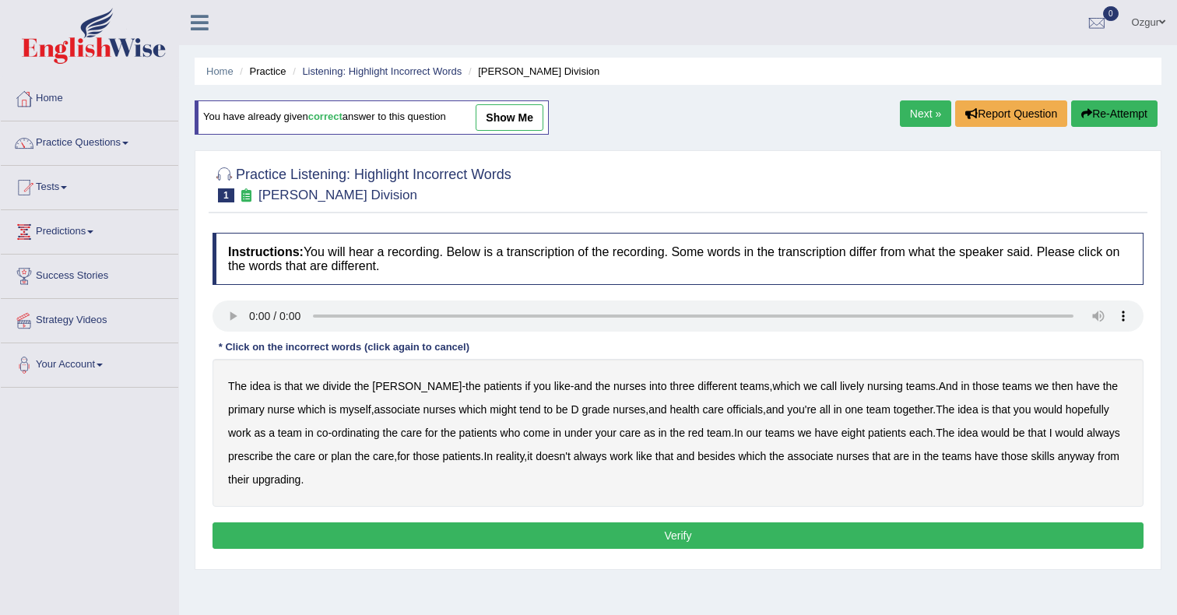
click at [740, 388] on b "teams" at bounding box center [755, 386] width 30 height 12
click at [840, 389] on b "lively" at bounding box center [852, 386] width 24 height 12
click at [490, 413] on b "might" at bounding box center [503, 409] width 26 height 12
click at [727, 412] on b "officials" at bounding box center [745, 409] width 36 height 12
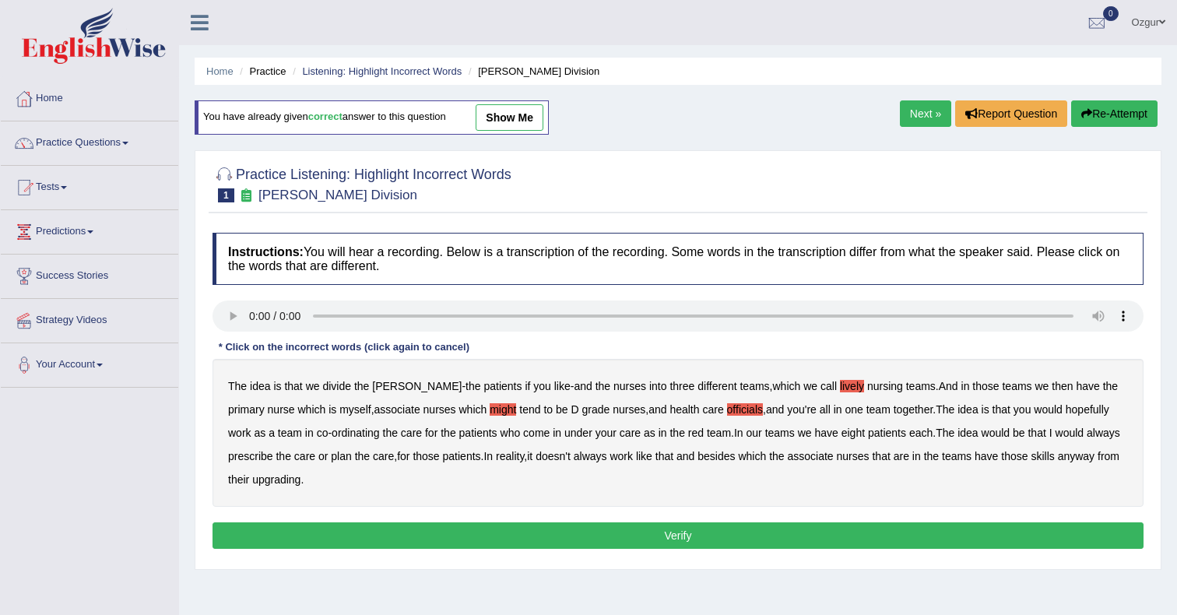
click at [1087, 428] on b "always" at bounding box center [1103, 433] width 33 height 12
click at [288, 484] on b "upgrading" at bounding box center [276, 479] width 48 height 12
click at [460, 528] on button "Verify" at bounding box center [678, 535] width 931 height 26
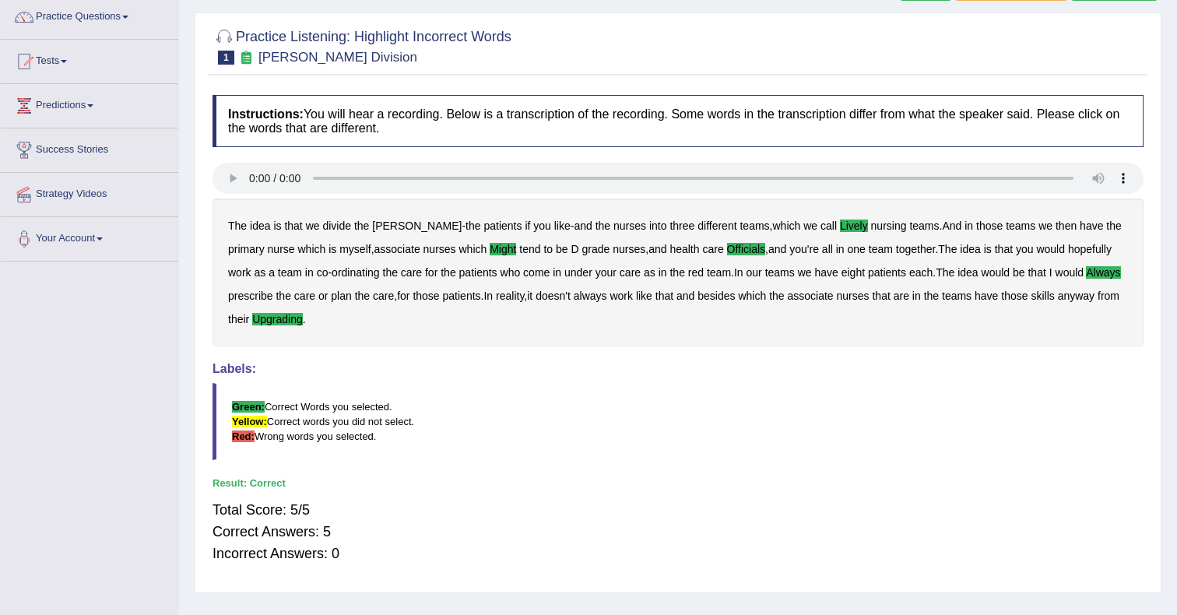
scroll to position [131, 0]
